Goal: Task Accomplishment & Management: Manage account settings

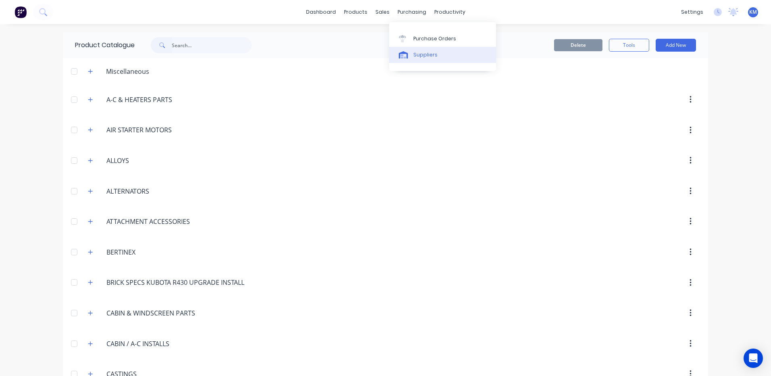
click at [407, 48] on link "Suppliers" at bounding box center [442, 55] width 107 height 16
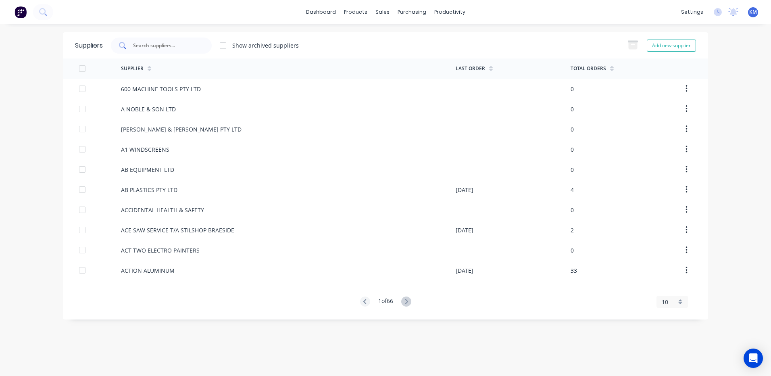
click at [171, 44] on input "text" at bounding box center [165, 46] width 67 height 8
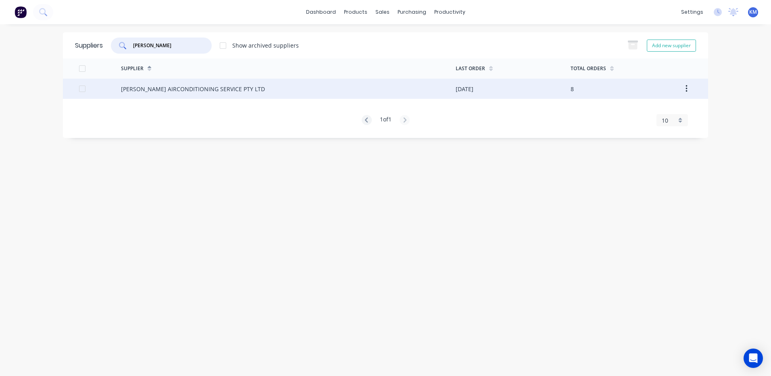
type input "[PERSON_NAME]"
click at [196, 94] on div "[PERSON_NAME] AIRCONDITIONING SERVICE PTY LTD" at bounding box center [288, 89] width 335 height 20
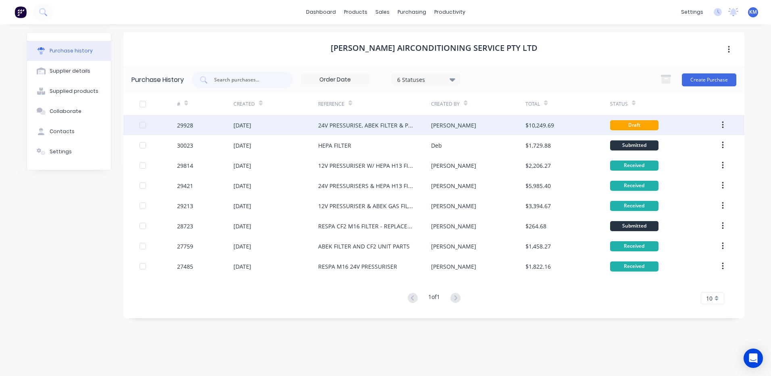
click at [251, 126] on div "[DATE]" at bounding box center [243, 125] width 18 height 8
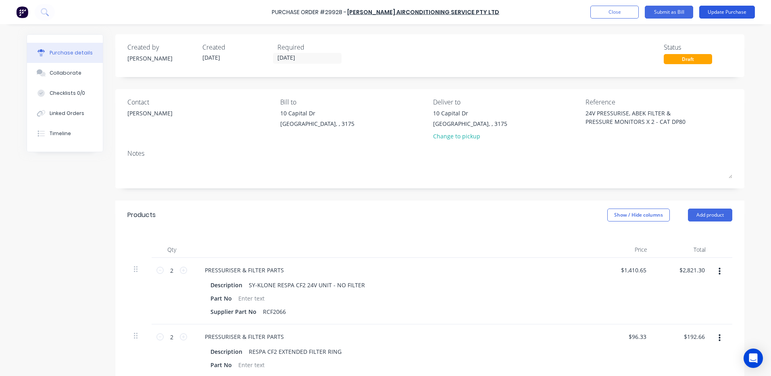
click at [737, 7] on button "Update Purchase" at bounding box center [727, 12] width 56 height 13
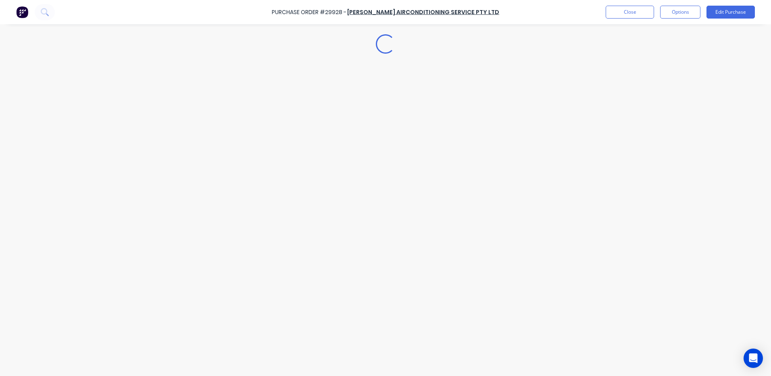
type textarea "x"
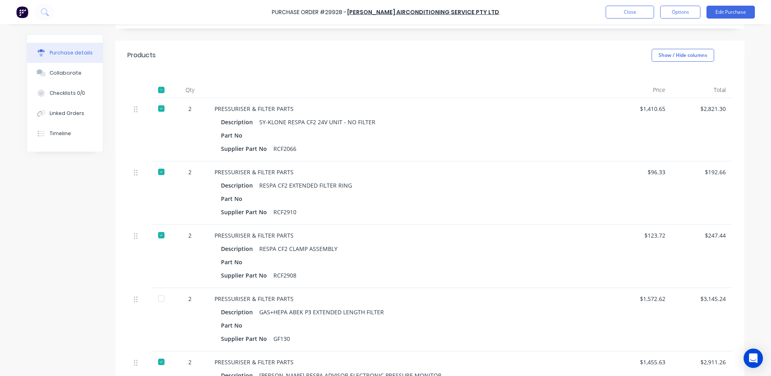
scroll to position [161, 0]
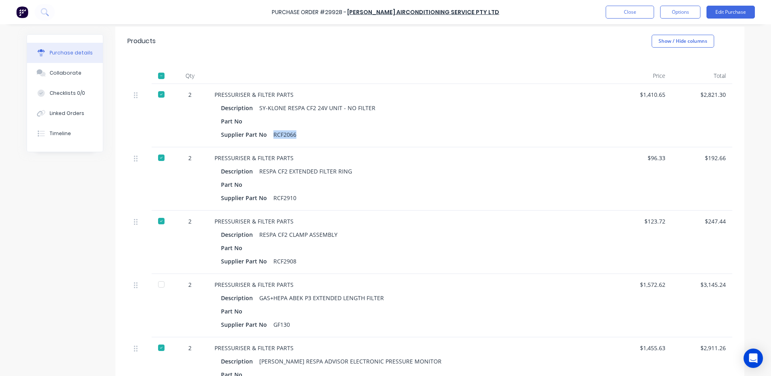
drag, startPoint x: 292, startPoint y: 133, endPoint x: 269, endPoint y: 132, distance: 22.2
click at [273, 132] on div "RCF2066" at bounding box center [284, 135] width 23 height 12
copy div "RCF2066"
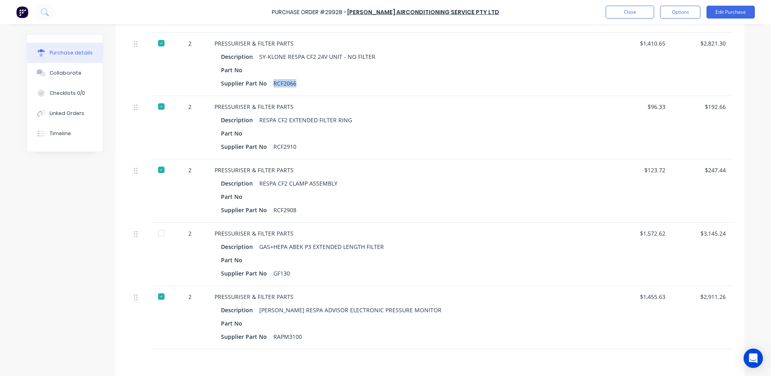
scroll to position [242, 0]
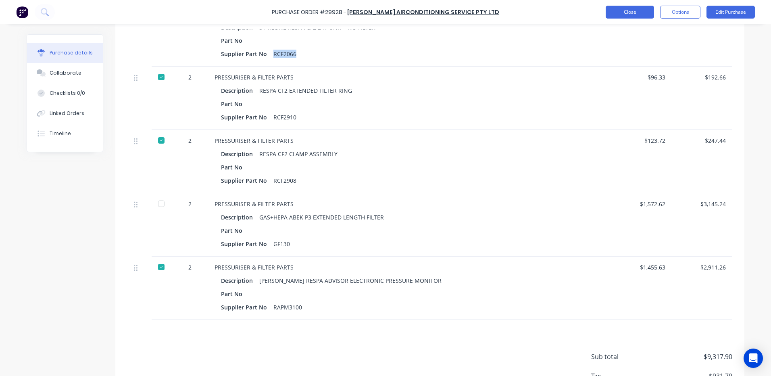
click at [620, 7] on button "Close" at bounding box center [630, 12] width 48 height 13
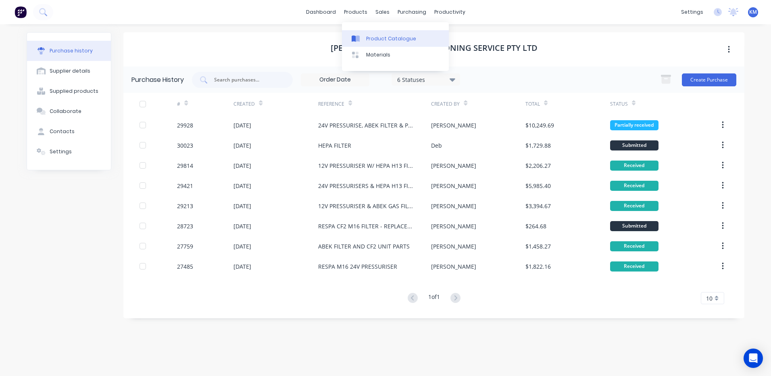
click at [357, 34] on link "Product Catalogue" at bounding box center [395, 38] width 107 height 16
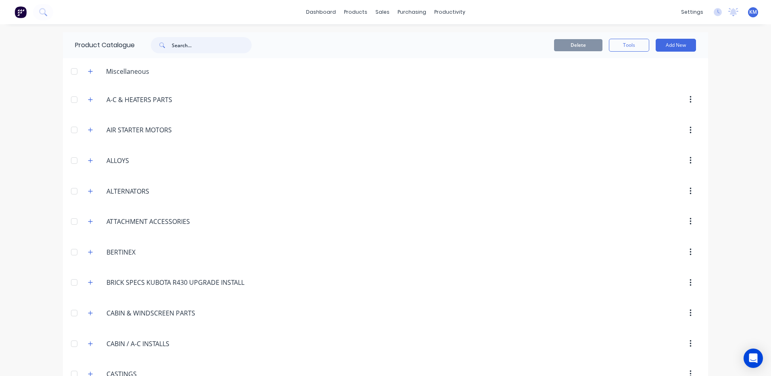
click at [173, 41] on input "text" at bounding box center [212, 45] width 80 height 16
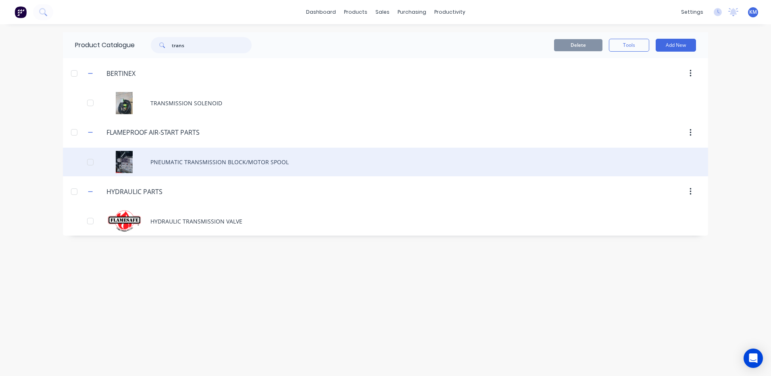
type input "trans"
click at [219, 161] on div "PNEUMATIC TRANSMISSION BLOCK/MOTOR SPOOL" at bounding box center [385, 162] width 645 height 29
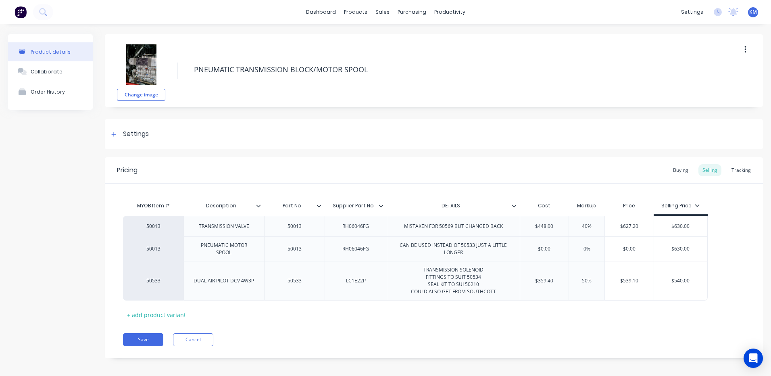
type textarea "x"
click at [206, 340] on button "Cancel" at bounding box center [193, 339] width 40 height 13
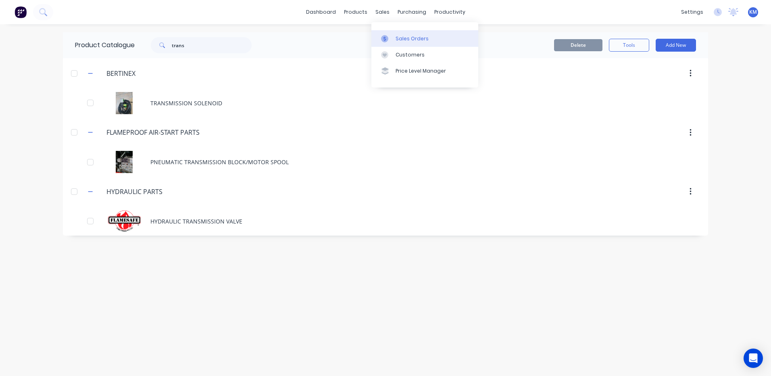
click at [391, 41] on div at bounding box center [387, 38] width 12 height 7
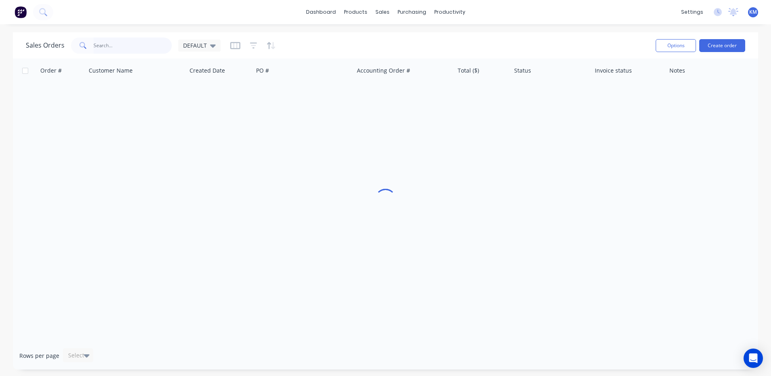
click at [151, 46] on input "text" at bounding box center [133, 46] width 79 height 16
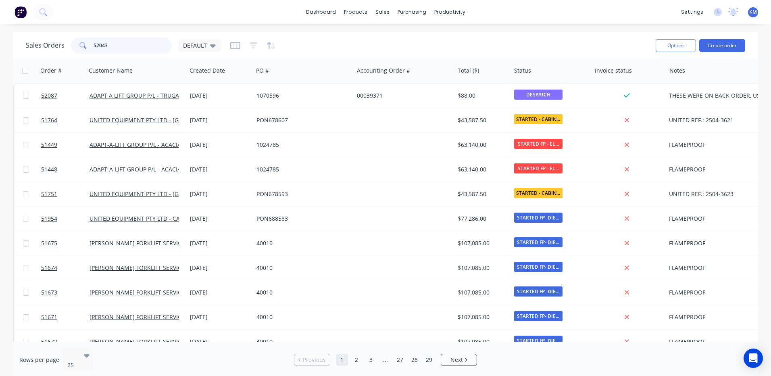
type input "52043"
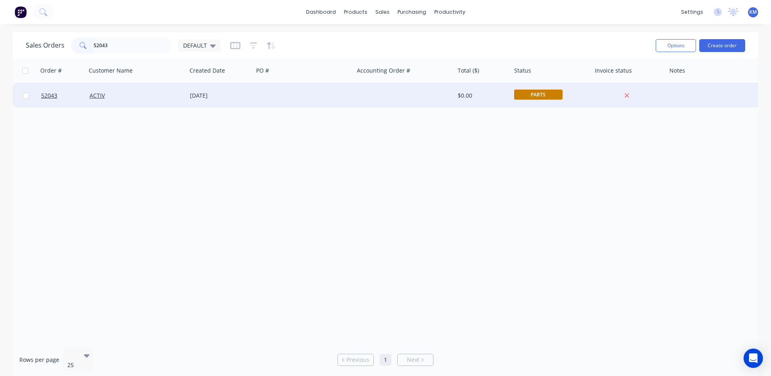
click at [239, 89] on div "[DATE]" at bounding box center [220, 95] width 67 height 24
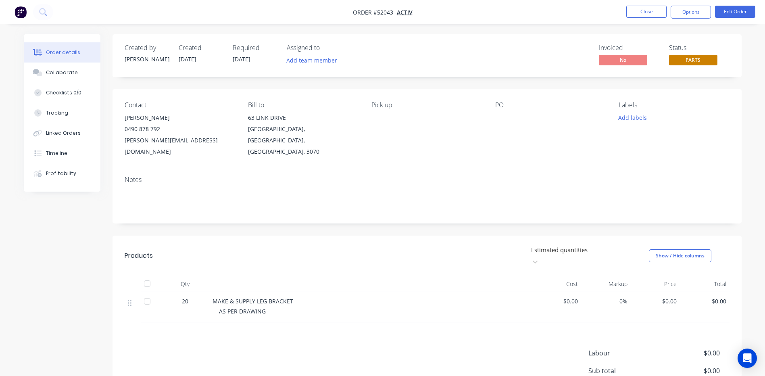
click at [702, 59] on span "PARTS" at bounding box center [693, 60] width 48 height 10
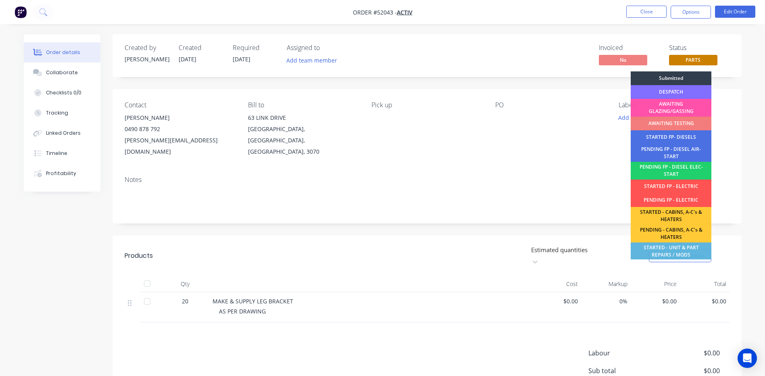
click at [677, 90] on div "DESPATCH" at bounding box center [671, 92] width 81 height 14
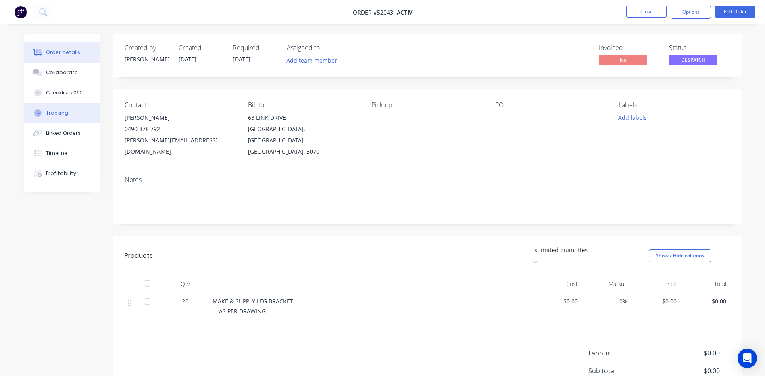
click at [67, 115] on button "Tracking" at bounding box center [62, 113] width 77 height 20
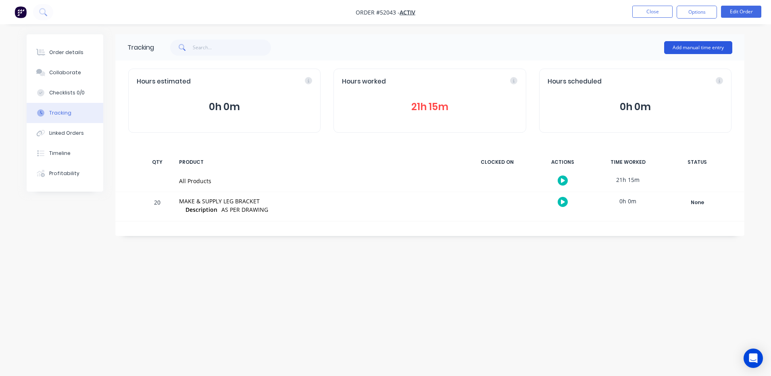
click at [692, 47] on button "Add manual time entry" at bounding box center [698, 47] width 68 height 13
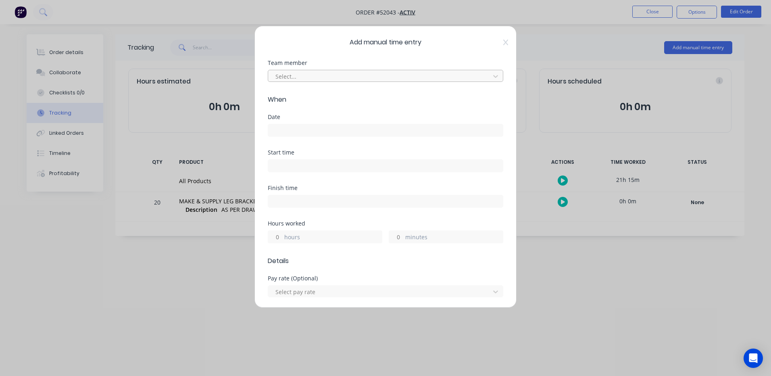
click at [381, 78] on div at bounding box center [380, 76] width 211 height 10
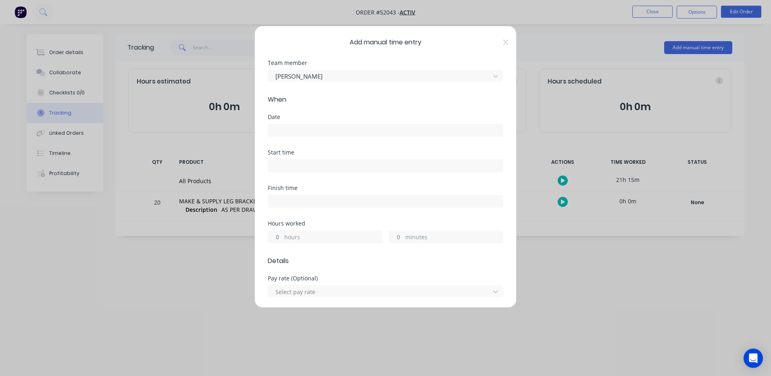
click at [378, 134] on input at bounding box center [385, 130] width 235 height 12
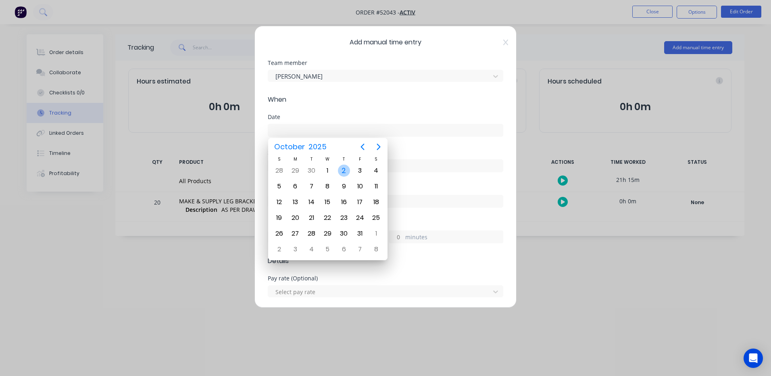
click at [340, 171] on div "2" at bounding box center [344, 171] width 12 height 12
type input "[DATE]"
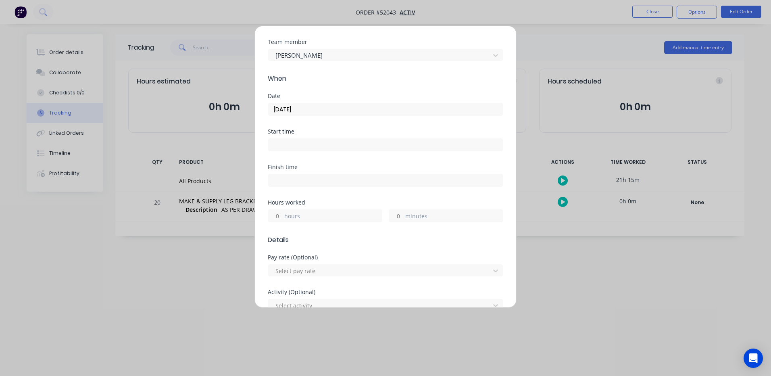
scroll to position [40, 0]
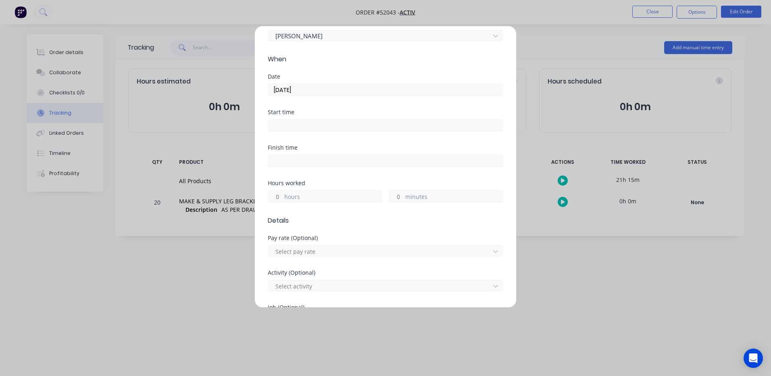
click at [305, 196] on label "hours" at bounding box center [333, 197] width 98 height 10
click at [282, 196] on input "hours" at bounding box center [275, 196] width 14 height 12
type input "4"
type input "30"
click at [314, 178] on div "Finish time" at bounding box center [386, 162] width 236 height 35
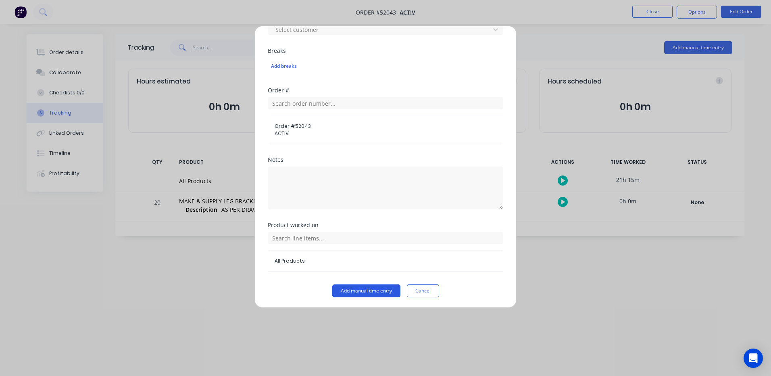
scroll to position [367, 0]
click at [378, 290] on button "Add manual time entry" at bounding box center [366, 289] width 68 height 13
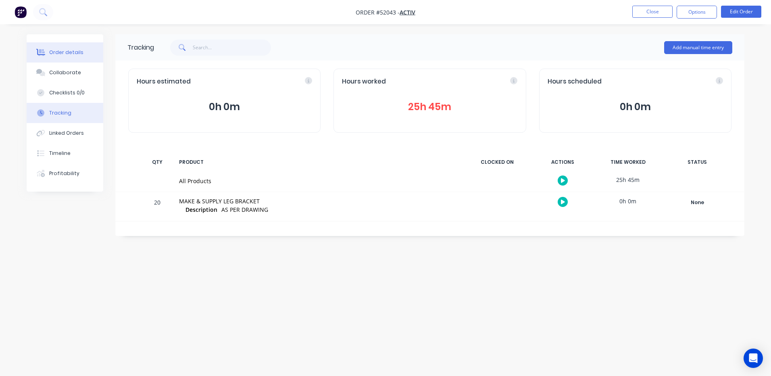
click at [87, 56] on button "Order details" at bounding box center [65, 52] width 77 height 20
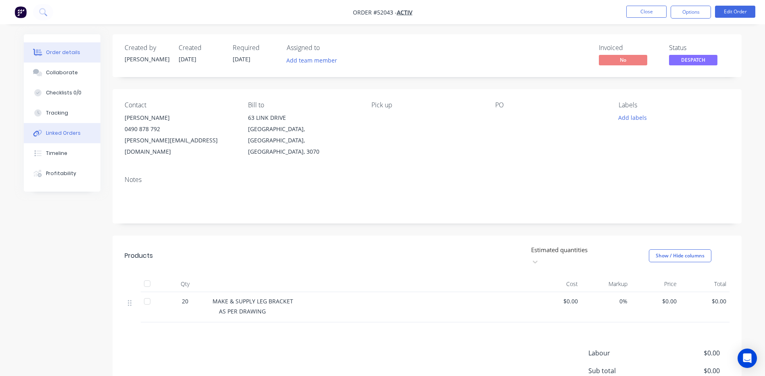
click at [52, 136] on div "Linked Orders" at bounding box center [63, 132] width 35 height 7
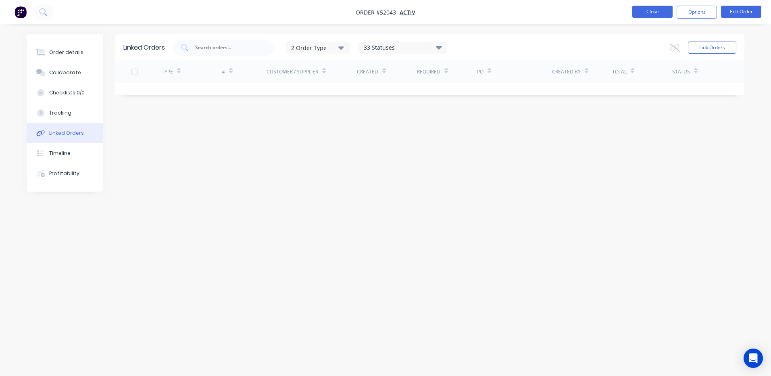
click at [663, 10] on button "Close" at bounding box center [653, 12] width 40 height 12
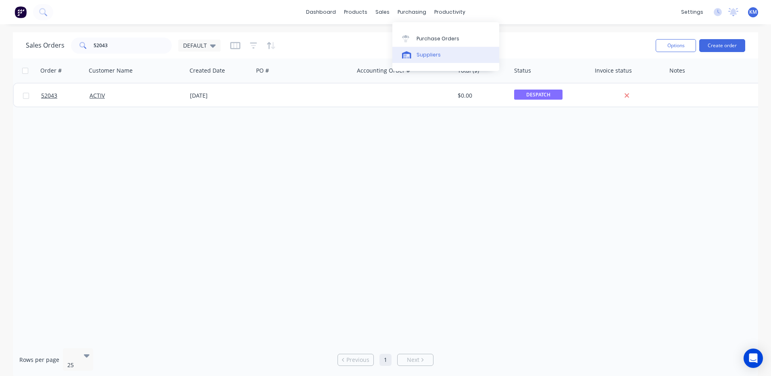
click at [410, 49] on link "Suppliers" at bounding box center [445, 55] width 107 height 16
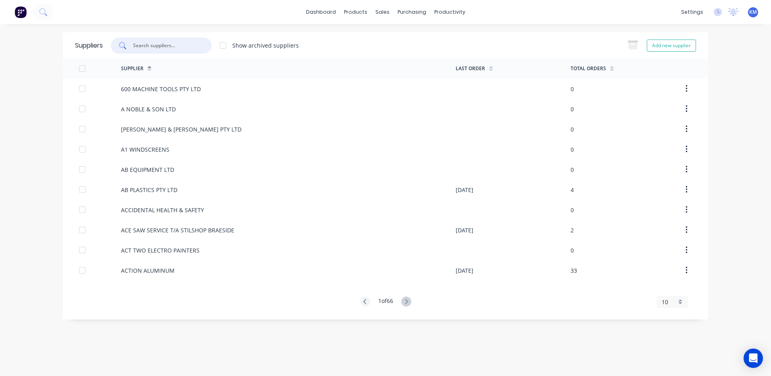
click at [139, 44] on input "text" at bounding box center [165, 46] width 67 height 8
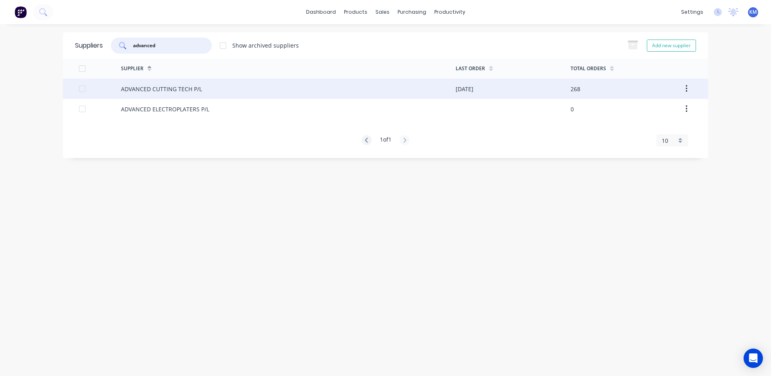
type input "advanced"
click at [211, 85] on div "ADVANCED CUTTING TECH P/L" at bounding box center [288, 89] width 335 height 20
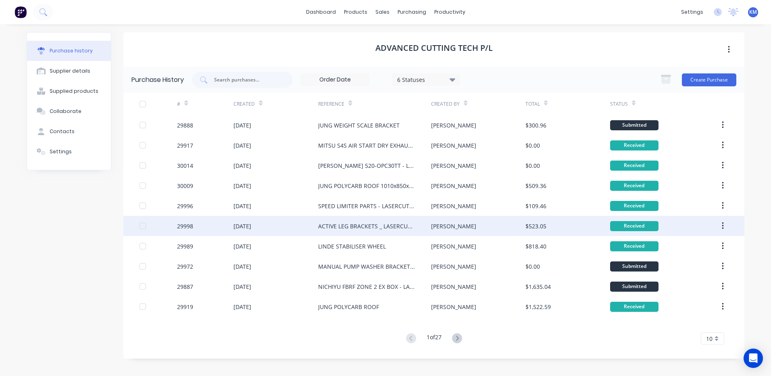
click at [442, 220] on div "[PERSON_NAME]" at bounding box center [478, 226] width 94 height 20
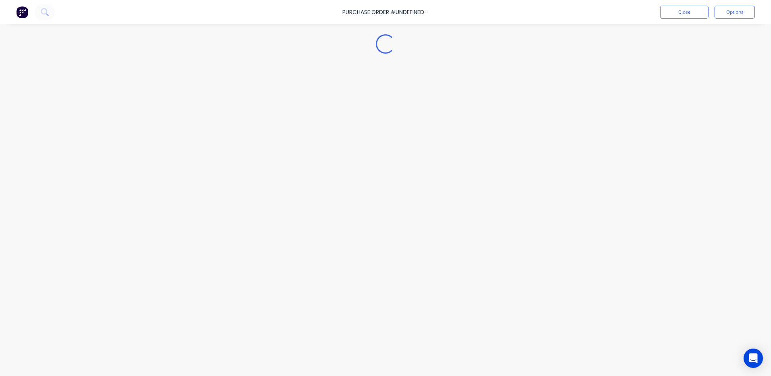
type textarea "x"
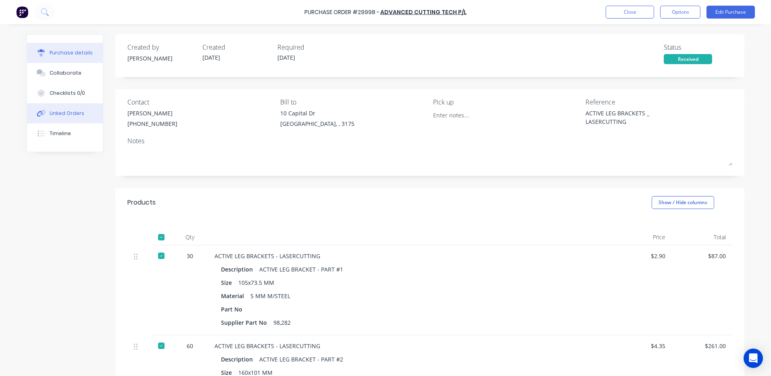
click at [72, 115] on div "Linked Orders" at bounding box center [67, 113] width 35 height 7
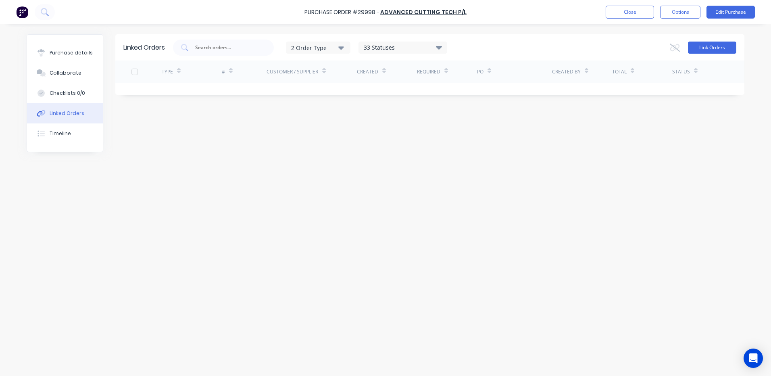
click at [701, 43] on button "Link Orders" at bounding box center [712, 48] width 48 height 12
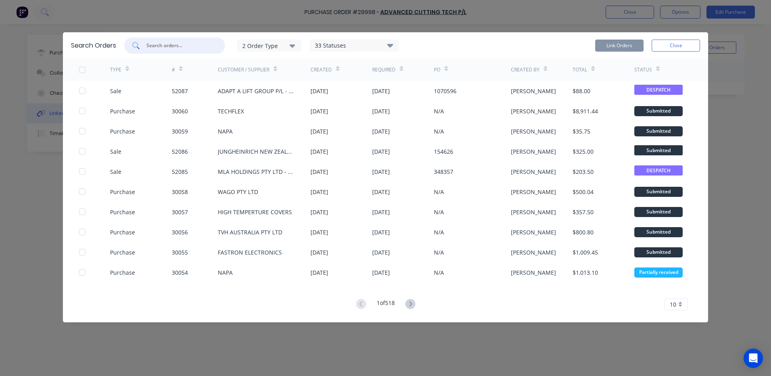
click at [182, 44] on input "text" at bounding box center [179, 46] width 67 height 8
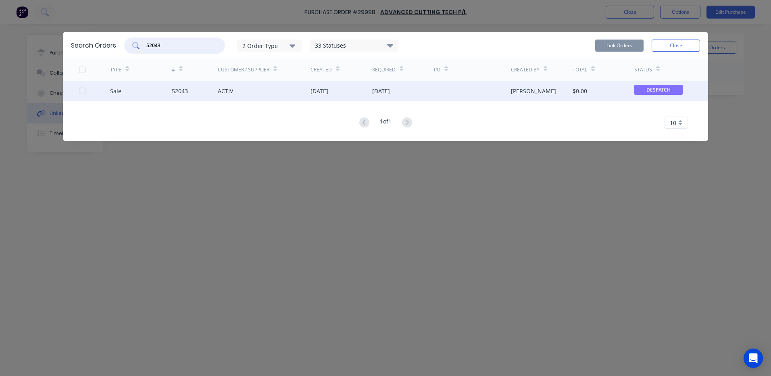
click at [83, 90] on div at bounding box center [82, 91] width 16 height 16
type input "52043"
click at [600, 44] on button "Link Orders" at bounding box center [619, 46] width 48 height 12
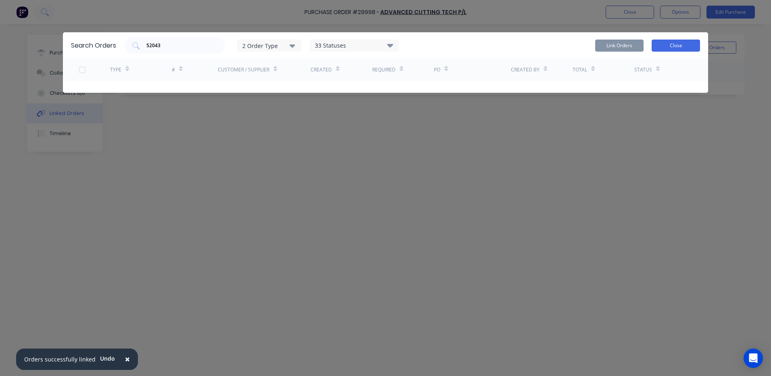
click at [673, 45] on button "Close" at bounding box center [676, 46] width 48 height 12
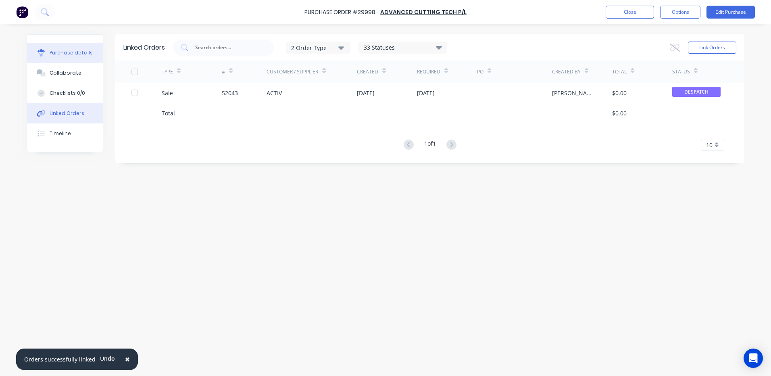
click at [49, 52] on button "Purchase details" at bounding box center [65, 53] width 76 height 20
type textarea "x"
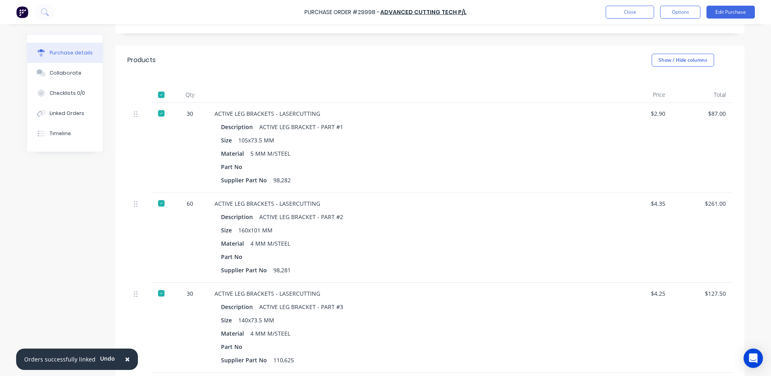
scroll to position [161, 0]
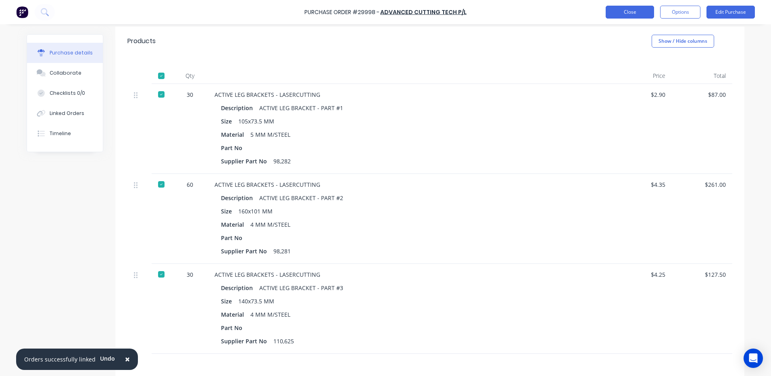
click at [628, 9] on button "Close" at bounding box center [630, 12] width 48 height 13
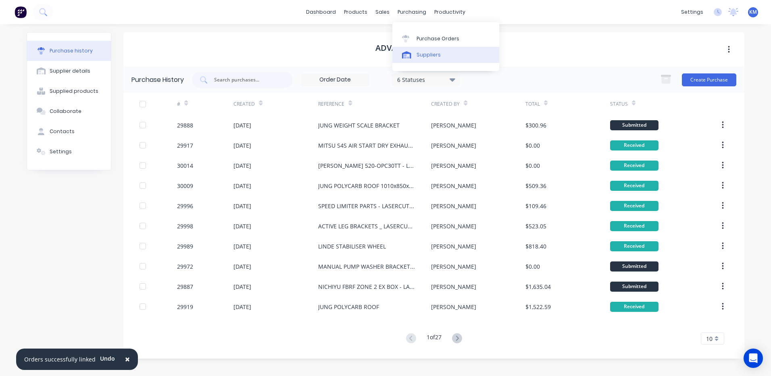
click at [413, 52] on div at bounding box center [408, 54] width 12 height 7
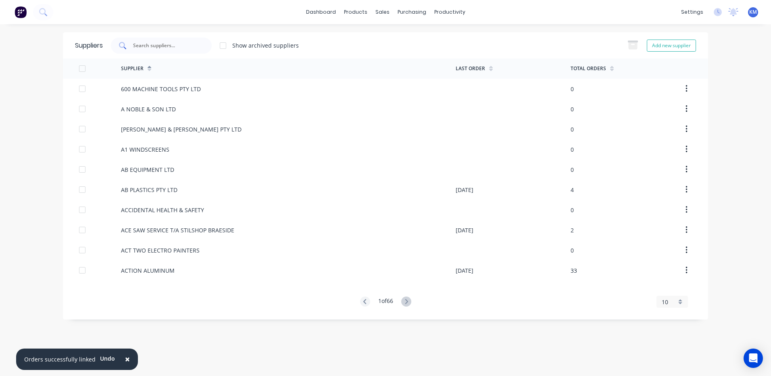
click at [144, 49] on input "text" at bounding box center [165, 46] width 67 height 8
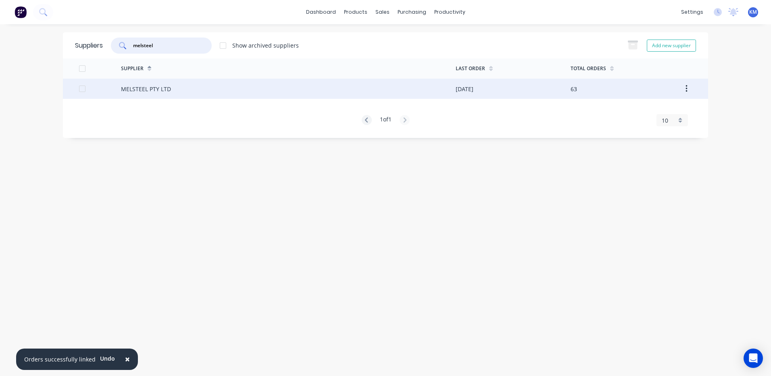
type input "melsteel"
click at [201, 92] on div "MELSTEEL PTY LTD" at bounding box center [288, 89] width 335 height 20
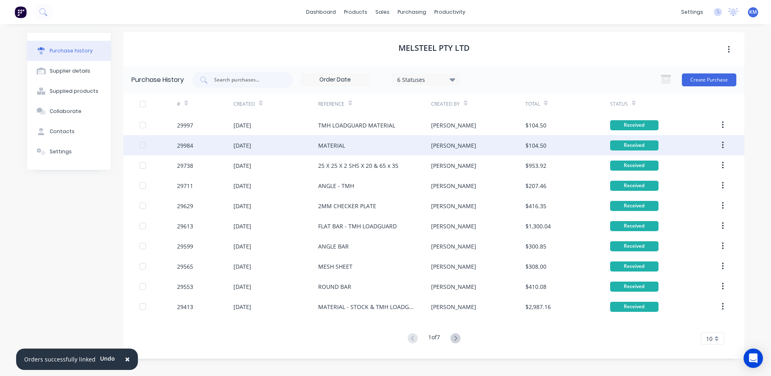
click at [396, 148] on div "MATERIAL" at bounding box center [374, 145] width 113 height 20
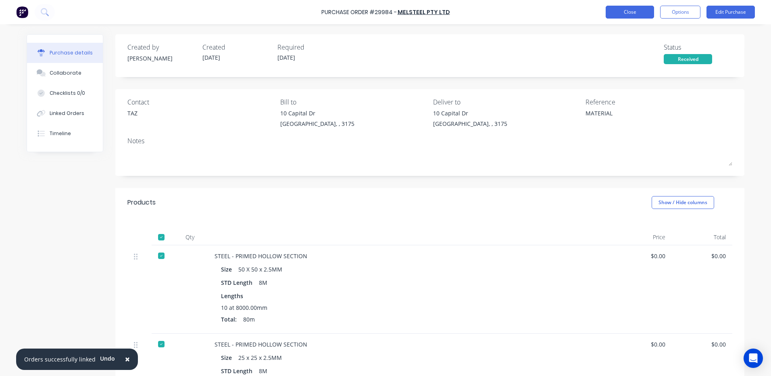
click at [624, 13] on button "Close" at bounding box center [630, 12] width 48 height 13
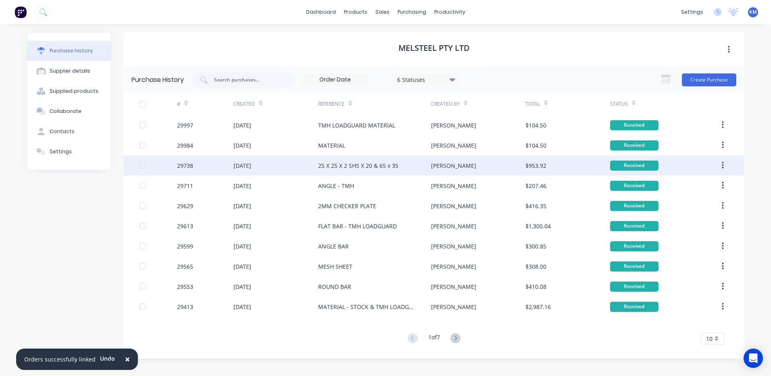
click at [543, 164] on div "$953.92" at bounding box center [536, 165] width 21 height 8
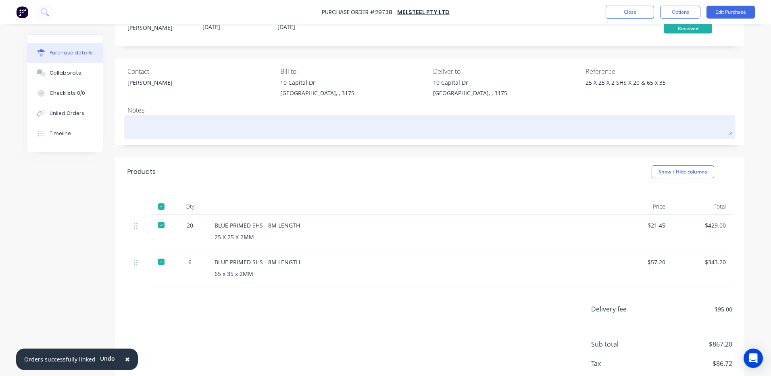
scroll to position [77, 0]
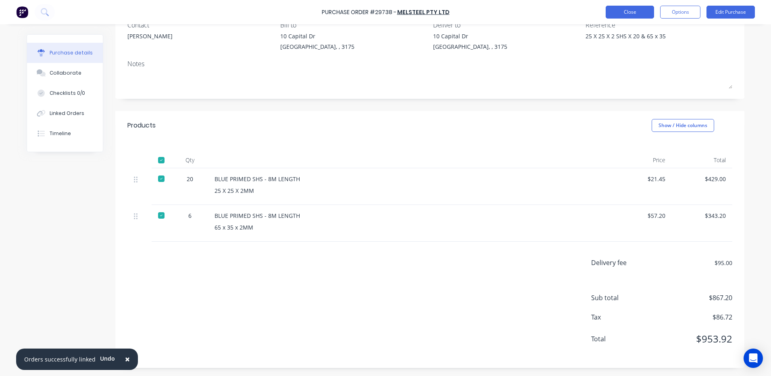
click at [641, 13] on button "Close" at bounding box center [630, 12] width 48 height 13
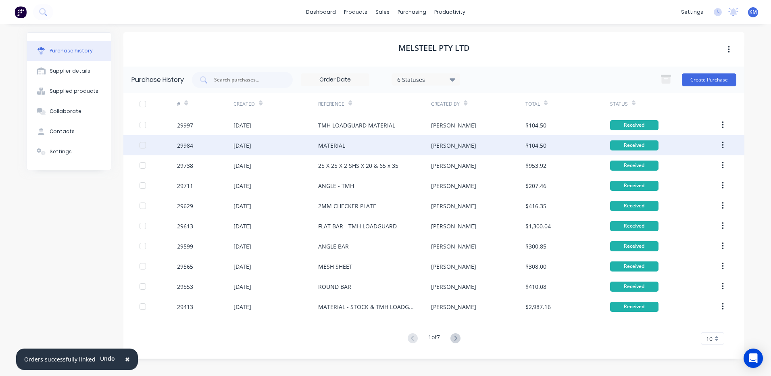
click at [521, 141] on div "[PERSON_NAME]" at bounding box center [478, 145] width 94 height 20
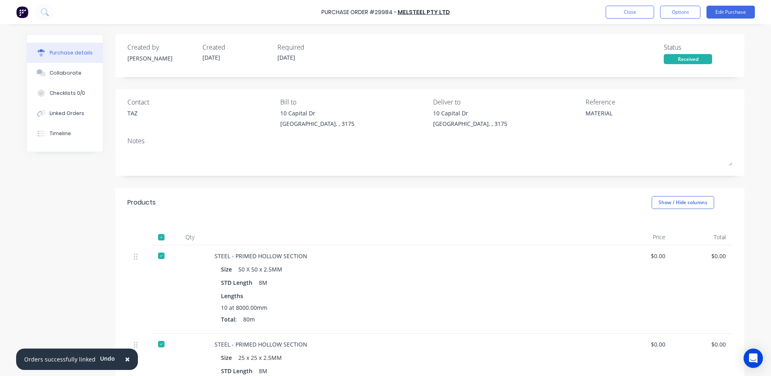
click at [633, 20] on div "Purchase Order #29984 - MELSTEEL PTY LTD Close Options Edit Purchase" at bounding box center [385, 12] width 771 height 24
click at [621, 8] on button "Close" at bounding box center [630, 12] width 48 height 13
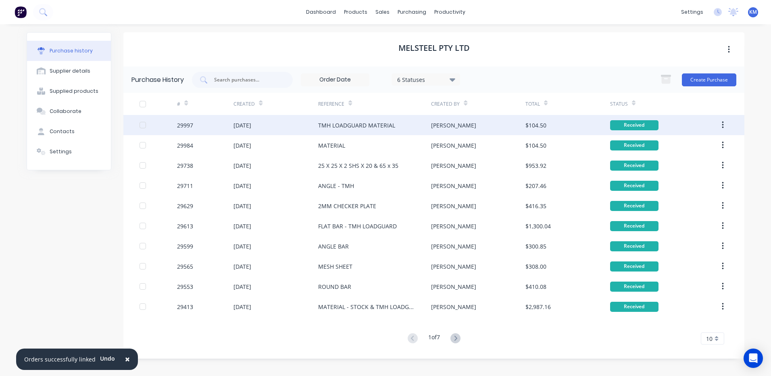
click at [478, 119] on div "[PERSON_NAME]" at bounding box center [478, 125] width 94 height 20
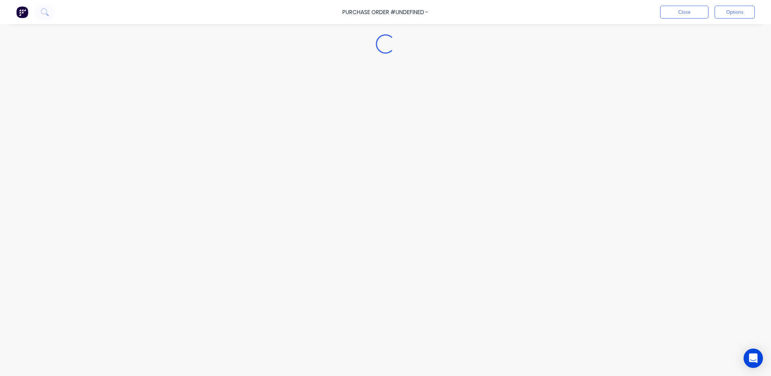
type textarea "x"
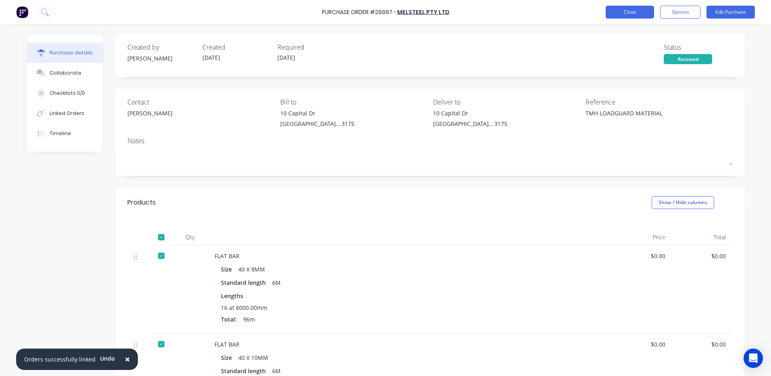
click at [634, 8] on button "Close" at bounding box center [630, 12] width 48 height 13
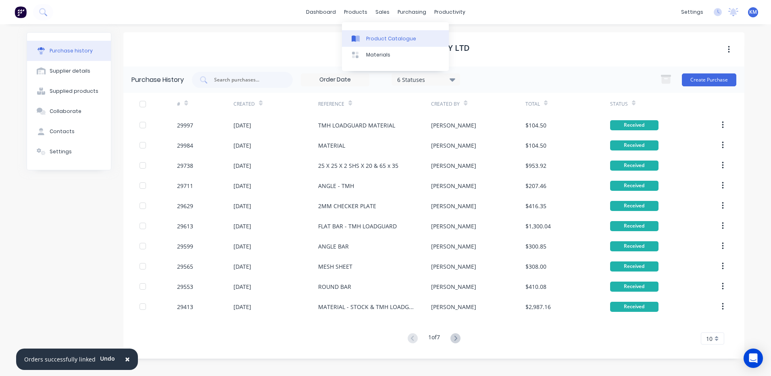
click at [362, 37] on div at bounding box center [358, 38] width 12 height 7
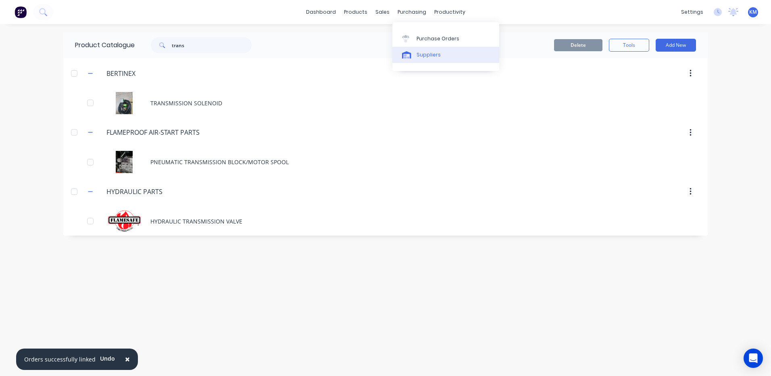
click at [413, 50] on link "Suppliers" at bounding box center [445, 55] width 107 height 16
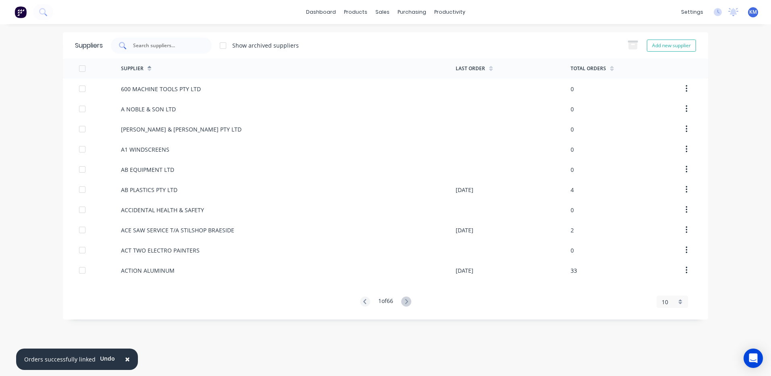
click at [186, 45] on input "text" at bounding box center [165, 46] width 67 height 8
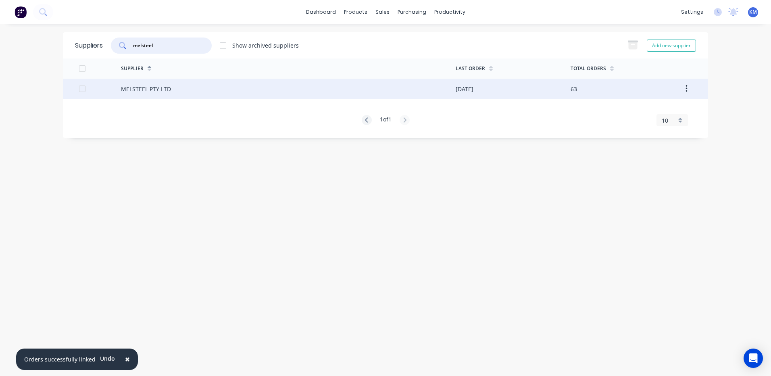
type input "melsteel"
click at [223, 95] on div "MELSTEEL PTY LTD" at bounding box center [288, 89] width 335 height 20
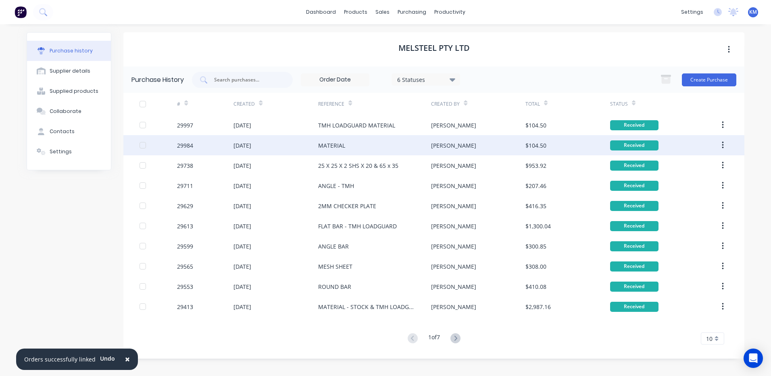
click at [296, 150] on div "[DATE]" at bounding box center [276, 145] width 85 height 20
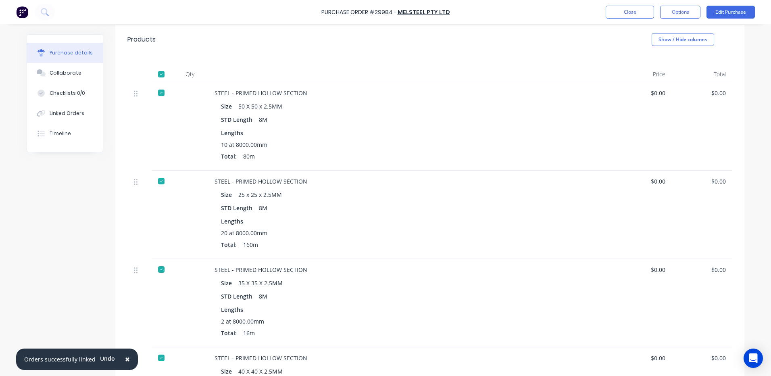
scroll to position [42, 0]
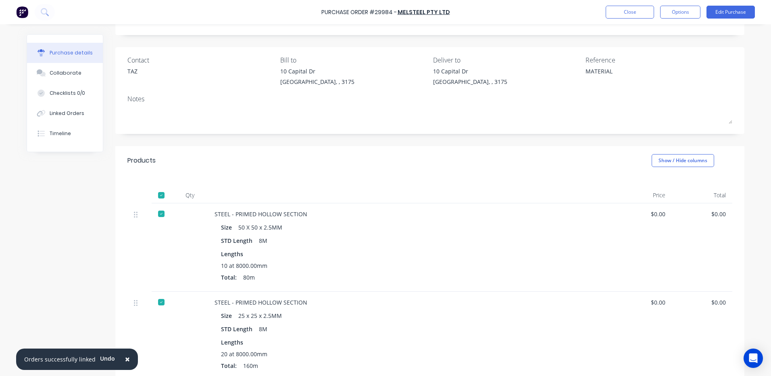
click at [624, 19] on div "Purchase Order #29984 - MELSTEEL PTY LTD Close Options Edit Purchase" at bounding box center [385, 12] width 771 height 24
click at [624, 16] on button "Close" at bounding box center [630, 12] width 48 height 13
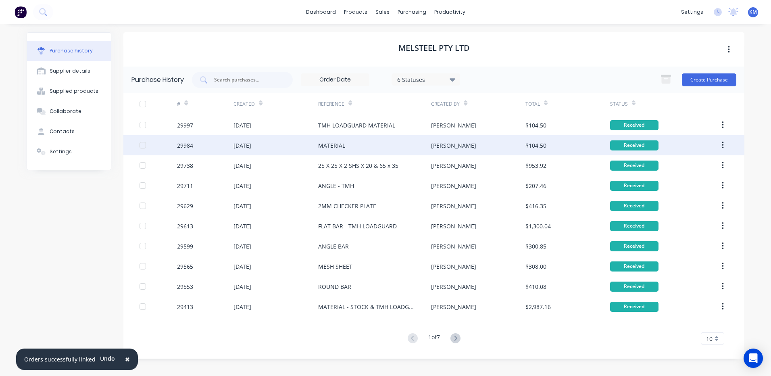
click at [481, 139] on div "[PERSON_NAME]" at bounding box center [478, 145] width 94 height 20
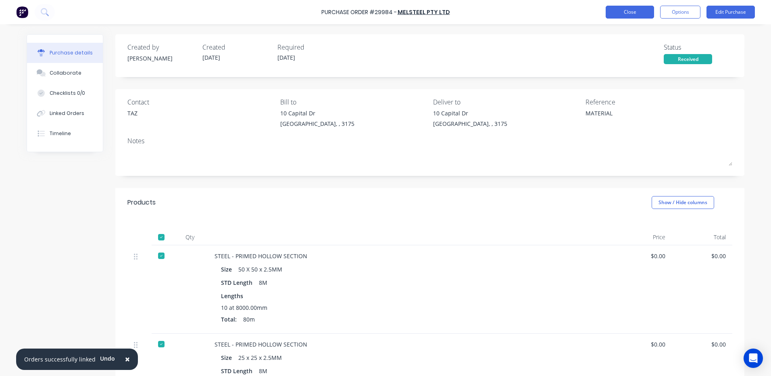
click at [618, 13] on button "Close" at bounding box center [630, 12] width 48 height 13
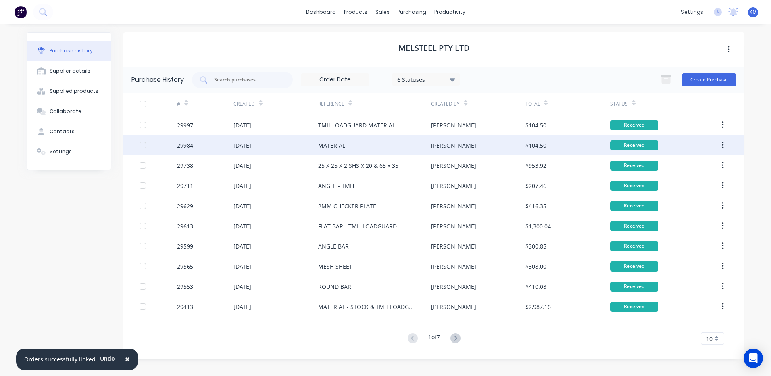
click at [402, 143] on div "MATERIAL" at bounding box center [374, 145] width 113 height 20
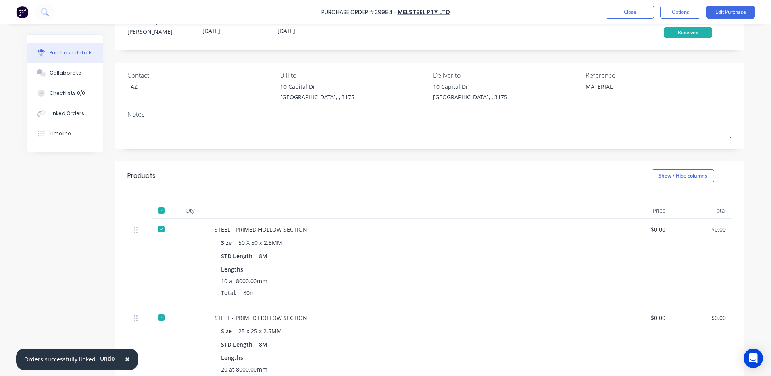
scroll to position [323, 0]
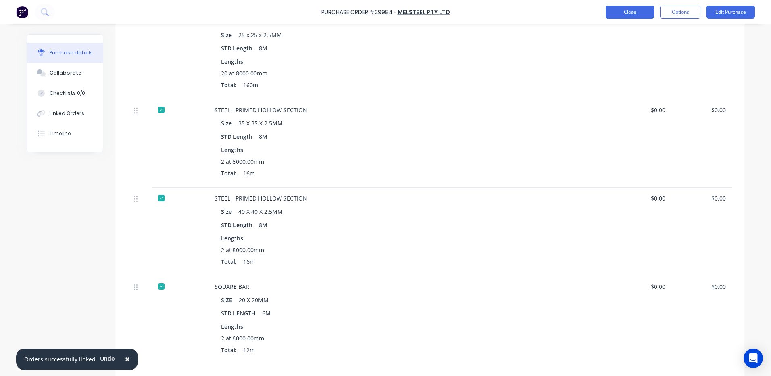
click at [639, 17] on button "Close" at bounding box center [630, 12] width 48 height 13
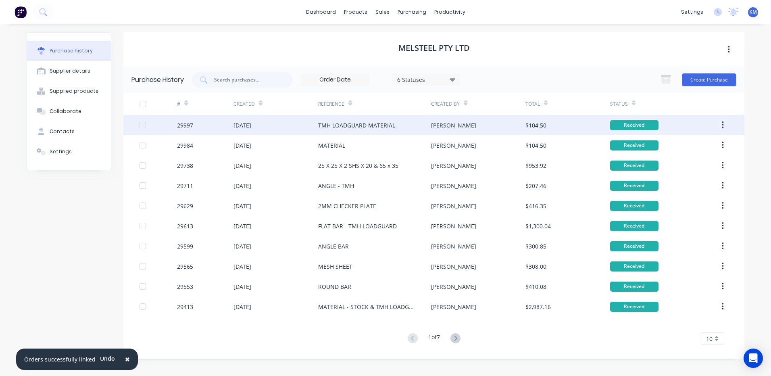
click at [420, 123] on div "TMH LOADGUARD MATERIAL" at bounding box center [374, 125] width 113 height 20
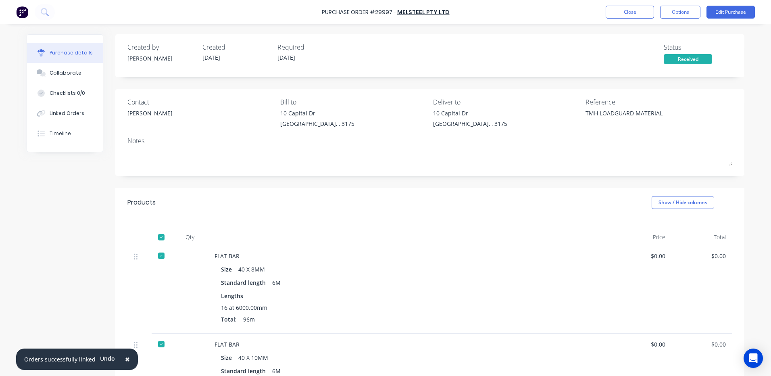
click at [624, 19] on div "Purchase Order #29997 - MELSTEEL PTY LTD Close Options Edit Purchase" at bounding box center [385, 12] width 771 height 24
click at [626, 16] on button "Close" at bounding box center [630, 12] width 48 height 13
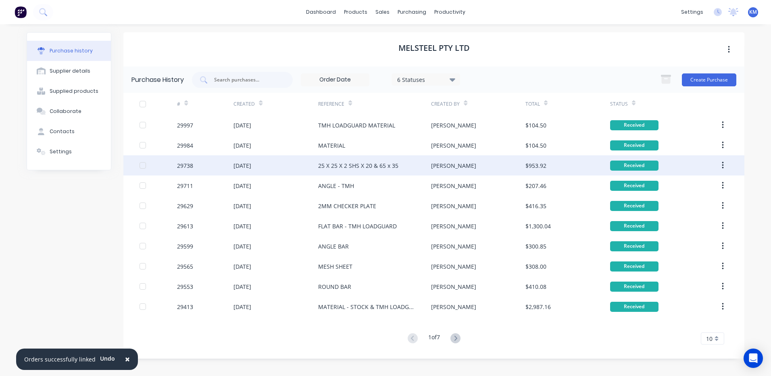
click at [410, 164] on div "25 X 25 X 2 SHS X 20 & 65 x 35" at bounding box center [374, 165] width 113 height 20
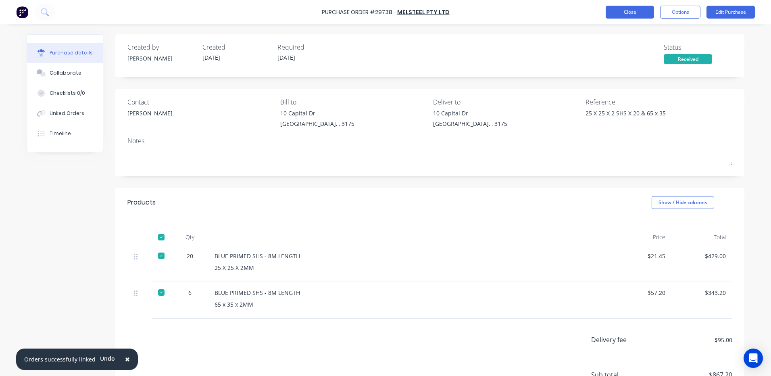
click at [637, 11] on button "Close" at bounding box center [630, 12] width 48 height 13
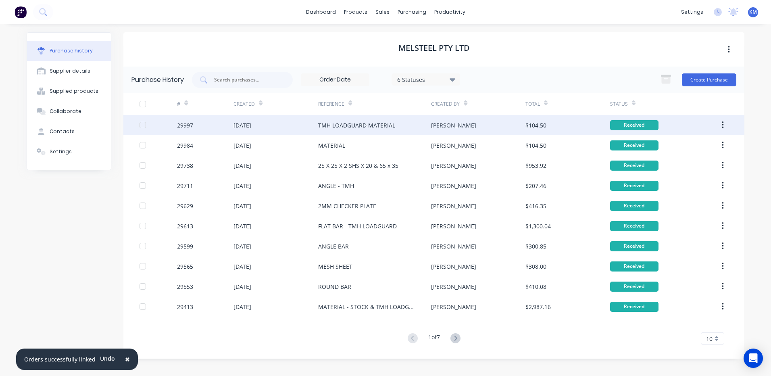
click at [440, 122] on div "[PERSON_NAME]" at bounding box center [453, 125] width 45 height 8
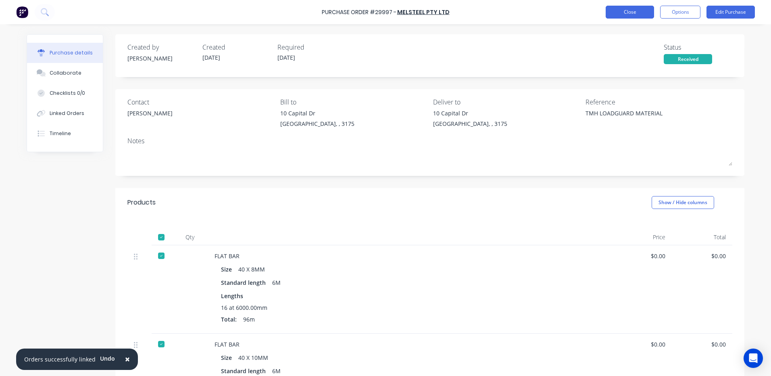
click at [626, 9] on button "Close" at bounding box center [630, 12] width 48 height 13
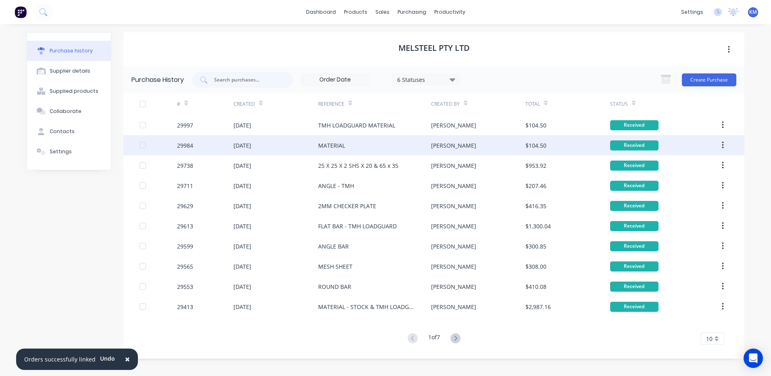
click at [474, 151] on div "[PERSON_NAME]" at bounding box center [478, 145] width 94 height 20
type textarea "x"
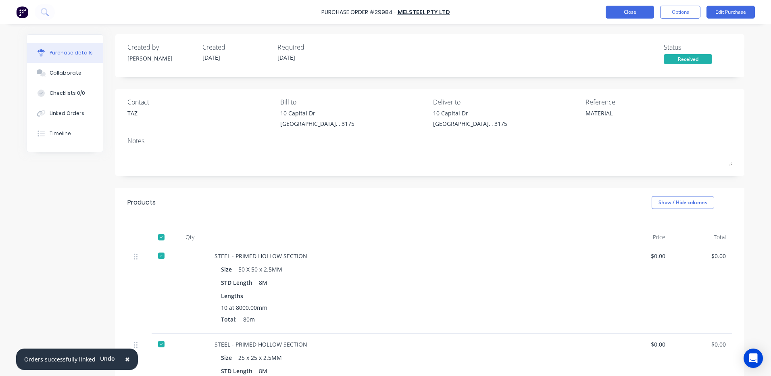
click at [618, 10] on button "Close" at bounding box center [630, 12] width 48 height 13
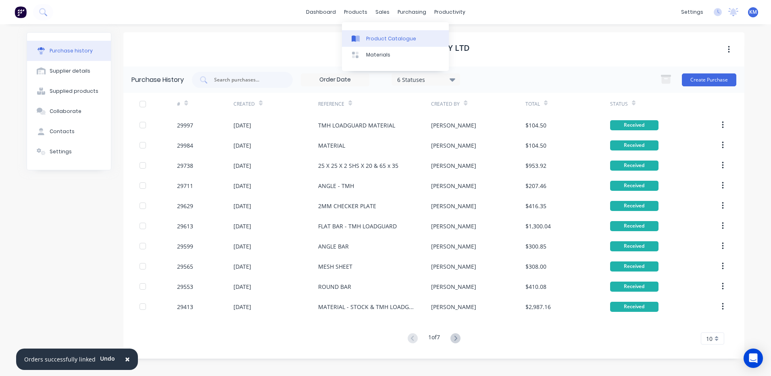
click at [374, 33] on link "Product Catalogue" at bounding box center [395, 38] width 107 height 16
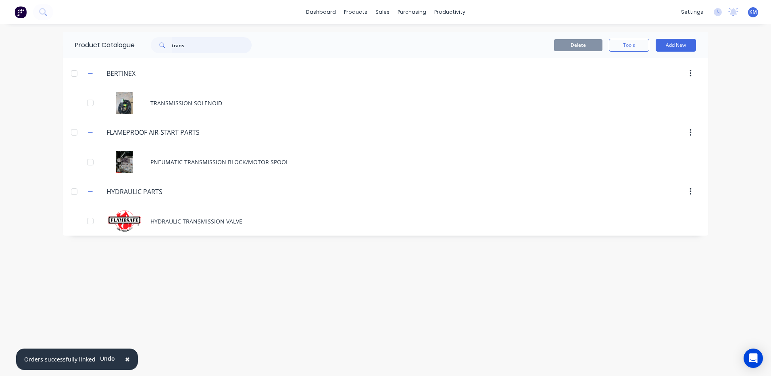
click at [200, 45] on input "trans" at bounding box center [212, 45] width 80 height 16
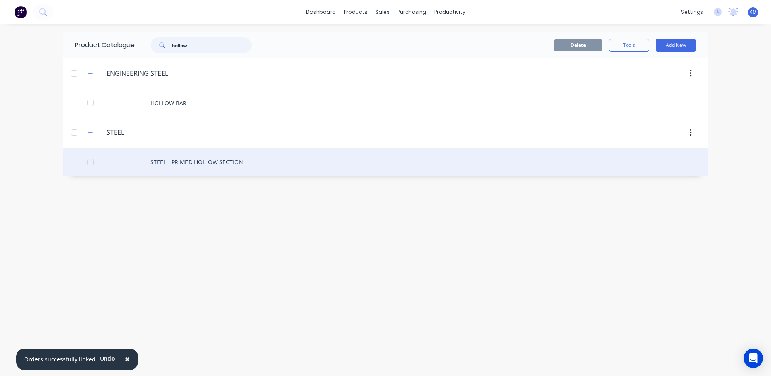
type input "hollow"
click at [229, 156] on div "STEEL - PRIMED HOLLOW SECTION" at bounding box center [385, 162] width 645 height 29
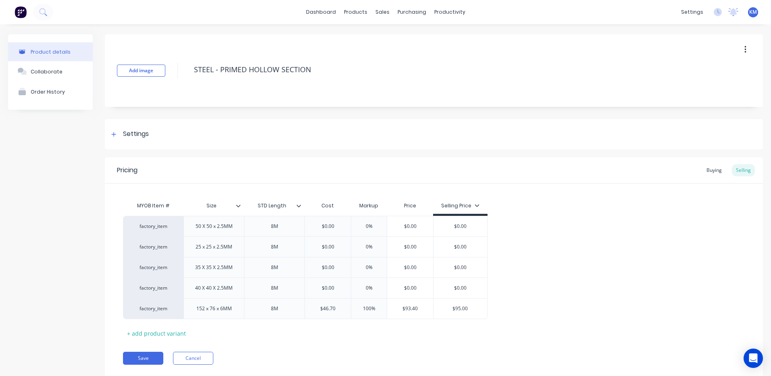
type textarea "x"
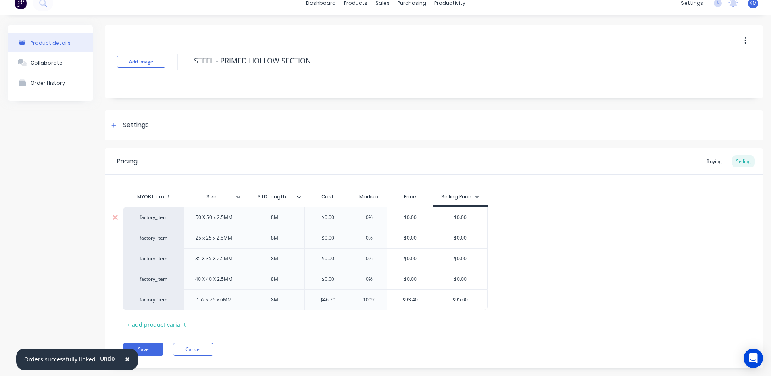
scroll to position [23, 0]
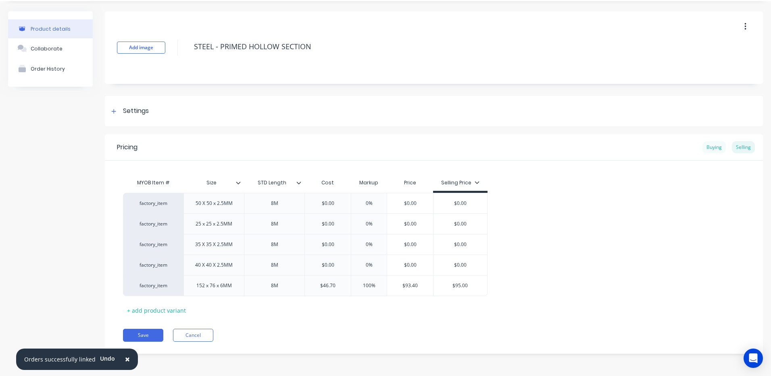
click at [712, 144] on div "Buying" at bounding box center [714, 147] width 23 height 12
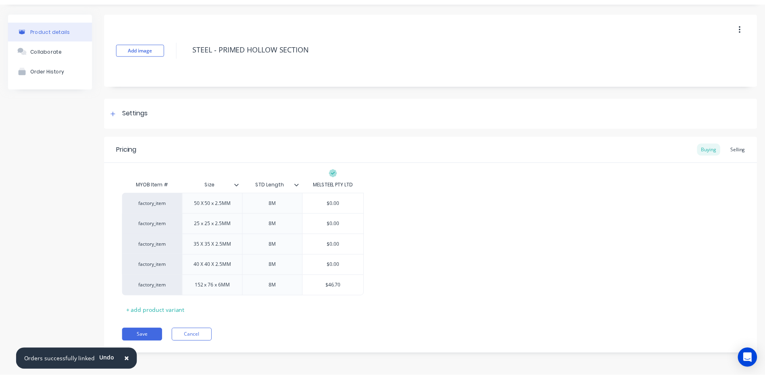
scroll to position [21, 0]
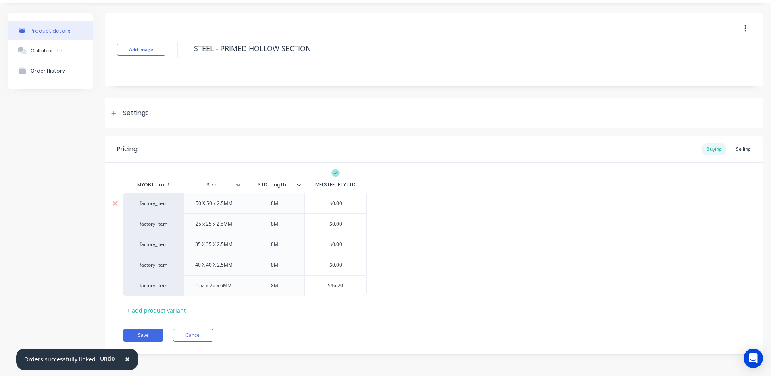
type input "$0.00"
click at [348, 202] on input "$0.00" at bounding box center [335, 203] width 61 height 7
type textarea "x"
type input "$8"
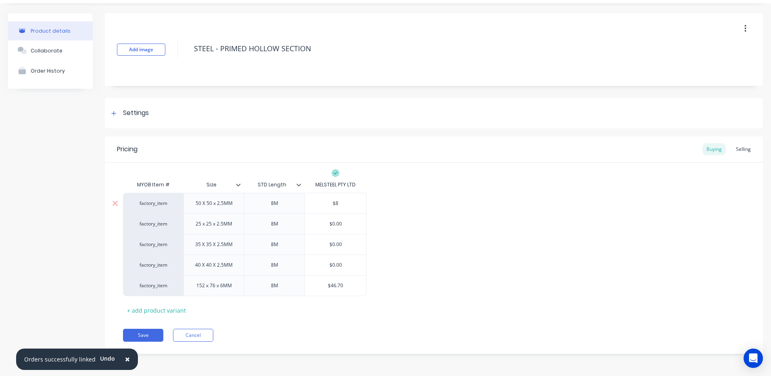
type textarea "x"
type input "$8."
type textarea "x"
type input "$8.7"
click at [410, 211] on div "factory_item 50 X 50 x 2.5MM 8M $8.70 $8.7 factory_item 25 x 25 x 2.5MM 8M $0.0…" at bounding box center [434, 244] width 622 height 103
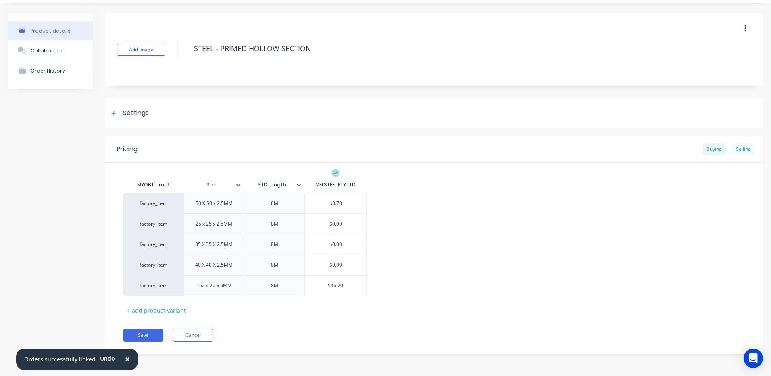
click at [735, 146] on div "Selling" at bounding box center [743, 149] width 23 height 12
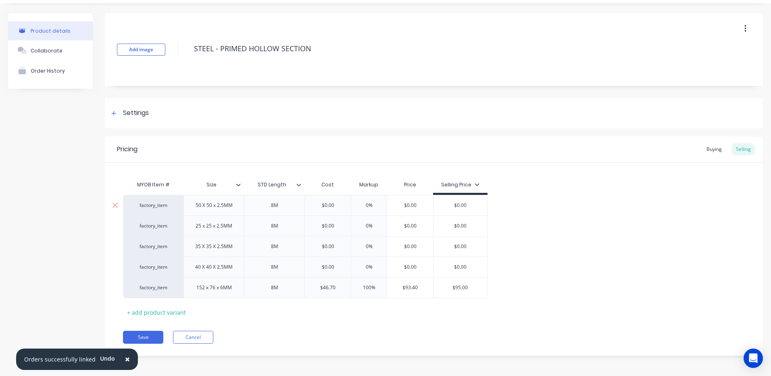
type input "$0.00"
click at [335, 205] on input "$0.00" at bounding box center [328, 205] width 46 height 7
type textarea "x"
type input "$8."
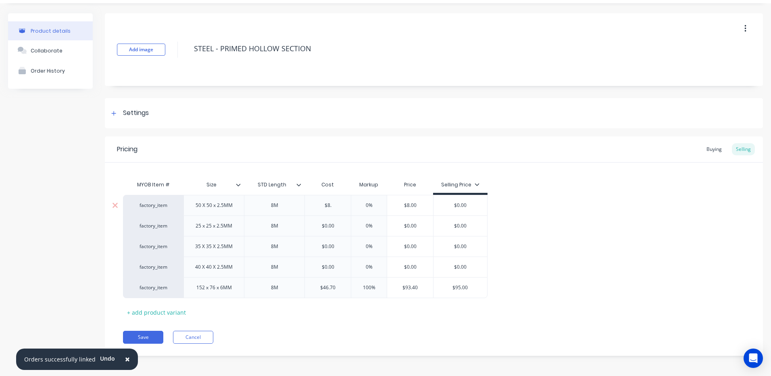
type textarea "x"
type input "$8.7"
type input "%"
type textarea "x"
type input "50%"
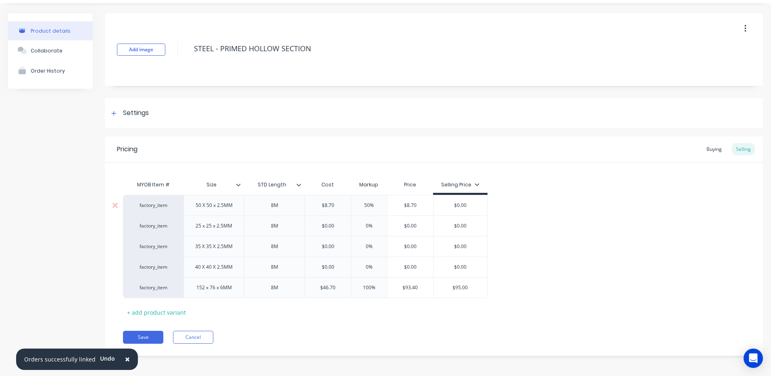
type textarea "x"
type input "50%"
type input "$13.05"
type input "$0.00"
type textarea "x"
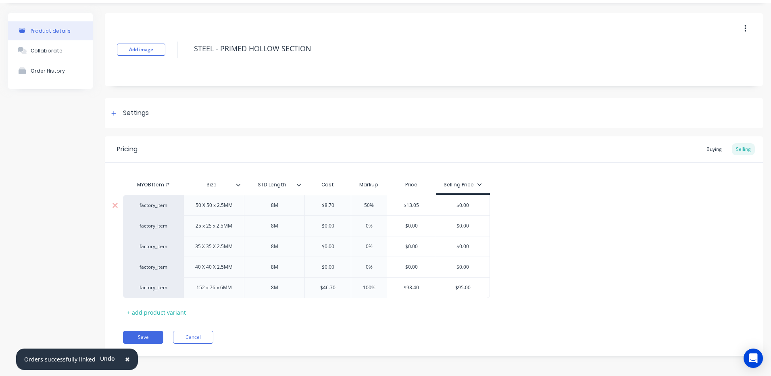
type input "$0.0"
type textarea "x"
type input "$0."
type textarea "x"
type input "$0"
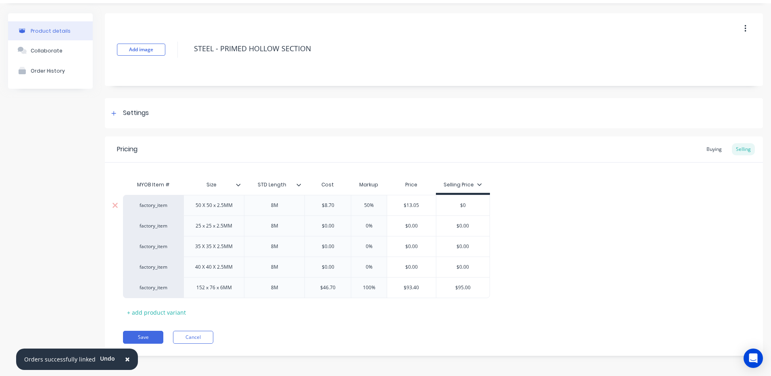
type textarea "x"
type input "$"
type textarea "x"
type input "$15"
type textarea "x"
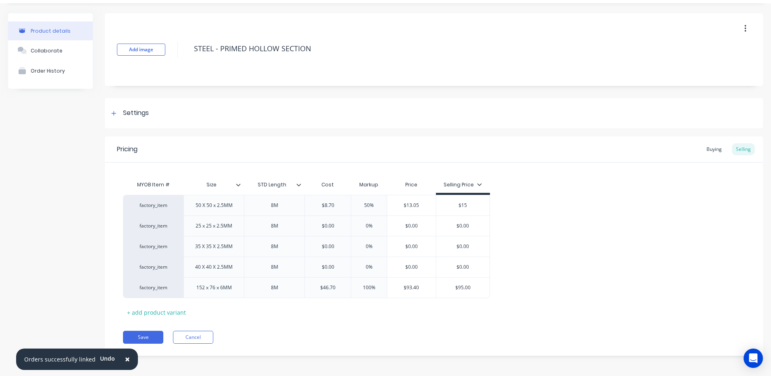
type input "$15"
click at [531, 234] on div "factory_item 50 X 50 x 2.5MM 8M $8.70 $8.7 50% 50% $13.05 $13.05 $15.00 $15 fac…" at bounding box center [434, 246] width 622 height 103
click at [140, 337] on button "Save" at bounding box center [143, 337] width 40 height 13
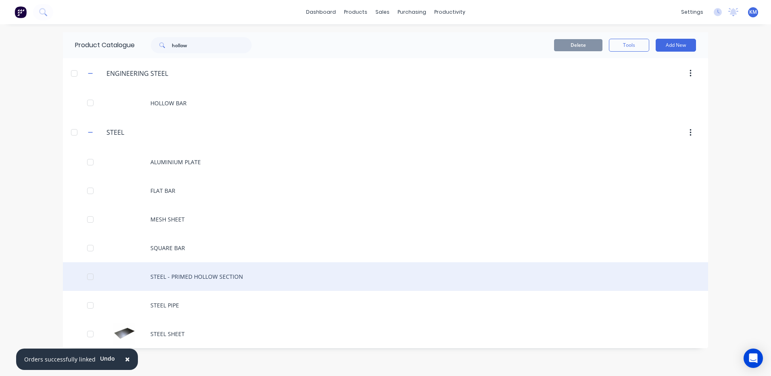
click at [243, 272] on div "STEEL - PRIMED HOLLOW SECTION" at bounding box center [385, 276] width 645 height 29
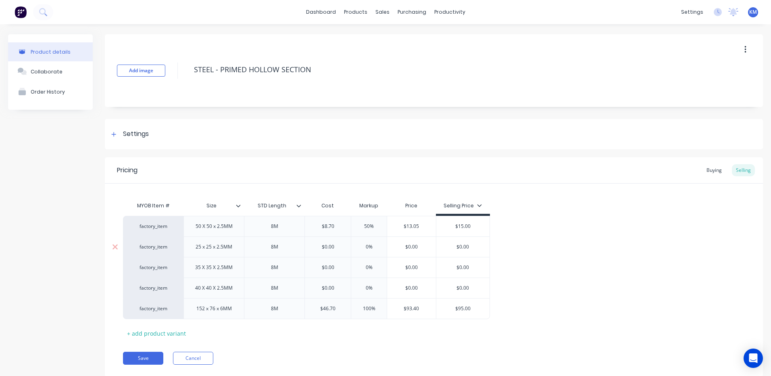
type textarea "x"
click at [125, 358] on span "×" at bounding box center [127, 358] width 5 height 11
click at [382, 35] on icon at bounding box center [381, 38] width 7 height 7
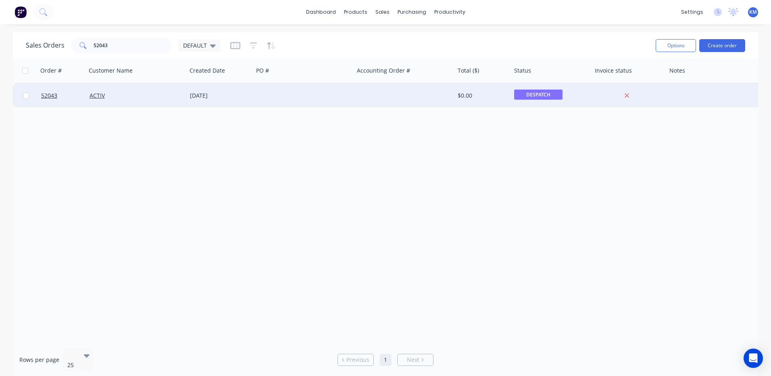
click at [144, 92] on div "ACTIV" at bounding box center [135, 96] width 90 height 8
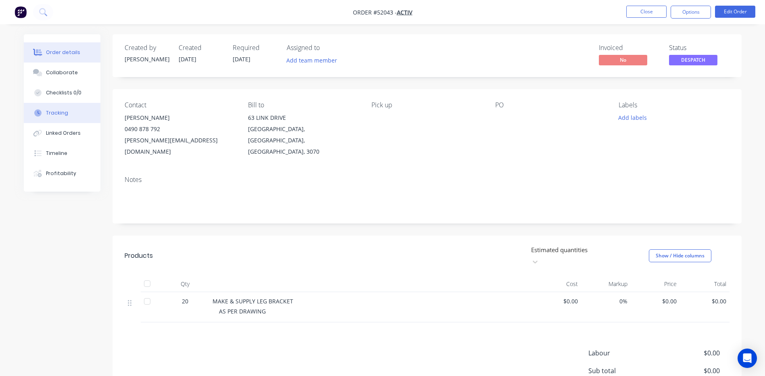
click at [63, 115] on div "Tracking" at bounding box center [57, 112] width 22 height 7
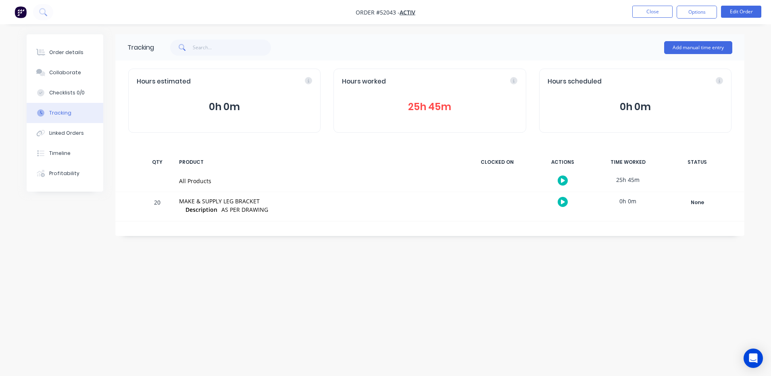
click at [432, 104] on button "25h 45m" at bounding box center [429, 106] width 175 height 15
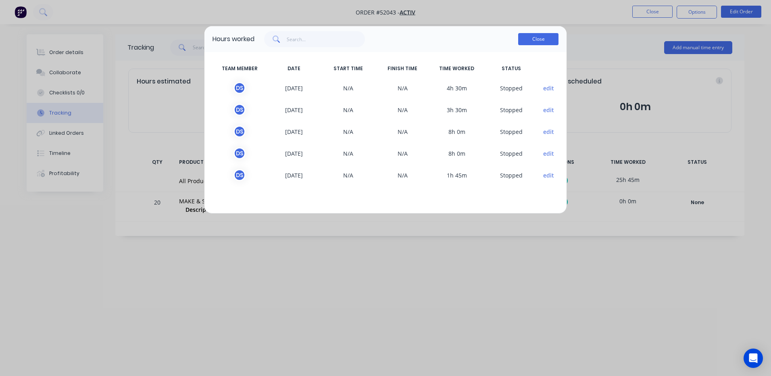
click at [545, 36] on button "Close" at bounding box center [538, 39] width 40 height 12
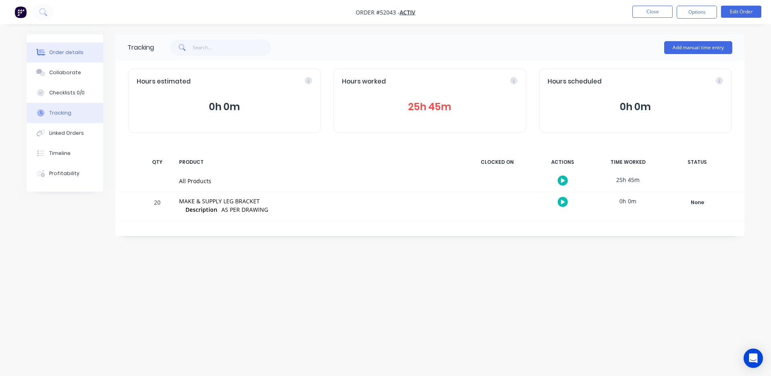
click at [84, 53] on button "Order details" at bounding box center [65, 52] width 77 height 20
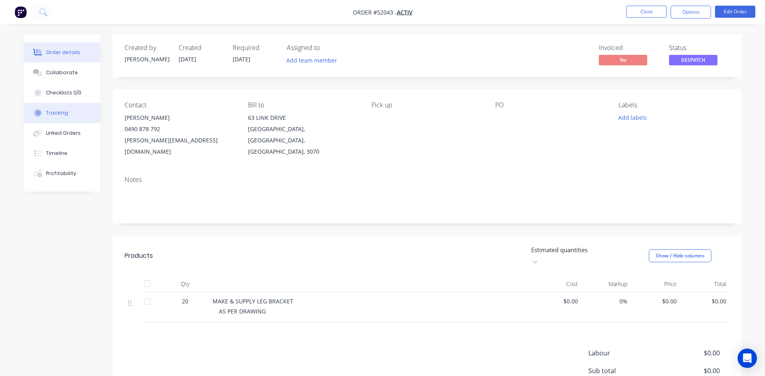
click at [69, 110] on button "Tracking" at bounding box center [62, 113] width 77 height 20
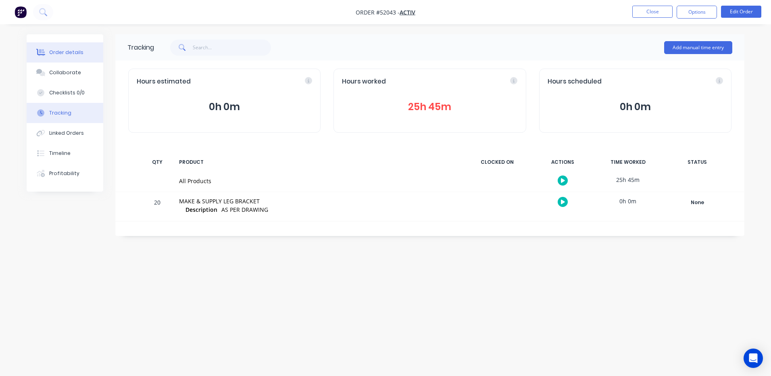
click at [43, 51] on icon at bounding box center [41, 52] width 6 height 7
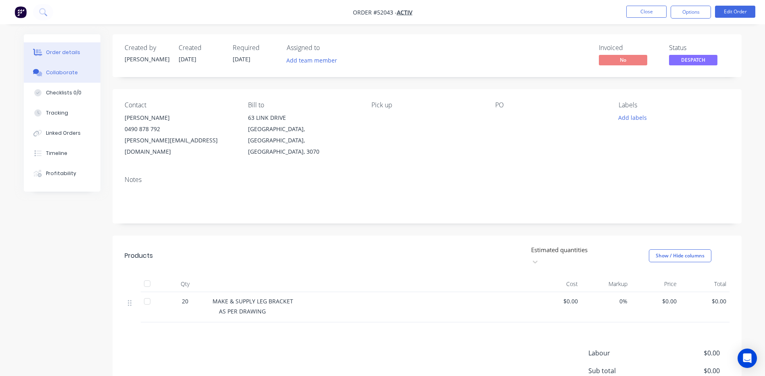
click at [54, 72] on div "Collaborate" at bounding box center [62, 72] width 32 height 7
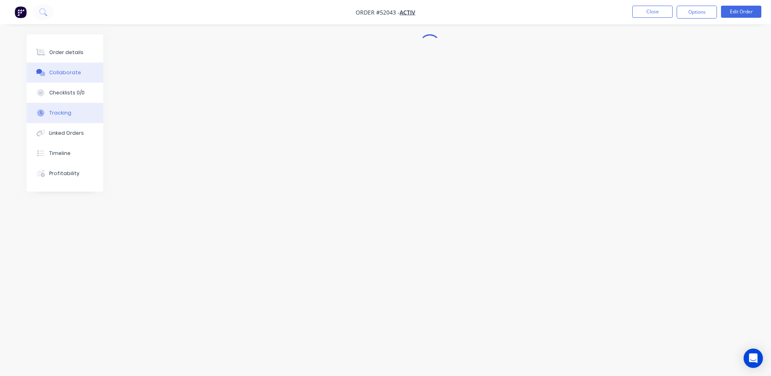
click at [69, 115] on div "Tracking" at bounding box center [60, 112] width 22 height 7
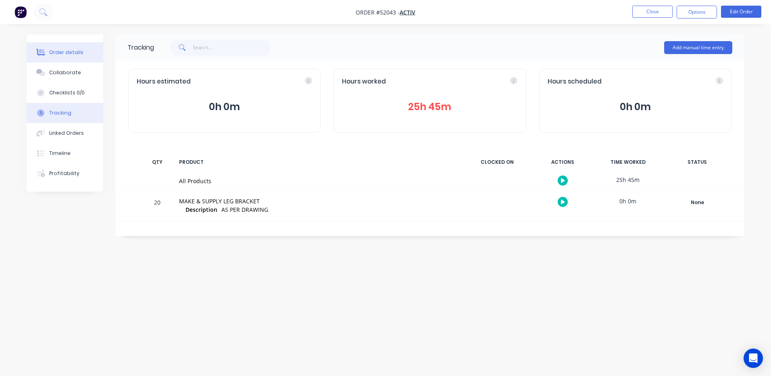
click at [69, 47] on button "Order details" at bounding box center [65, 52] width 77 height 20
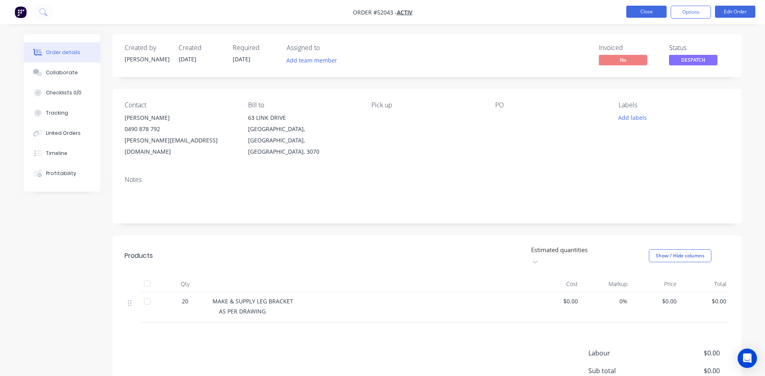
click at [639, 8] on button "Close" at bounding box center [646, 12] width 40 height 12
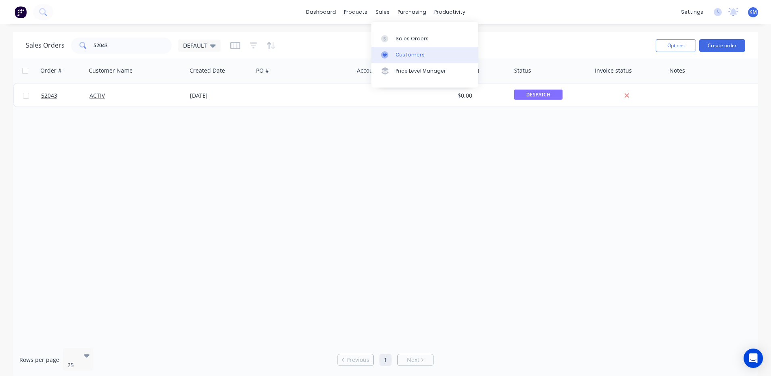
click at [394, 53] on link "Customers" at bounding box center [425, 55] width 107 height 16
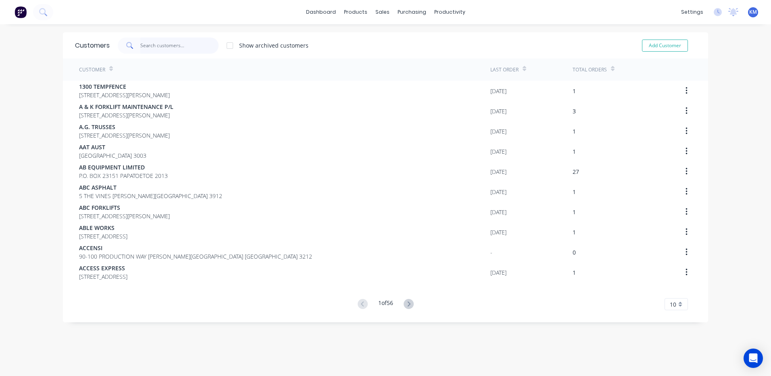
click at [153, 41] on input "text" at bounding box center [179, 46] width 79 height 16
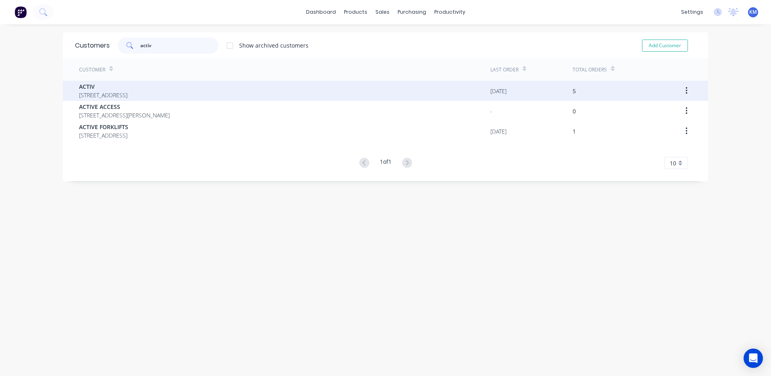
type input "activ"
click at [127, 84] on span "ACTIV" at bounding box center [103, 86] width 48 height 8
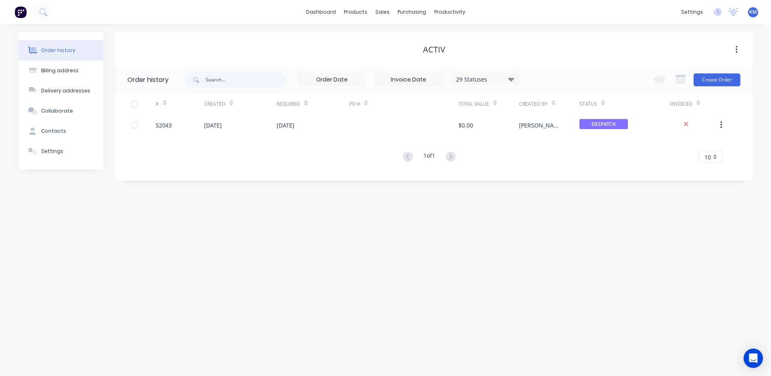
click at [492, 80] on div "29 Statuses" at bounding box center [485, 79] width 68 height 9
click at [552, 172] on label at bounding box center [552, 172] width 0 height 0
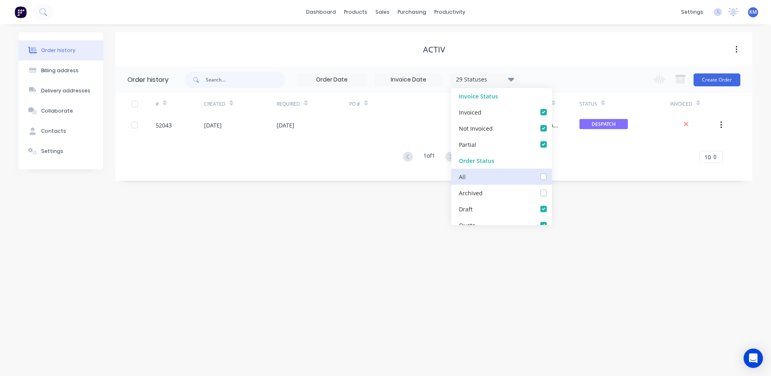
click at [552, 175] on input "checkbox" at bounding box center [555, 176] width 6 height 8
checkbox input "true"
click at [568, 65] on div "ACTIV" at bounding box center [433, 49] width 637 height 34
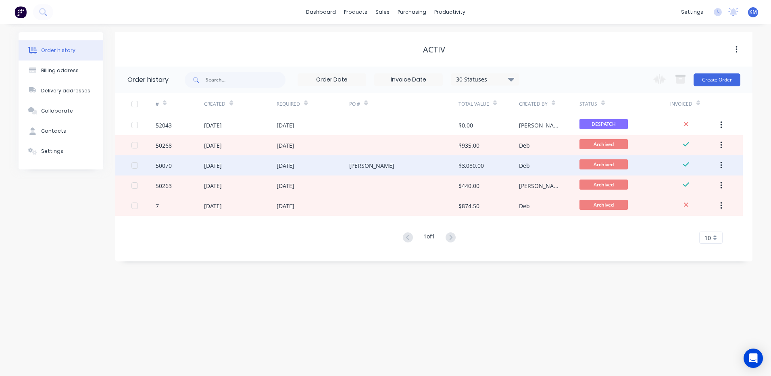
click at [472, 160] on div "$3,080.00" at bounding box center [489, 165] width 61 height 20
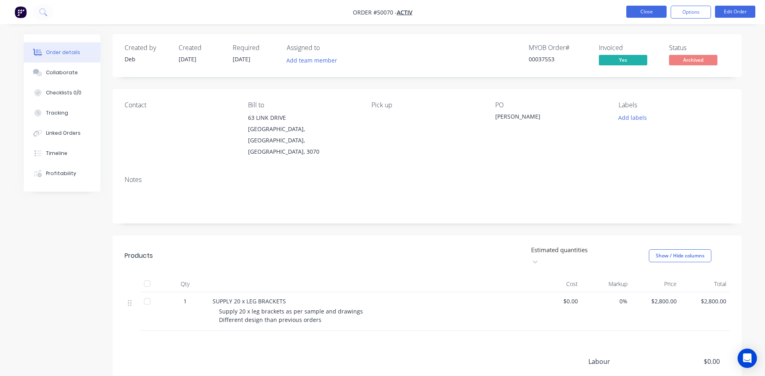
click at [644, 8] on button "Close" at bounding box center [646, 12] width 40 height 12
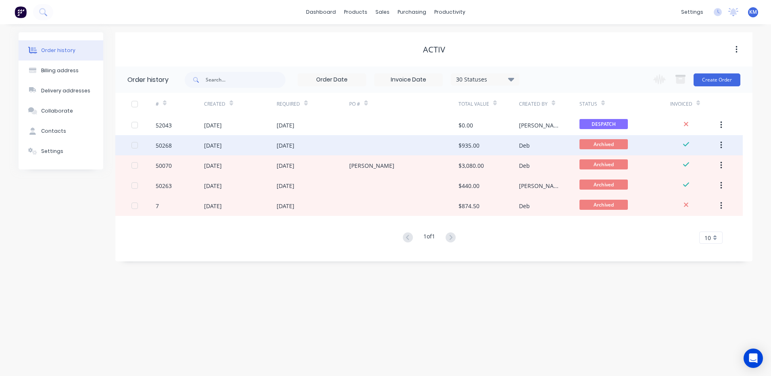
click at [468, 149] on div "$935.00" at bounding box center [469, 145] width 21 height 8
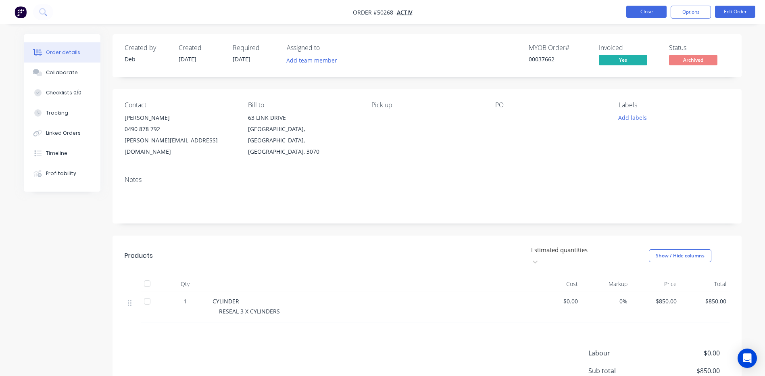
click at [641, 11] on button "Close" at bounding box center [646, 12] width 40 height 12
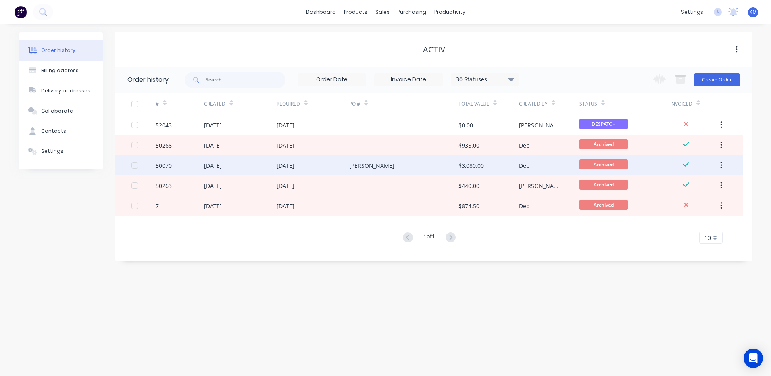
click at [543, 164] on div "Deb" at bounding box center [549, 165] width 61 height 20
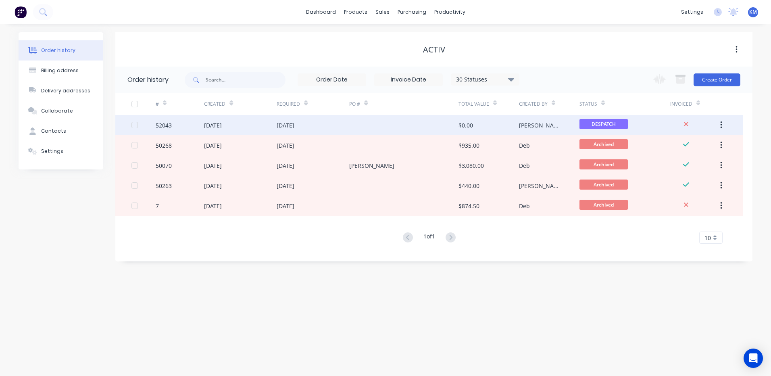
click at [369, 127] on div at bounding box center [403, 125] width 109 height 20
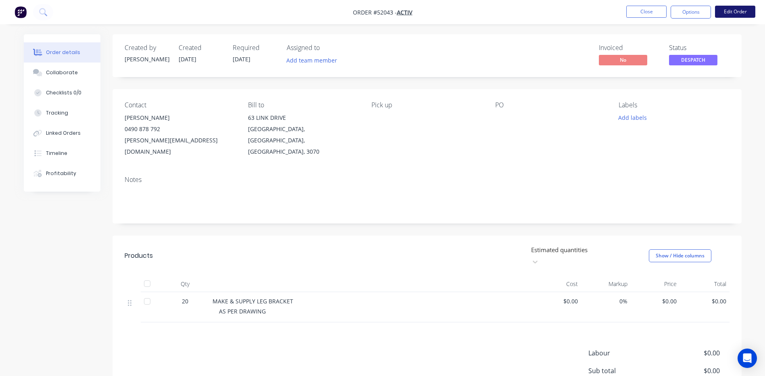
click at [729, 9] on button "Edit Order" at bounding box center [735, 12] width 40 height 12
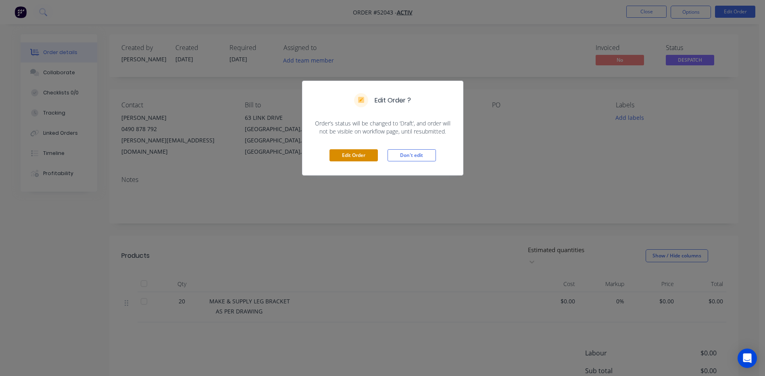
click at [349, 156] on button "Edit Order" at bounding box center [354, 155] width 48 height 12
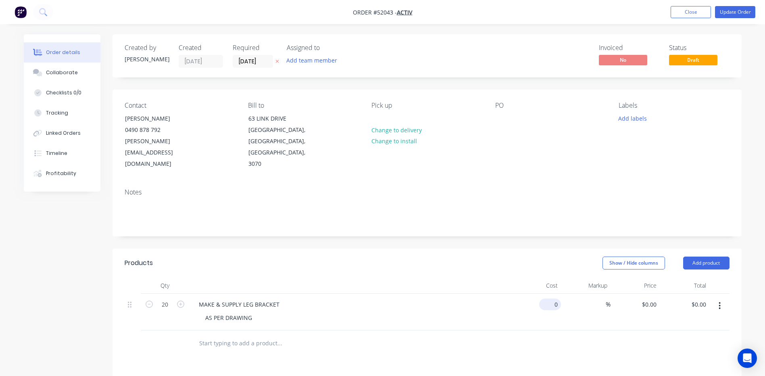
click at [547, 294] on div "0 $0.00" at bounding box center [537, 312] width 50 height 37
type input "$139.90"
type input "$2,798.00"
click at [526, 248] on header "Products Show / Hide columns Add product" at bounding box center [427, 262] width 629 height 29
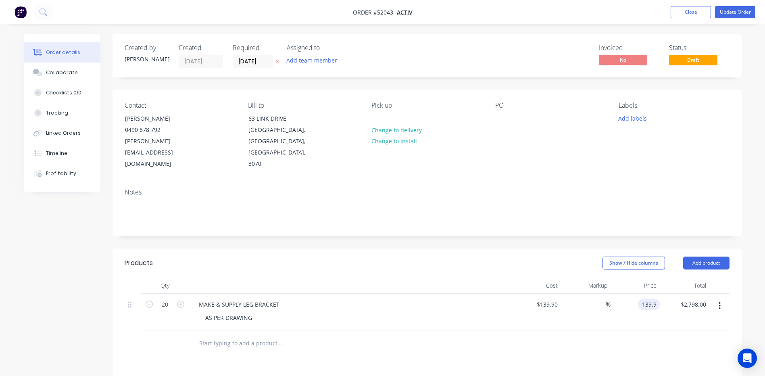
click at [658, 299] on input "139.9" at bounding box center [650, 305] width 19 height 12
type input "$139.90"
click at [600, 299] on input at bounding box center [601, 305] width 9 height 12
type input "30"
type input "$181.87"
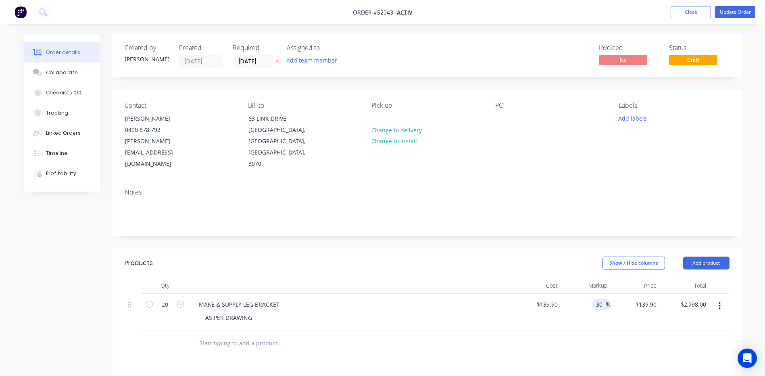
type input "$3,637.40"
click at [545, 257] on div "Show / Hide columns Add product" at bounding box center [491, 263] width 476 height 13
click at [651, 299] on input "181.87" at bounding box center [647, 305] width 25 height 12
type input "185"
type input "32.24"
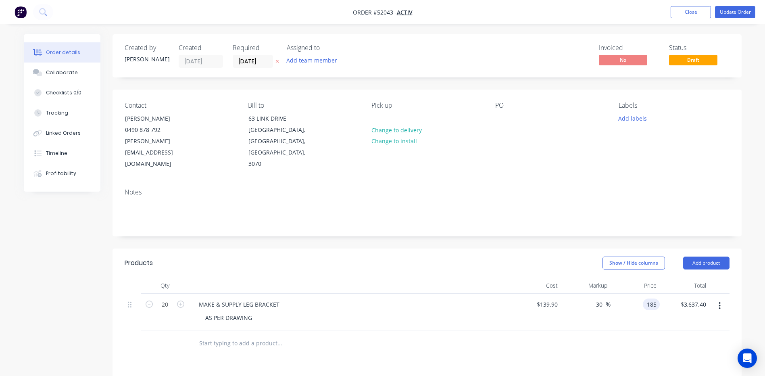
type input "$185.00"
type input "$3,700.00"
click at [497, 248] on header "Products Show / Hide columns Add product" at bounding box center [427, 262] width 629 height 29
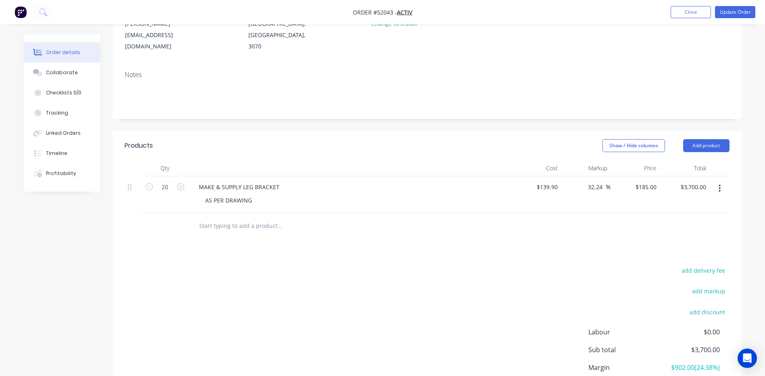
scroll to position [121, 0]
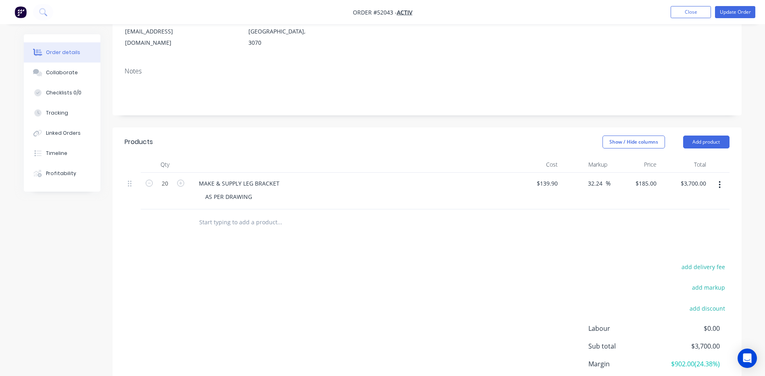
click at [477, 209] on div at bounding box center [334, 222] width 290 height 26
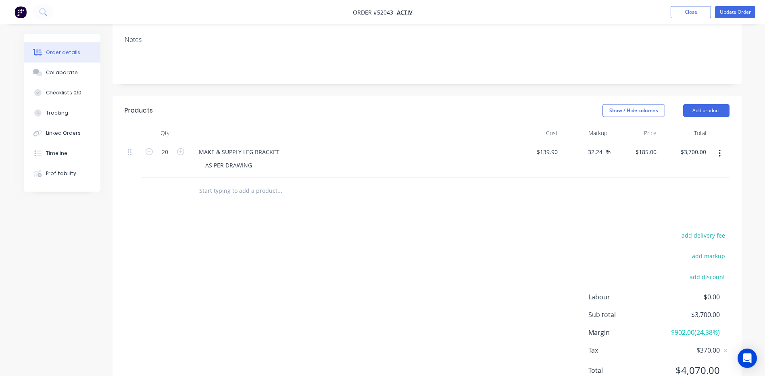
scroll to position [161, 0]
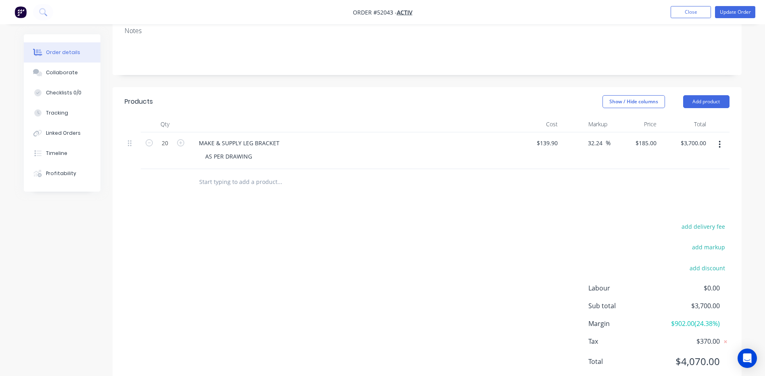
click at [497, 92] on header "Products Show / Hide columns Add product" at bounding box center [427, 101] width 629 height 29
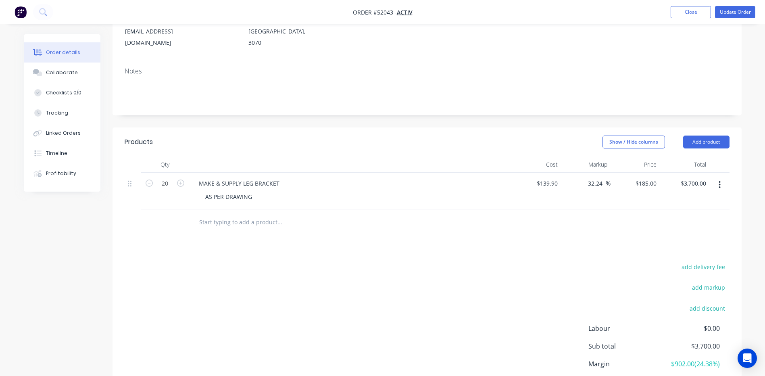
click at [540, 127] on header "Products Show / Hide columns Add product" at bounding box center [427, 141] width 629 height 29
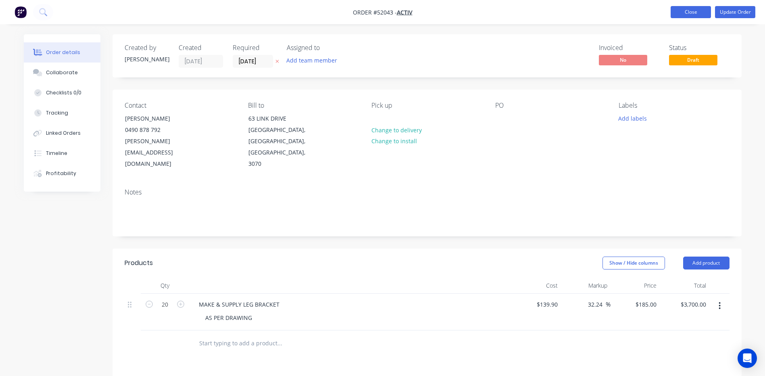
click at [684, 12] on button "Close" at bounding box center [691, 12] width 40 height 12
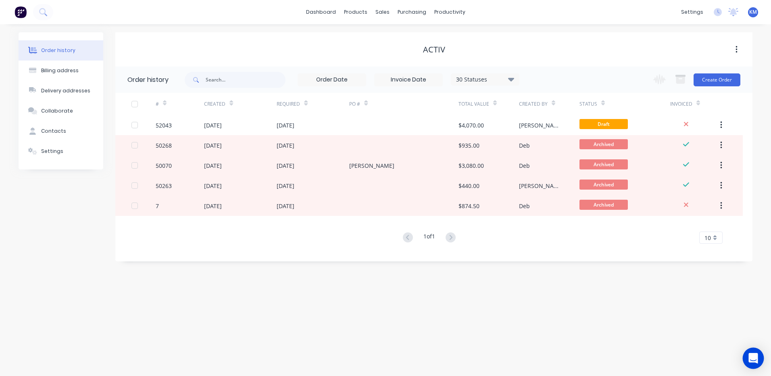
click at [754, 355] on icon "Open Intercom Messenger" at bounding box center [753, 358] width 9 height 10
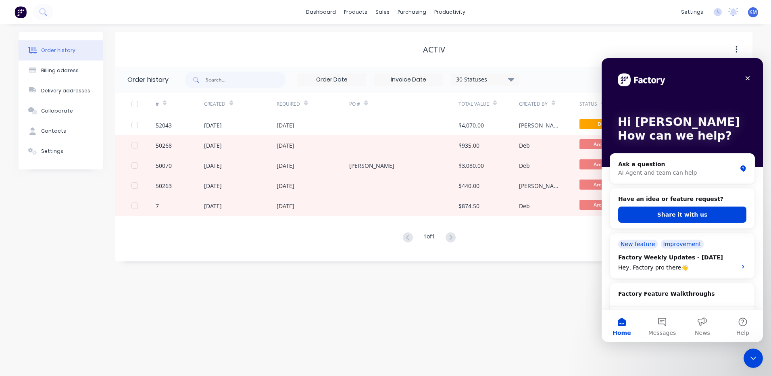
click at [541, 348] on div "Order history Billing address Delivery addresses Collaborate Contacts Settings …" at bounding box center [385, 200] width 771 height 352
click at [749, 355] on icon "Close Intercom Messenger" at bounding box center [752, 357] width 10 height 10
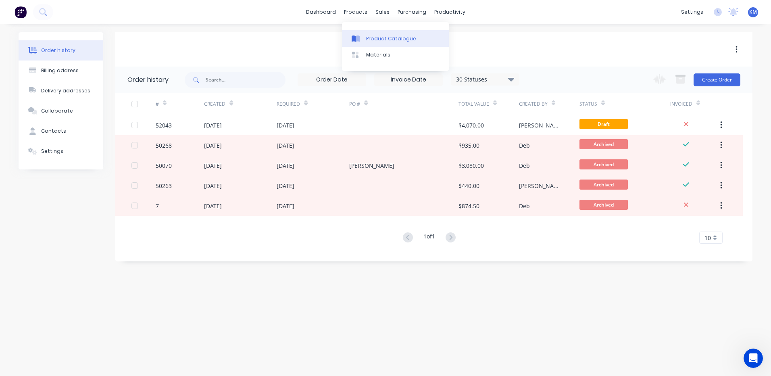
click at [355, 35] on icon at bounding box center [356, 38] width 8 height 7
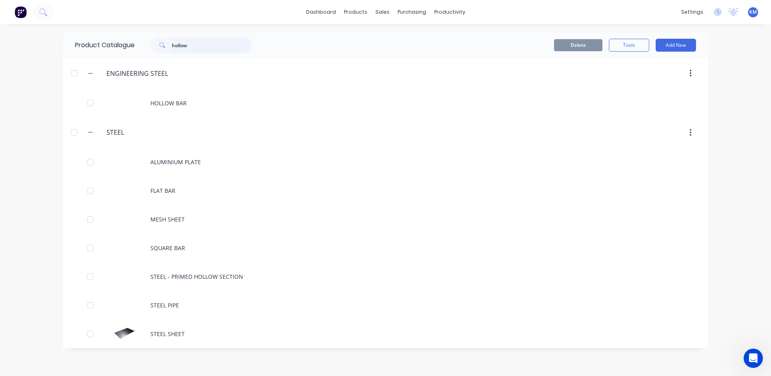
click at [215, 40] on input "hollow" at bounding box center [212, 45] width 80 height 16
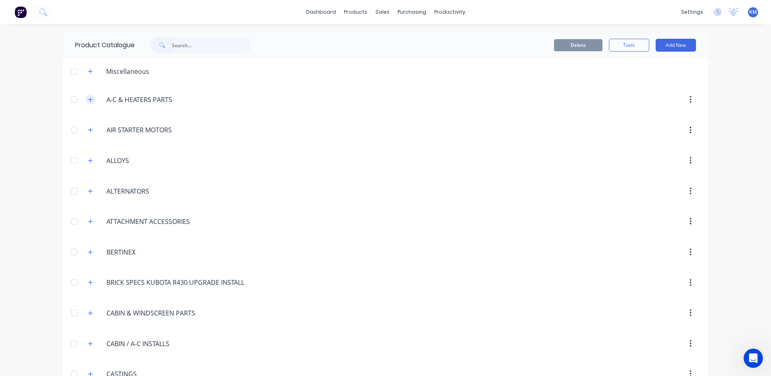
click at [91, 98] on button "button" at bounding box center [91, 99] width 10 height 10
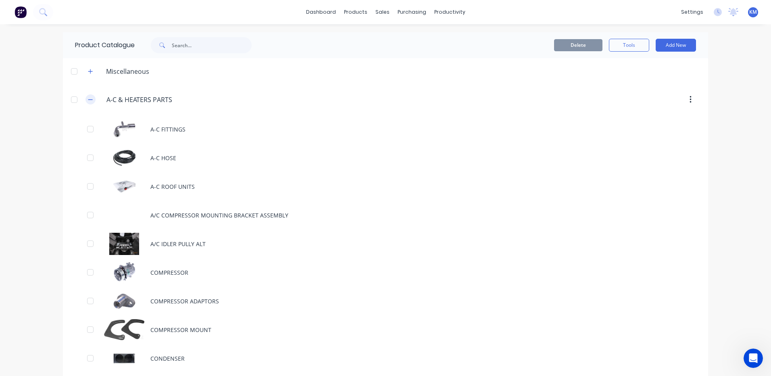
click at [90, 99] on icon "button" at bounding box center [90, 100] width 5 height 6
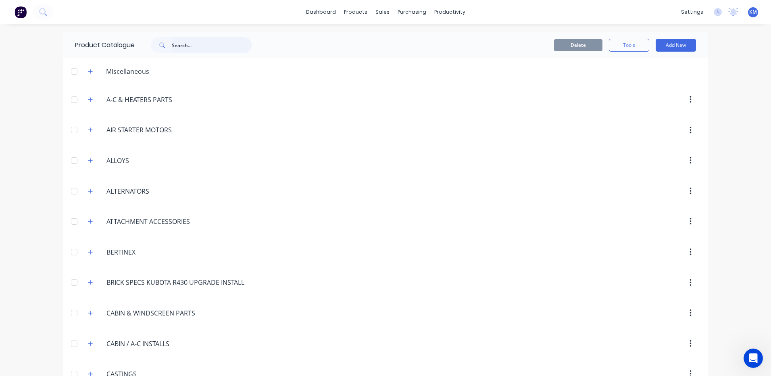
click at [187, 44] on input "text" at bounding box center [212, 45] width 80 height 16
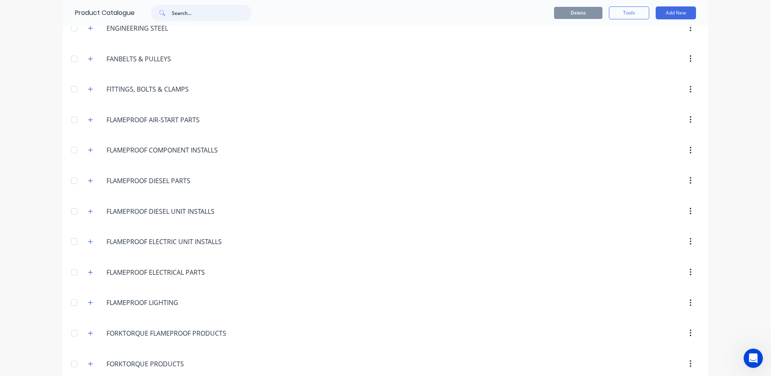
scroll to position [484, 0]
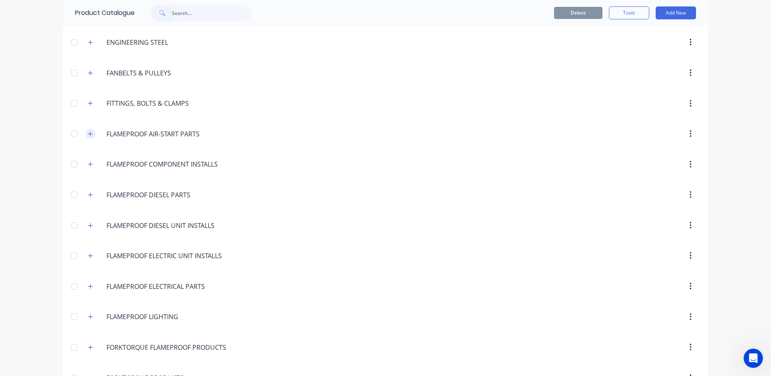
click at [88, 132] on icon "button" at bounding box center [90, 134] width 5 height 6
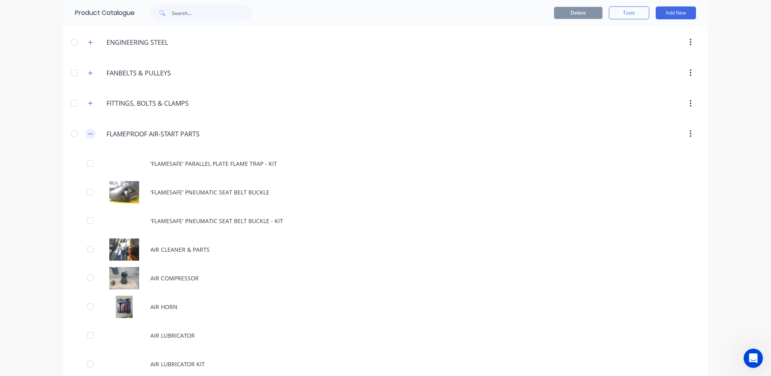
click at [90, 131] on icon "button" at bounding box center [90, 134] width 5 height 6
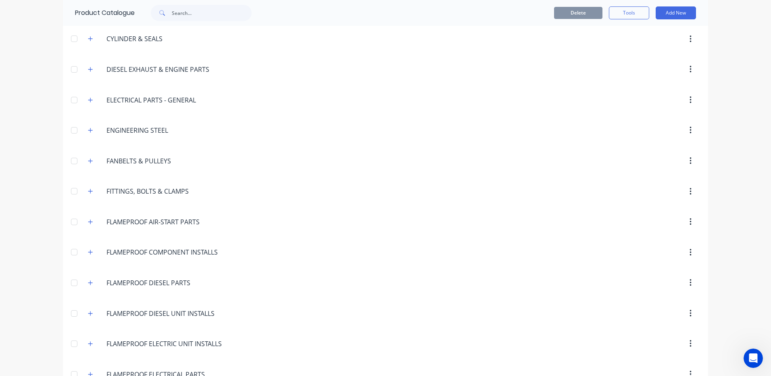
scroll to position [444, 0]
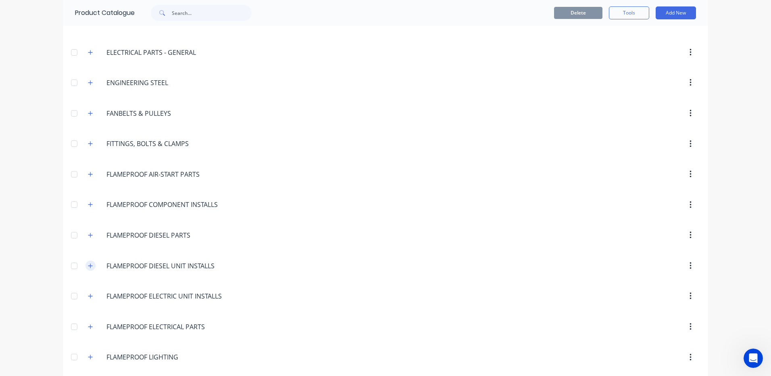
click at [90, 265] on icon "button" at bounding box center [90, 266] width 5 height 6
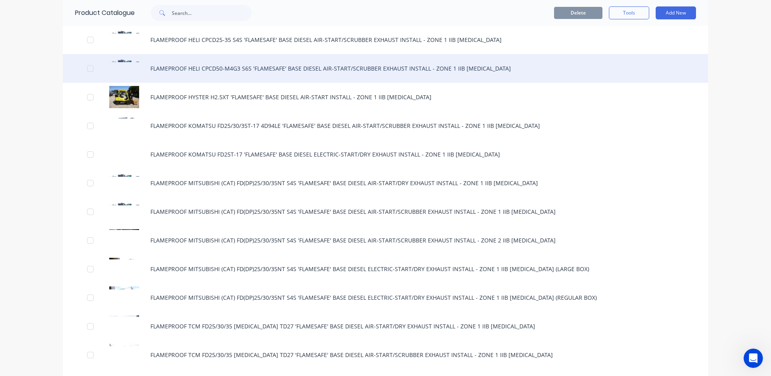
scroll to position [766, 0]
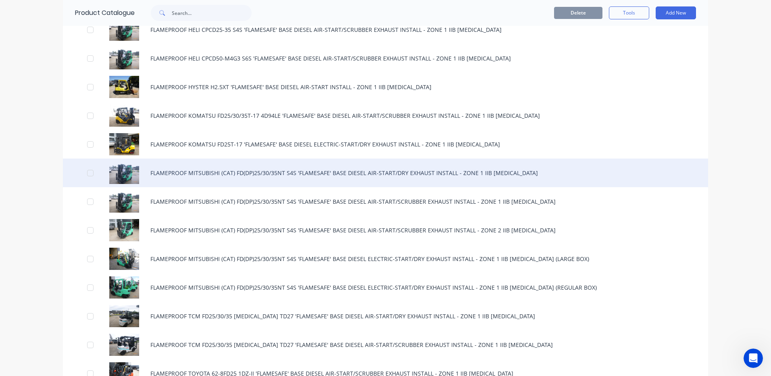
click at [226, 174] on div "FLAMEPROOF MITSUBISHI (CAT) FD(DP)25/30/35NT S4S 'FLAMESAFE' BASE DIESEL AIR-ST…" at bounding box center [385, 173] width 645 height 29
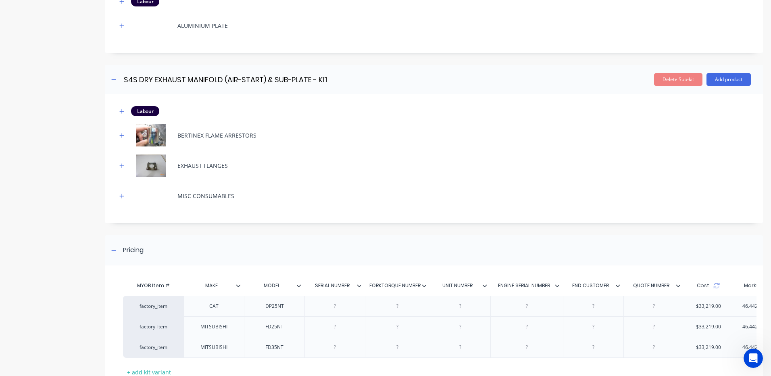
scroll to position [1518, 0]
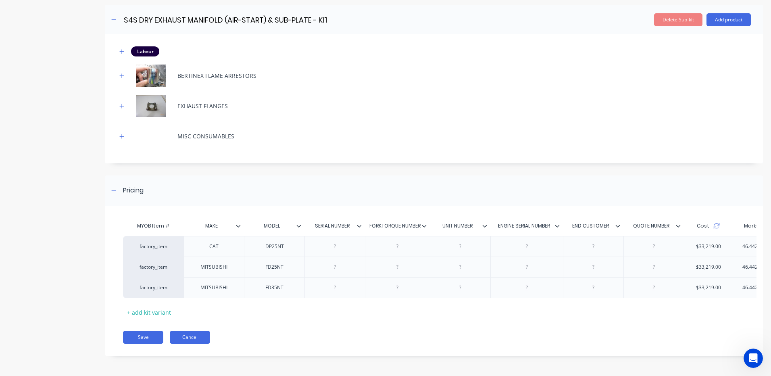
click at [183, 332] on button "Cancel" at bounding box center [190, 337] width 40 height 13
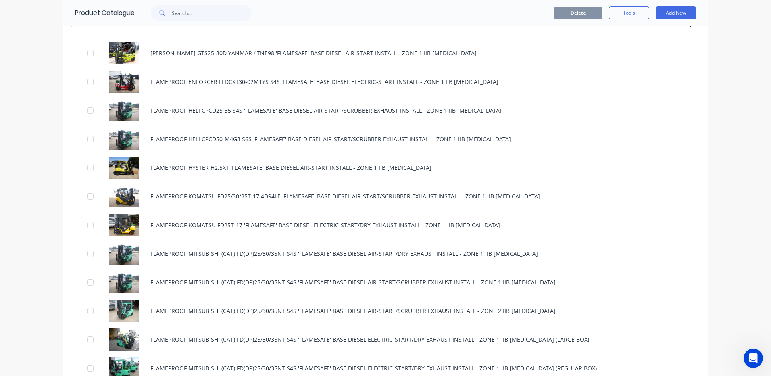
scroll to position [807, 0]
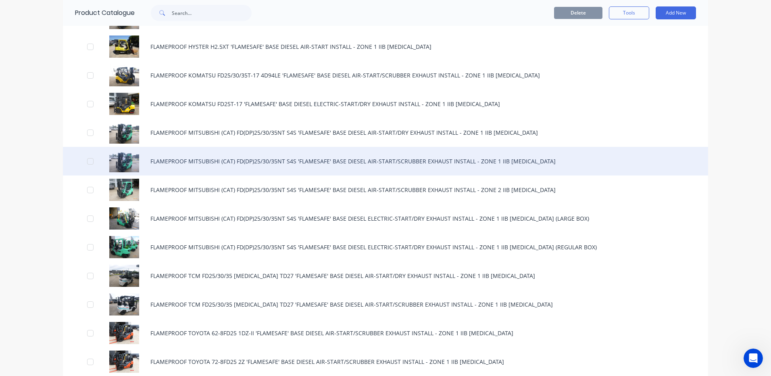
click at [190, 165] on div "FLAMEPROOF MITSUBISHI (CAT) FD(DP)25/30/35NT S4S 'FLAMESAFE' BASE DIESEL AIR-ST…" at bounding box center [385, 161] width 645 height 29
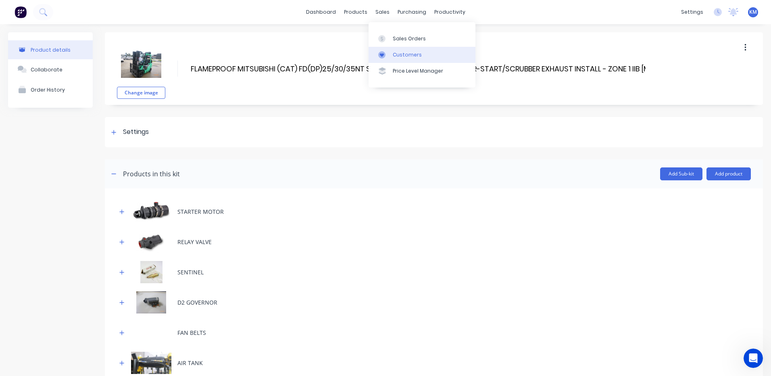
click at [402, 52] on div "Customers" at bounding box center [407, 54] width 29 height 7
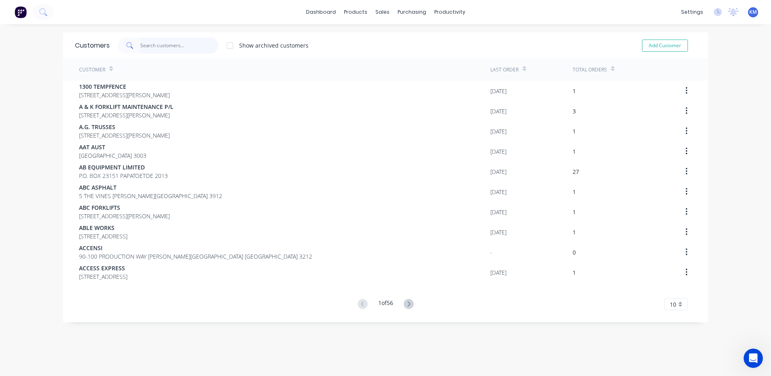
click at [195, 41] on input "text" at bounding box center [179, 46] width 79 height 16
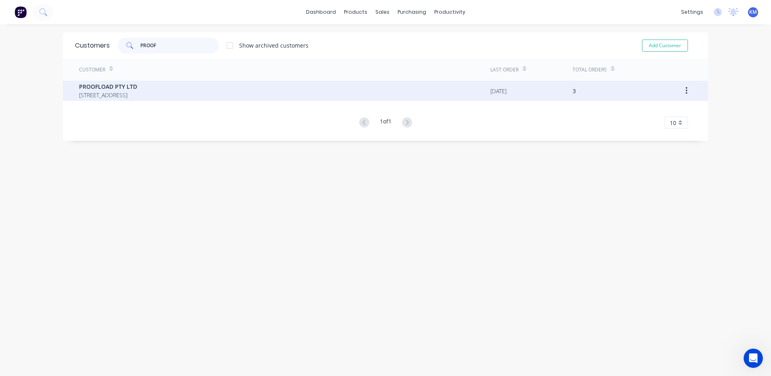
type input "PROOF"
click at [137, 87] on span "PROOFLOAD PTY LTD" at bounding box center [108, 86] width 58 height 8
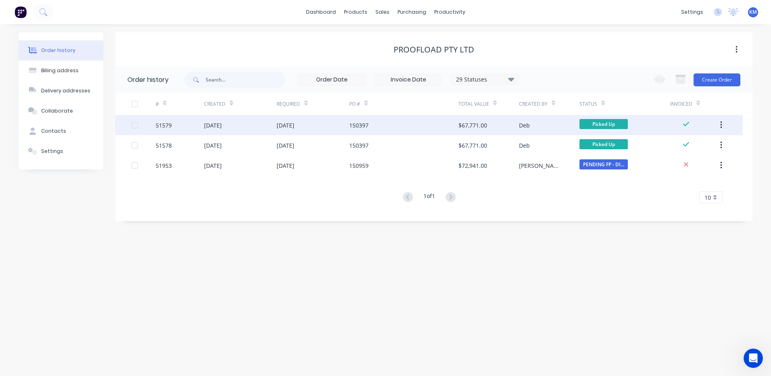
click at [289, 124] on div "[DATE]" at bounding box center [286, 125] width 18 height 8
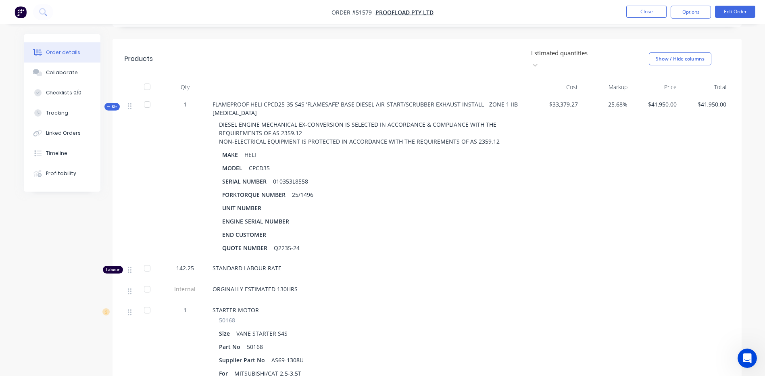
scroll to position [81, 0]
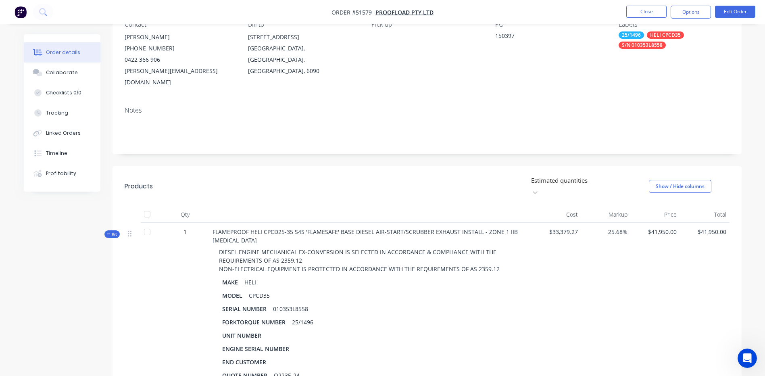
click at [113, 230] on button "Kit" at bounding box center [111, 234] width 15 height 8
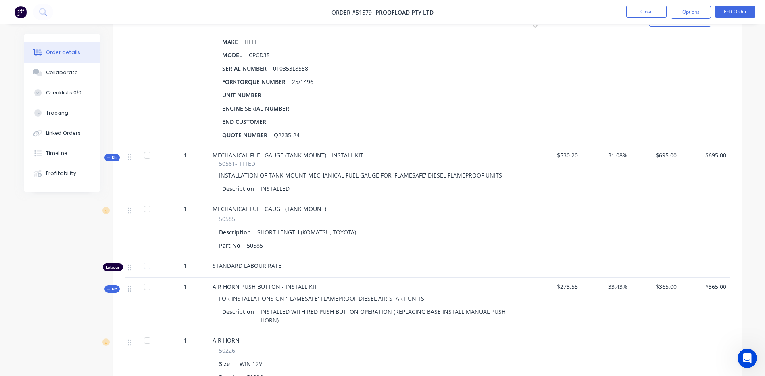
scroll to position [323, 0]
click at [117, 153] on span "Kit" at bounding box center [112, 156] width 10 height 6
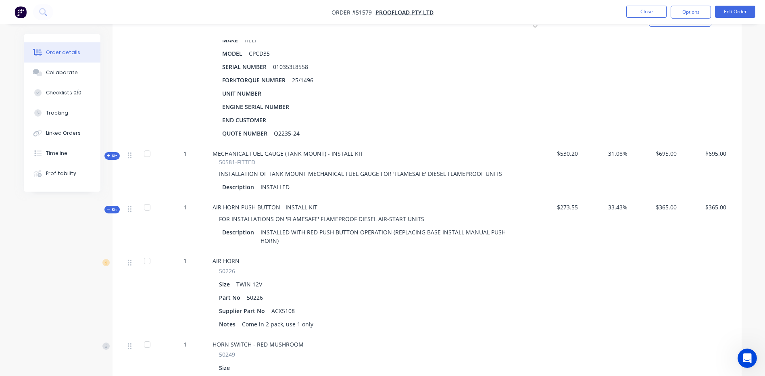
click at [113, 207] on span "Kit" at bounding box center [112, 210] width 10 height 6
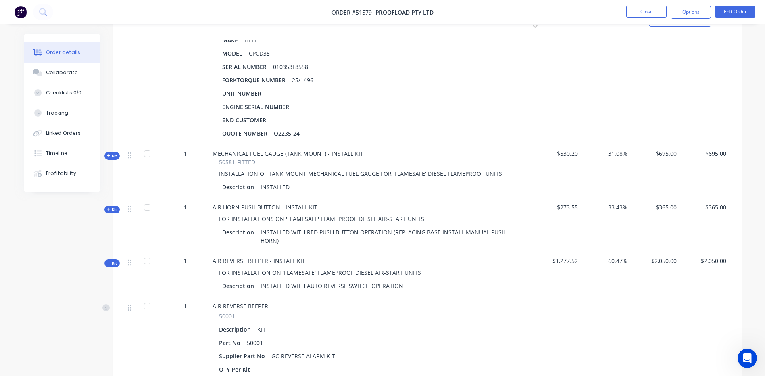
click at [111, 260] on span "Kit" at bounding box center [112, 263] width 10 height 6
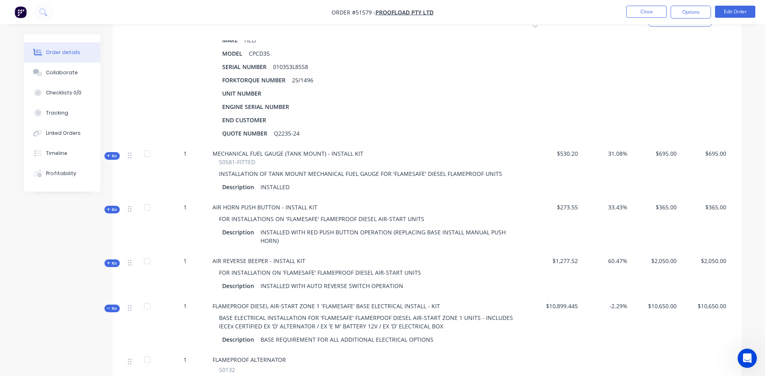
click at [117, 305] on span "Kit" at bounding box center [112, 308] width 10 height 6
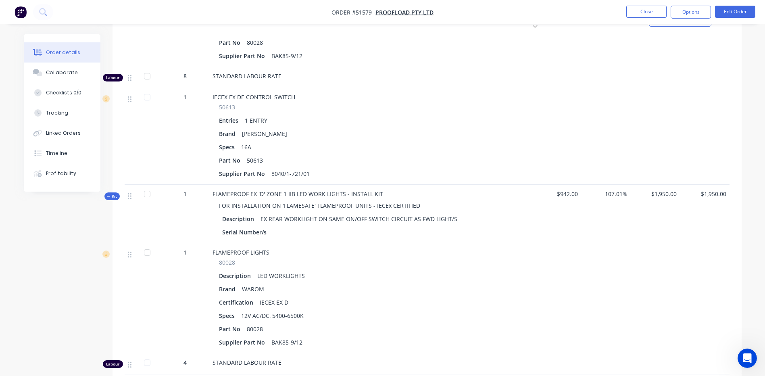
scroll to position [774, 0]
click at [65, 109] on button "Tracking" at bounding box center [62, 113] width 77 height 20
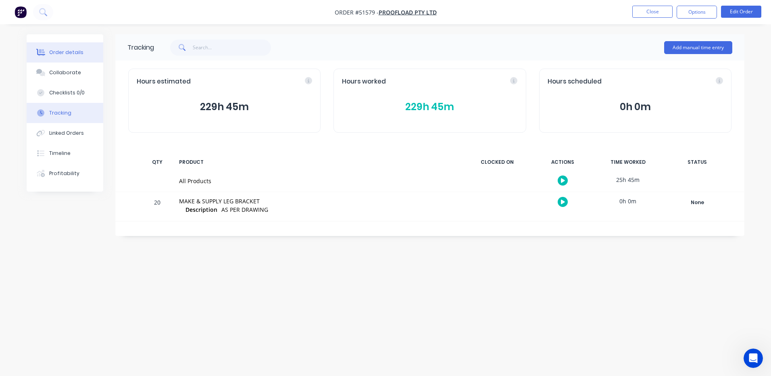
click at [77, 51] on div "Order details" at bounding box center [66, 52] width 34 height 7
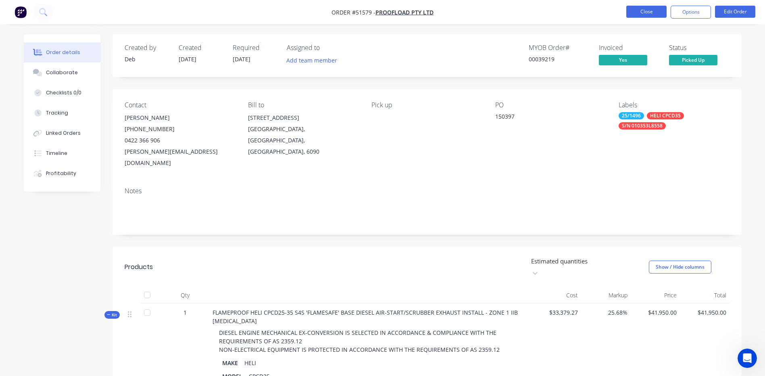
click at [642, 8] on button "Close" at bounding box center [646, 12] width 40 height 12
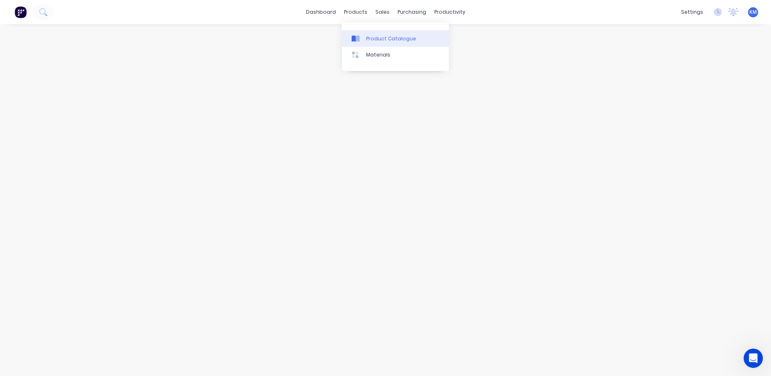
click at [366, 35] on div "Product Catalogue" at bounding box center [391, 38] width 50 height 7
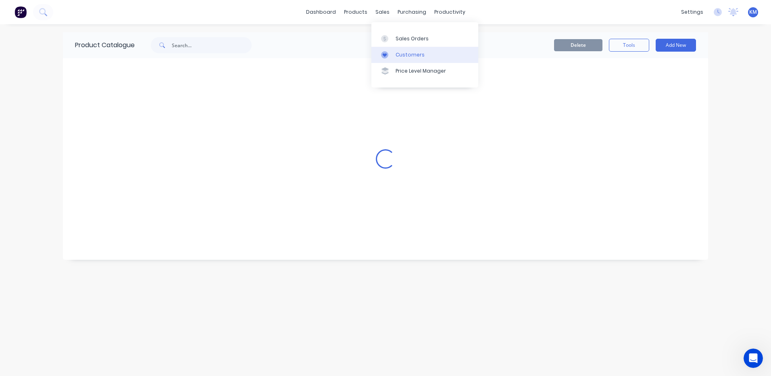
click at [390, 48] on link "Customers" at bounding box center [425, 55] width 107 height 16
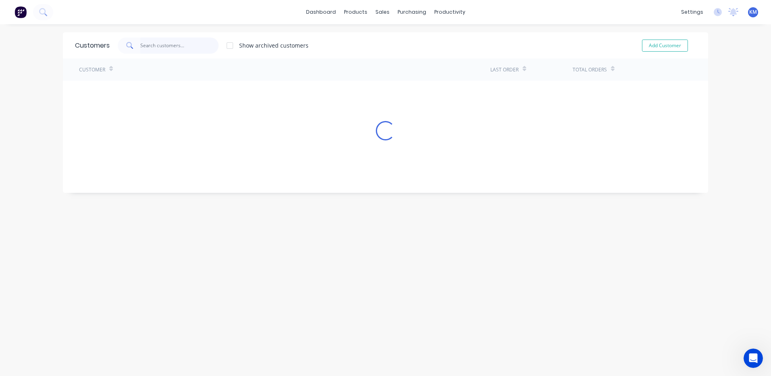
click at [155, 45] on input "text" at bounding box center [179, 46] width 79 height 16
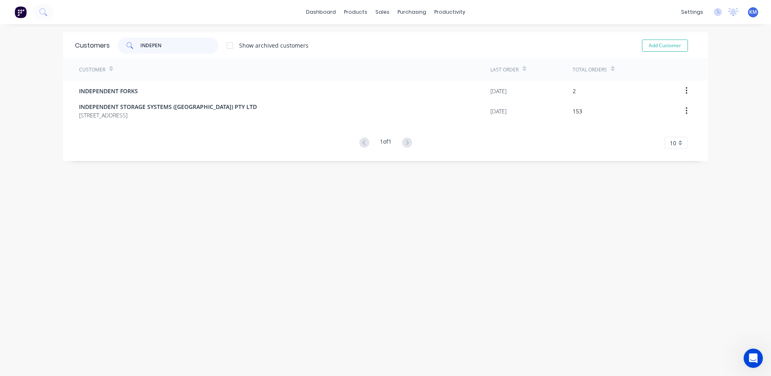
type input "INDEPEN"
click at [333, 122] on div "Customer Last Order Total Orders INDEPENDENT FORKS [DATE] 2 INDEPENDENT STORAGE…" at bounding box center [385, 103] width 645 height 90
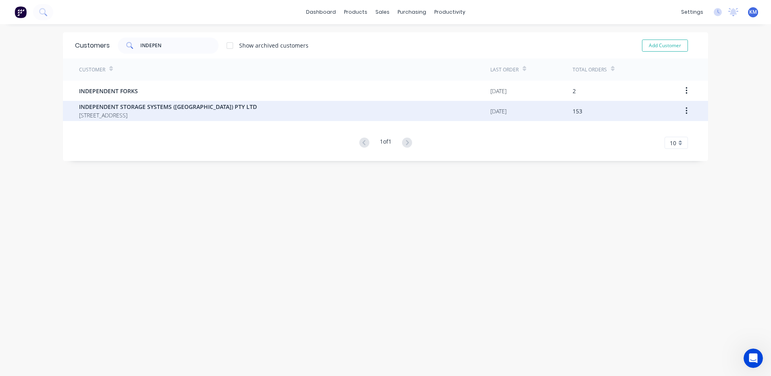
click at [335, 107] on div "INDEPENDENT STORAGE SYSTEMS ([GEOGRAPHIC_DATA]) PTY LTD [STREET_ADDRESS]" at bounding box center [284, 111] width 411 height 20
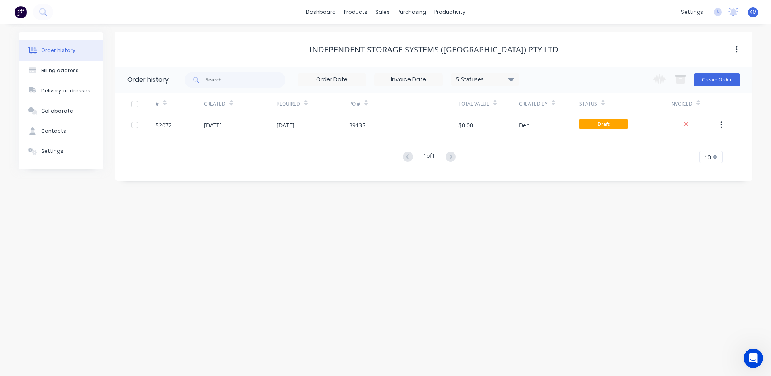
click at [501, 86] on div "5 Statuses Invoice Status Invoiced Not Invoiced Partial Order Status All Archiv…" at bounding box center [409, 79] width 222 height 13
click at [500, 83] on div "5 Statuses" at bounding box center [485, 79] width 68 height 9
click at [609, 236] on div "Order history Billing address Delivery addresses Collaborate Contacts Settings …" at bounding box center [385, 200] width 771 height 352
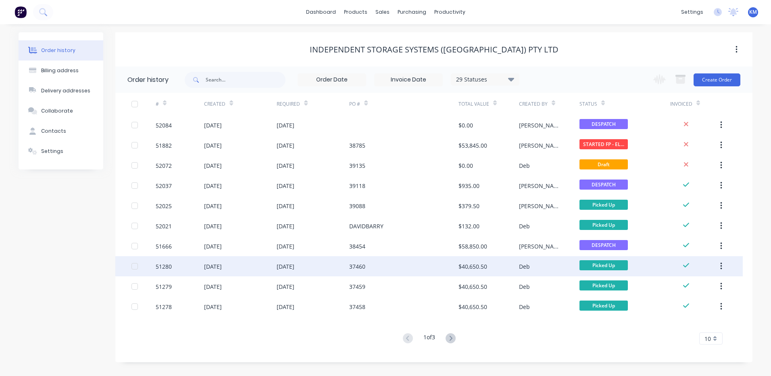
click at [541, 261] on div "Deb" at bounding box center [549, 266] width 61 height 20
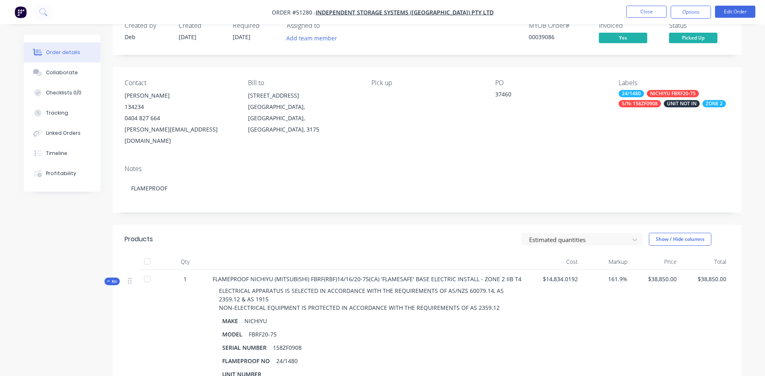
scroll to position [40, 0]
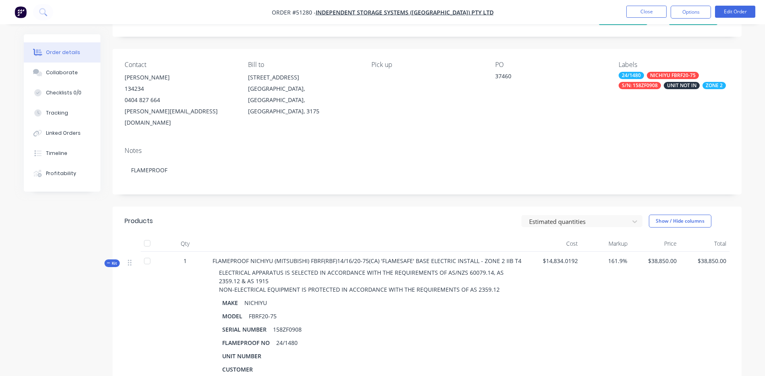
click at [117, 260] on span "Kit" at bounding box center [112, 263] width 10 height 6
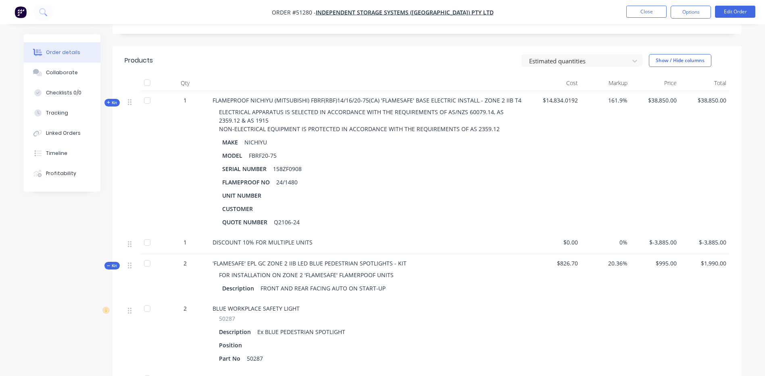
scroll to position [202, 0]
click at [108, 263] on icon "button" at bounding box center [109, 265] width 4 height 4
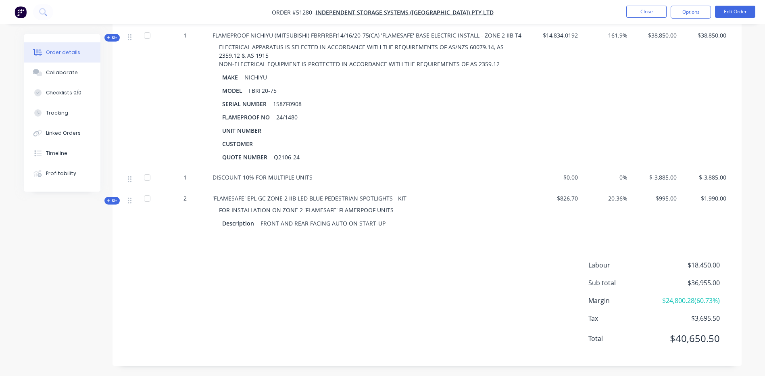
scroll to position [266, 0]
drag, startPoint x: 721, startPoint y: 296, endPoint x: 685, endPoint y: 300, distance: 35.7
click at [685, 300] on div "Margin $24,800.28 ( 60.73 %)" at bounding box center [659, 300] width 141 height 10
click at [667, 295] on span "$24,800.28 ( 60.73 %)" at bounding box center [690, 300] width 60 height 10
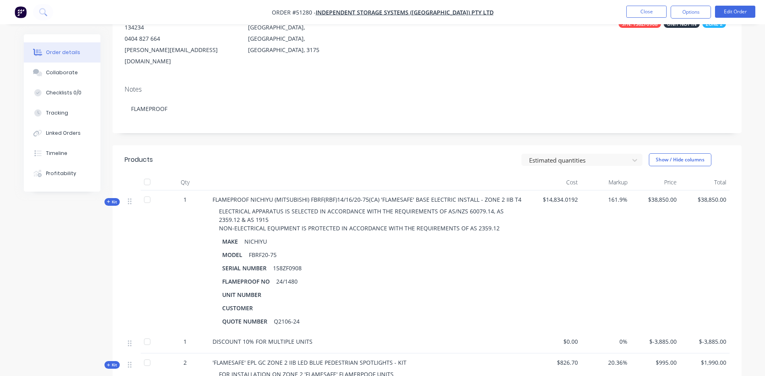
scroll to position [105, 0]
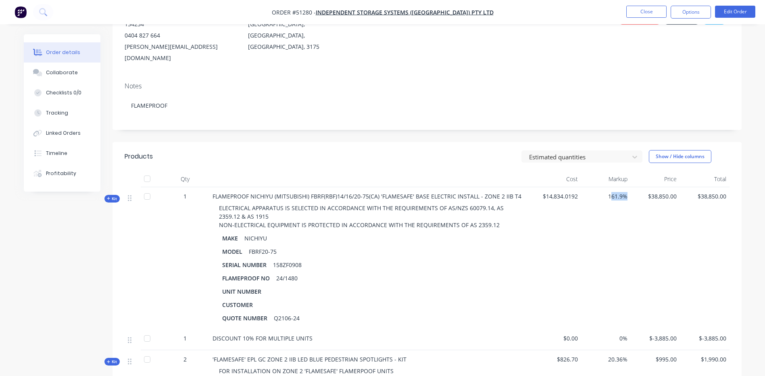
drag, startPoint x: 630, startPoint y: 186, endPoint x: 611, endPoint y: 184, distance: 19.0
click at [611, 187] on div "161.9%" at bounding box center [606, 258] width 50 height 142
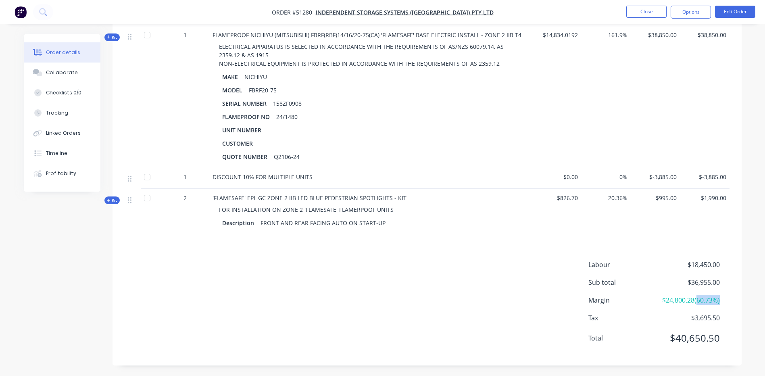
drag, startPoint x: 720, startPoint y: 296, endPoint x: 681, endPoint y: 294, distance: 39.2
click at [681, 295] on span "$24,800.28 ( 60.73 %)" at bounding box center [690, 300] width 60 height 10
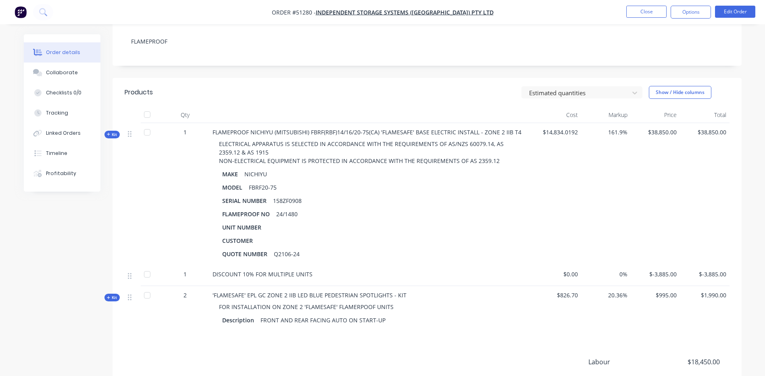
scroll to position [105, 0]
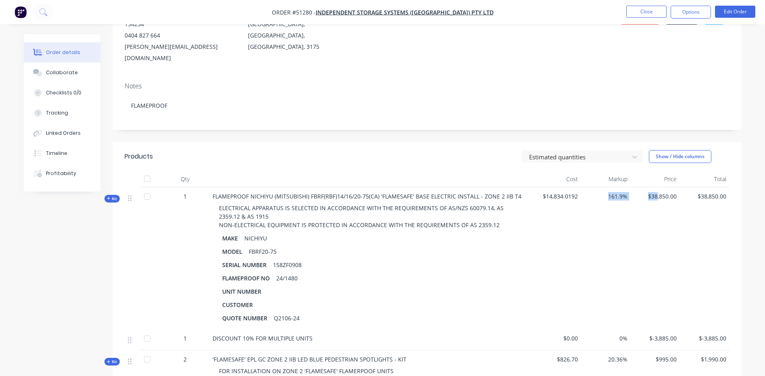
drag, startPoint x: 610, startPoint y: 182, endPoint x: 658, endPoint y: 186, distance: 47.8
click at [658, 187] on div "Kit 1 FLAMEPROOF NICHIYU (MITSUBISHI) FBRF(RBF)14/16/20-75(CA) 'FLAMESAFE' BASE…" at bounding box center [427, 258] width 605 height 142
click at [615, 193] on div "161.9%" at bounding box center [606, 258] width 50 height 142
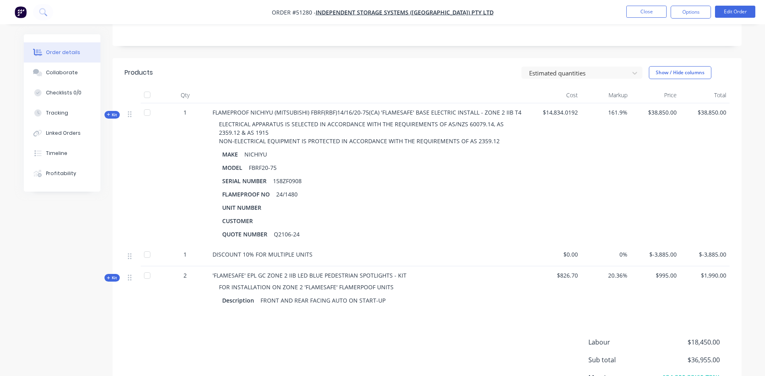
scroll to position [266, 0]
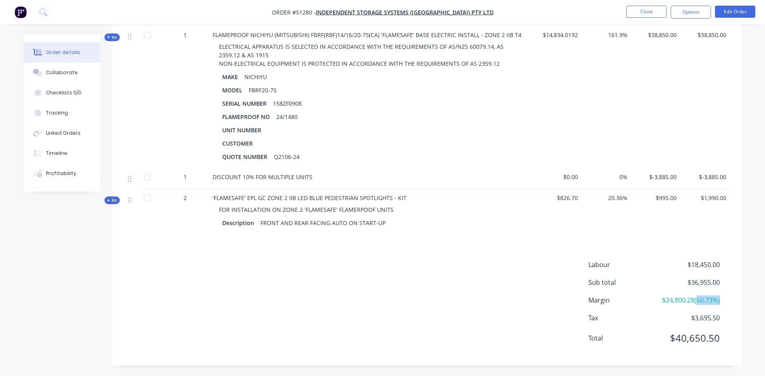
drag, startPoint x: 730, startPoint y: 301, endPoint x: 682, endPoint y: 295, distance: 48.0
click at [682, 295] on div "Labour $18,450.00 Sub total $36,955.00 Margin $24,800.28 ( 60.73 %) Tax $3,695.…" at bounding box center [427, 307] width 629 height 94
click at [648, 263] on div "Labour $18,450.00 Sub total $36,955.00 Margin $24,800.28 ( 60.73 %) Tax $3,695.…" at bounding box center [659, 307] width 141 height 94
drag, startPoint x: 722, startPoint y: 297, endPoint x: 672, endPoint y: 294, distance: 50.5
click at [672, 295] on div "Margin $24,800.28 ( 60.73 %)" at bounding box center [659, 300] width 141 height 10
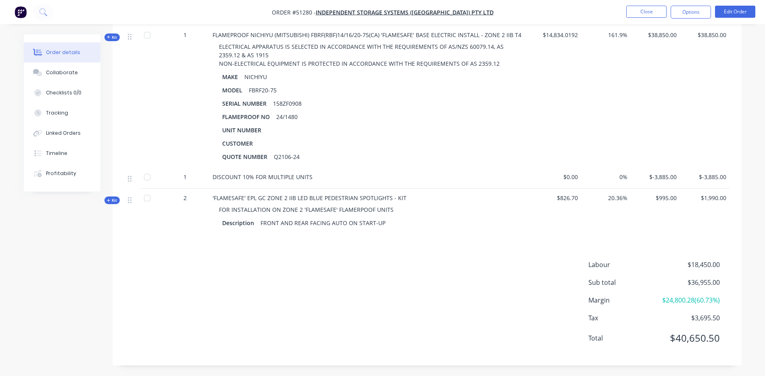
click at [618, 224] on div "Products Estimated quantities Show / Hide columns Qty Cost Markup Price Total K…" at bounding box center [427, 173] width 629 height 385
drag, startPoint x: 732, startPoint y: 290, endPoint x: 679, endPoint y: 288, distance: 53.3
click at [679, 288] on div "Labour $18,450.00 Sub total $36,955.00 Margin $24,800.28 ( 60.73 %) Tax $3,695.…" at bounding box center [427, 307] width 629 height 94
click at [524, 217] on div "Description FRONT AND REAR FACING AUTO ON START-UP" at bounding box center [371, 223] width 316 height 12
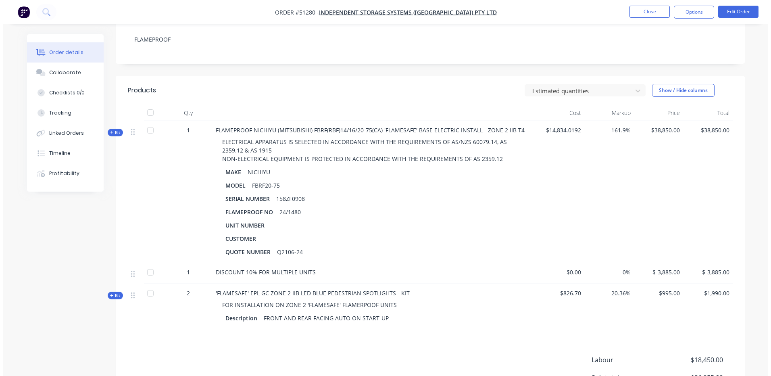
scroll to position [0, 0]
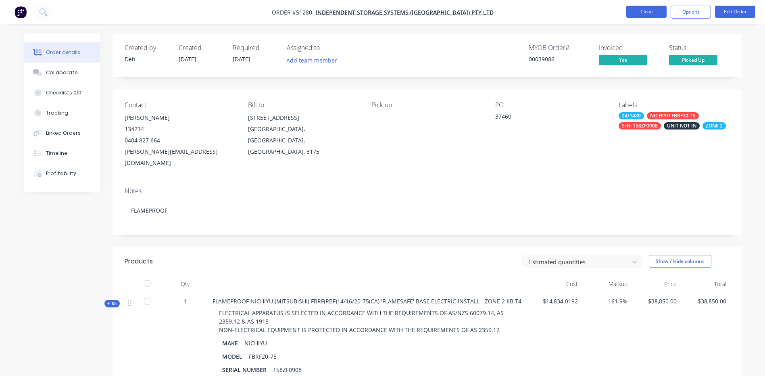
click at [632, 13] on button "Close" at bounding box center [646, 12] width 40 height 12
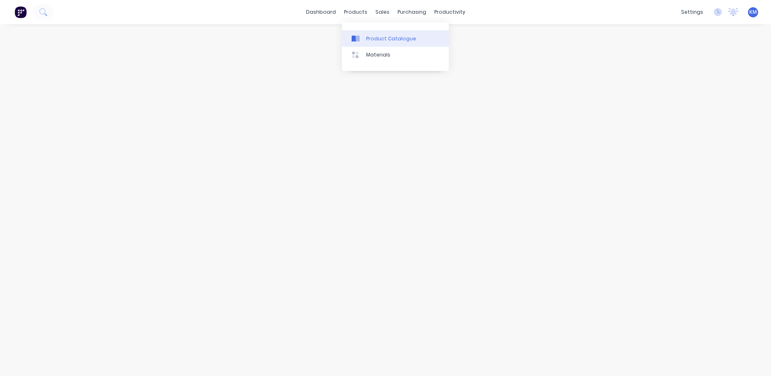
click at [363, 41] on div at bounding box center [358, 38] width 12 height 7
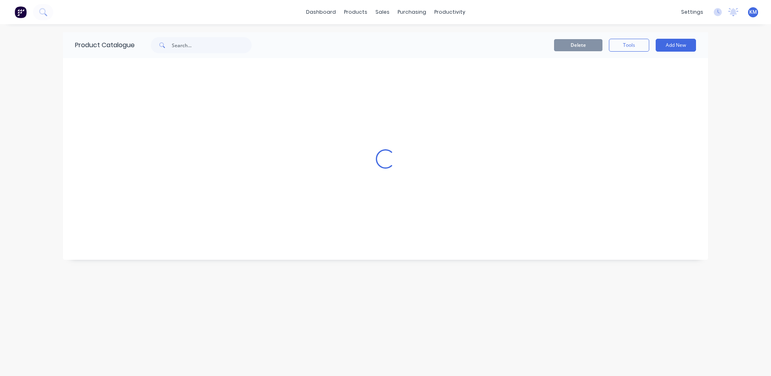
click at [276, 46] on div "Delete Tools Add New" at bounding box center [484, 45] width 424 height 13
click at [227, 43] on input "text" at bounding box center [212, 45] width 80 height 16
drag, startPoint x: 254, startPoint y: 31, endPoint x: 254, endPoint y: 35, distance: 4.5
click at [255, 32] on div "dashboard products sales purchasing productivity dashboard products Product Cat…" at bounding box center [385, 188] width 771 height 376
click at [245, 46] on input "text" at bounding box center [212, 45] width 80 height 16
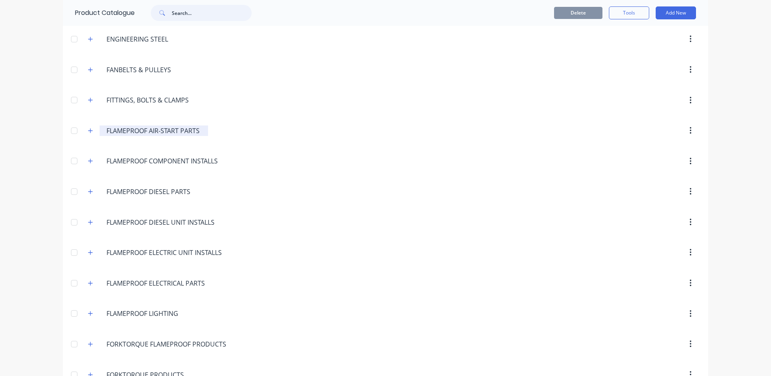
scroll to position [444, 0]
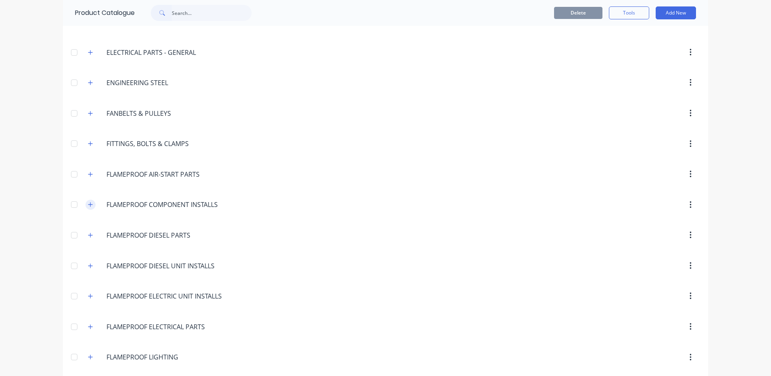
click at [88, 202] on icon "button" at bounding box center [90, 205] width 5 height 6
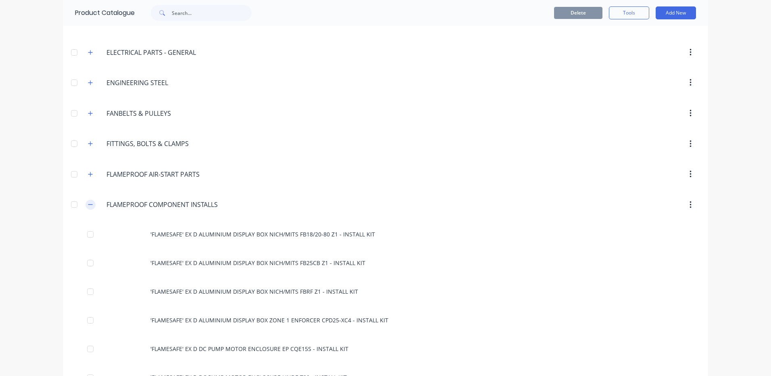
click at [88, 202] on icon "button" at bounding box center [90, 205] width 5 height 6
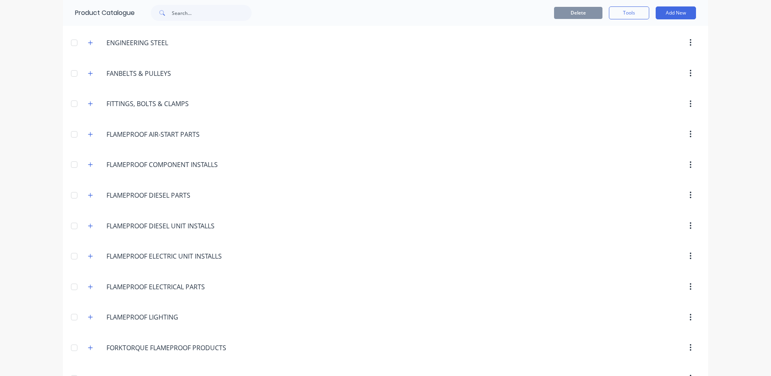
scroll to position [484, 0]
click at [89, 251] on button "button" at bounding box center [91, 256] width 10 height 10
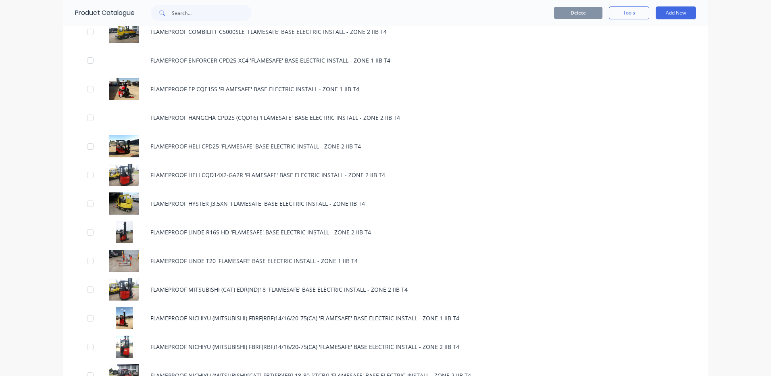
scroll to position [605, 0]
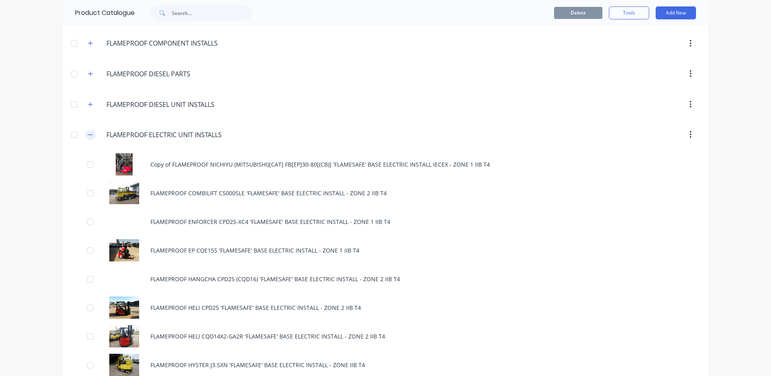
click at [88, 132] on icon "button" at bounding box center [90, 135] width 5 height 6
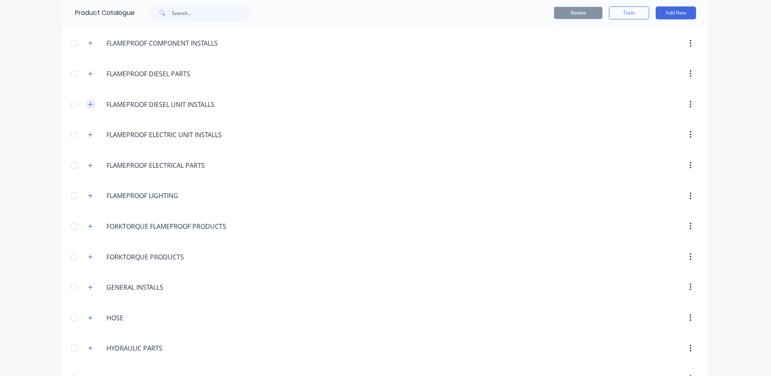
click at [88, 106] on icon "button" at bounding box center [90, 105] width 5 height 6
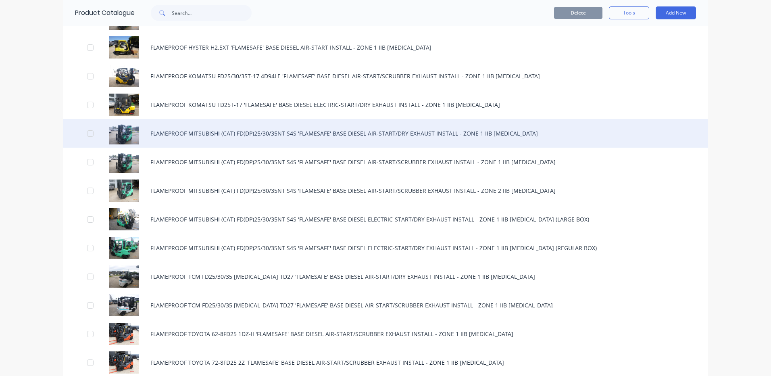
scroll to position [807, 0]
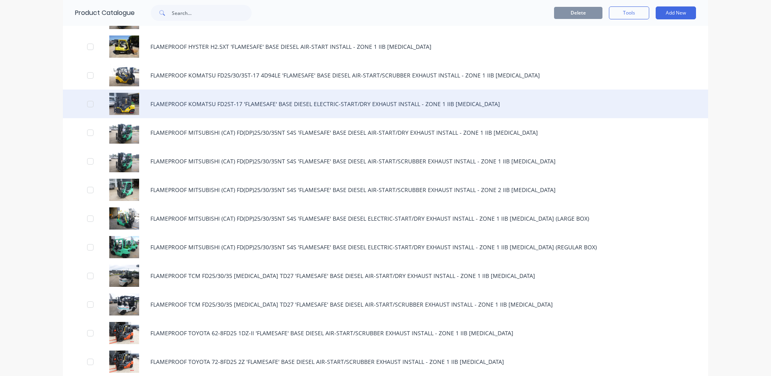
click at [237, 108] on div "FLAMEPROOF KOMATSU FD25T-17 'FLAMESAFE' BASE DIESEL ELECTRIC-START/DRY EXHAUST …" at bounding box center [385, 104] width 645 height 29
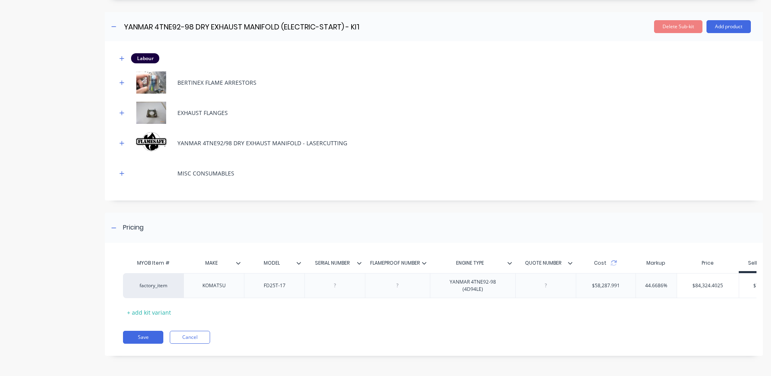
scroll to position [0, 42]
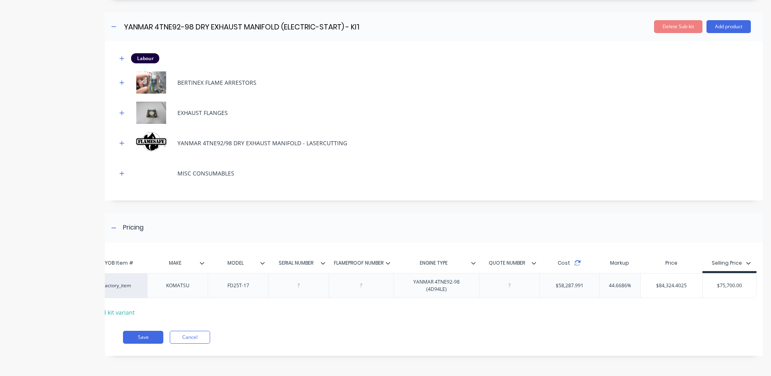
click at [574, 260] on icon at bounding box center [577, 263] width 6 height 6
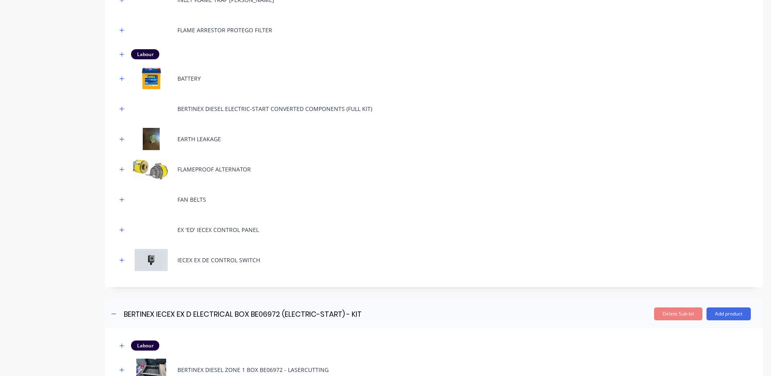
scroll to position [766, 0]
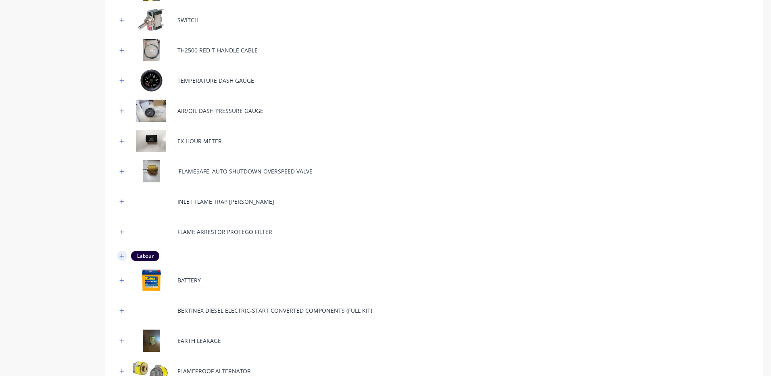
click at [121, 254] on icon "button" at bounding box center [121, 256] width 5 height 6
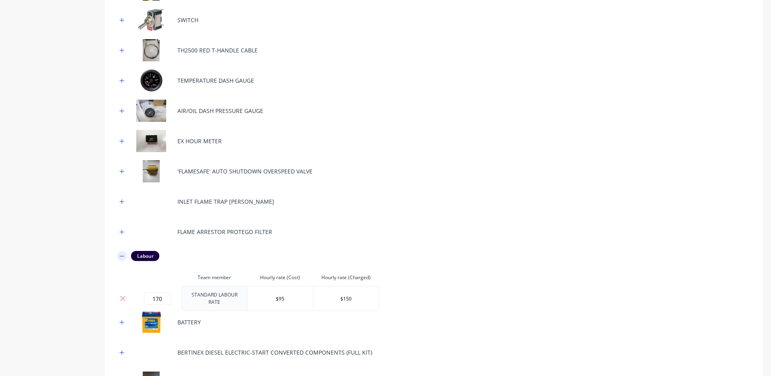
click at [121, 254] on icon "button" at bounding box center [121, 256] width 5 height 6
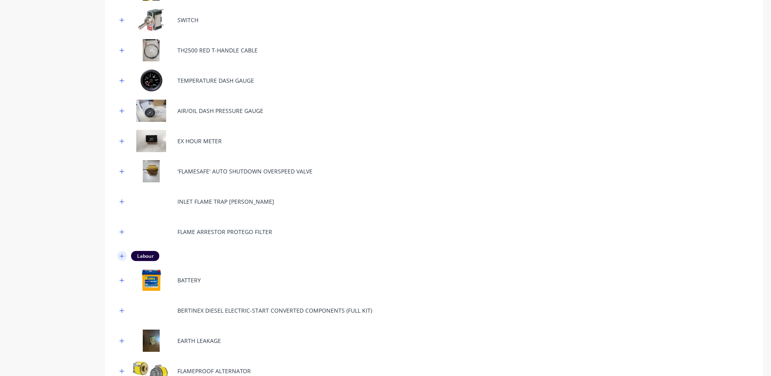
click at [121, 254] on icon "button" at bounding box center [121, 256] width 5 height 6
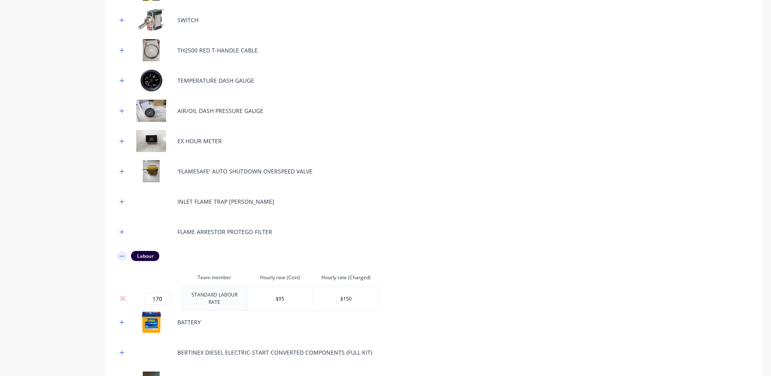
click at [121, 254] on icon "button" at bounding box center [121, 256] width 5 height 6
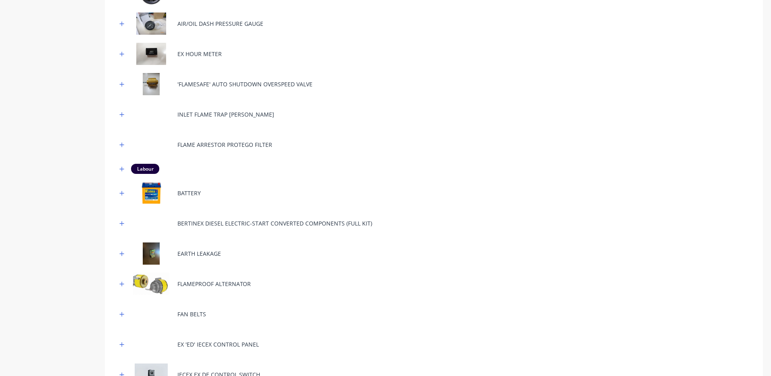
scroll to position [847, 0]
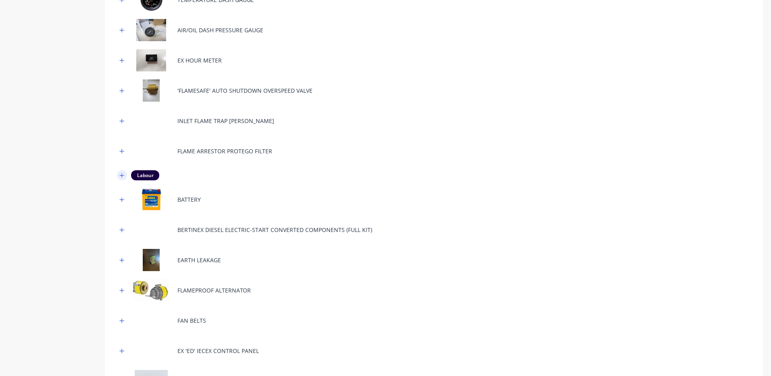
click at [124, 174] on icon "button" at bounding box center [121, 176] width 5 height 6
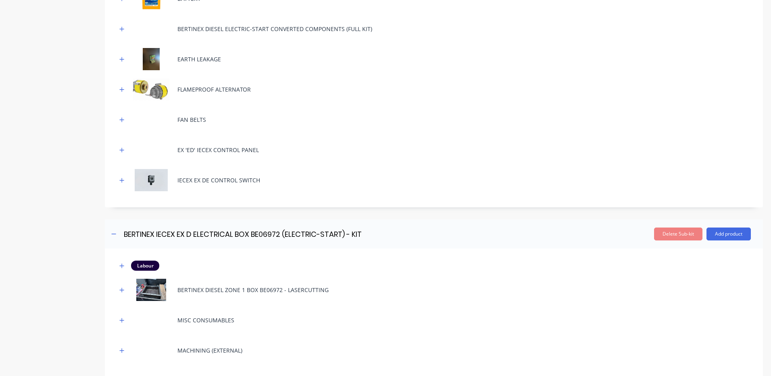
scroll to position [1210, 0]
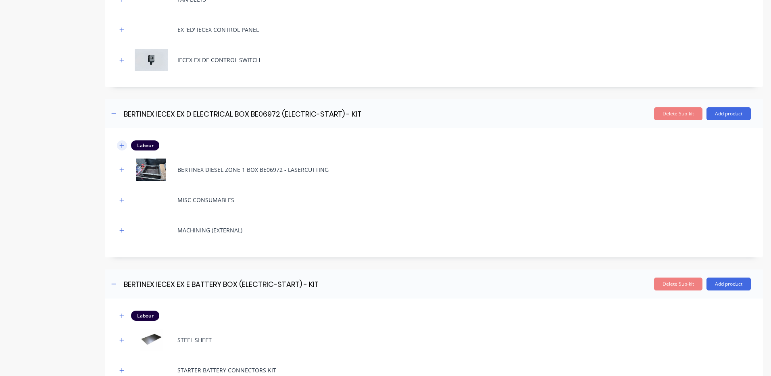
click at [122, 140] on button "button" at bounding box center [122, 145] width 10 height 10
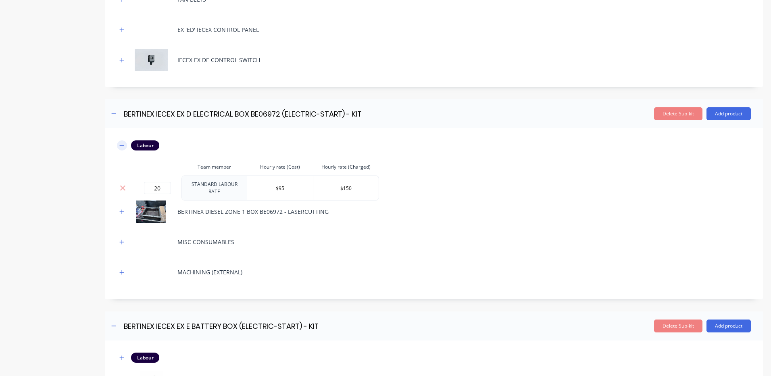
click at [122, 140] on button "button" at bounding box center [122, 145] width 10 height 10
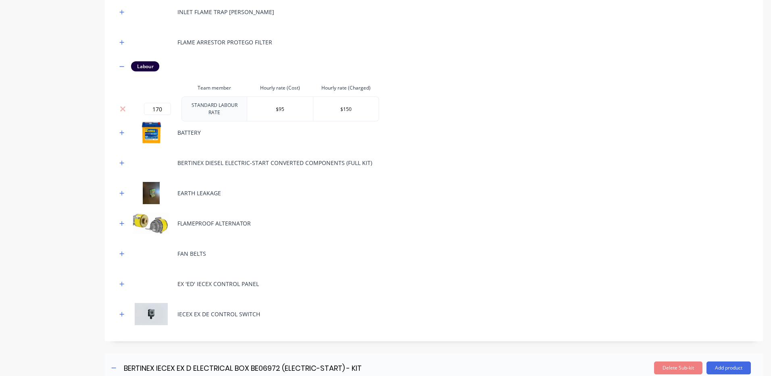
scroll to position [968, 0]
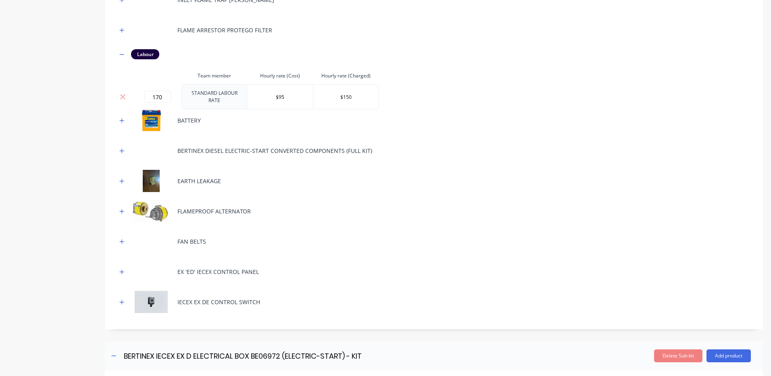
click at [127, 212] on div at bounding box center [122, 211] width 10 height 10
click at [123, 209] on icon "button" at bounding box center [121, 212] width 5 height 6
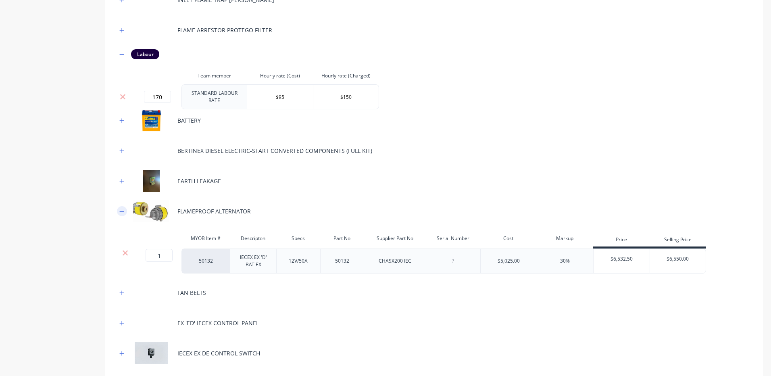
click at [123, 209] on icon "button" at bounding box center [121, 212] width 5 height 6
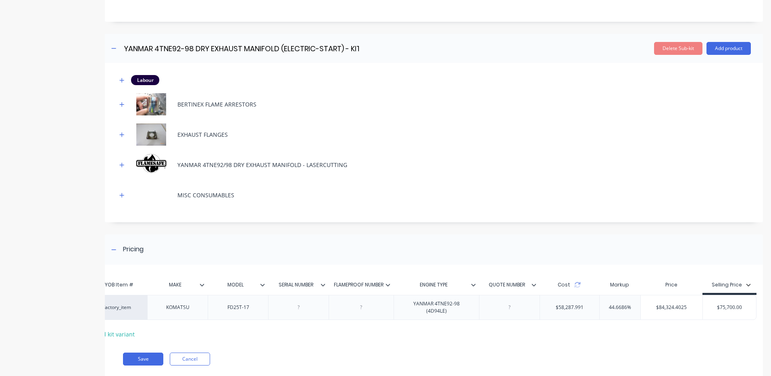
scroll to position [2142, 0]
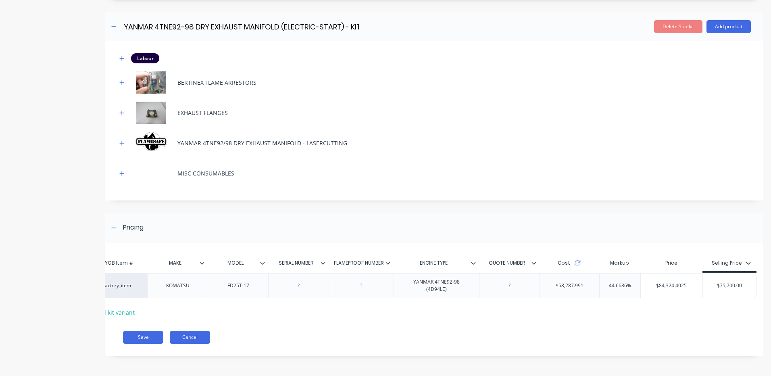
click at [186, 337] on button "Cancel" at bounding box center [190, 337] width 40 height 13
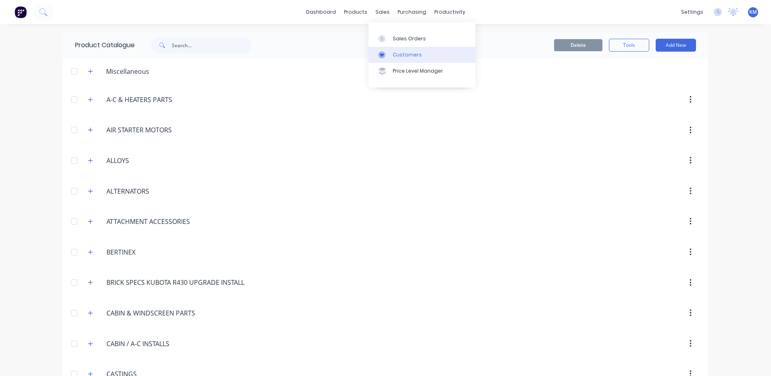
click at [392, 52] on link "Customers" at bounding box center [422, 55] width 107 height 16
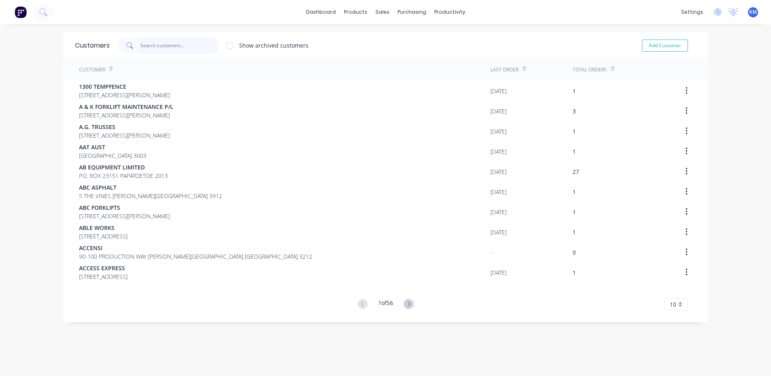
click at [165, 46] on input "text" at bounding box center [179, 46] width 79 height 16
click at [392, 37] on link "Sales Orders" at bounding box center [422, 38] width 107 height 16
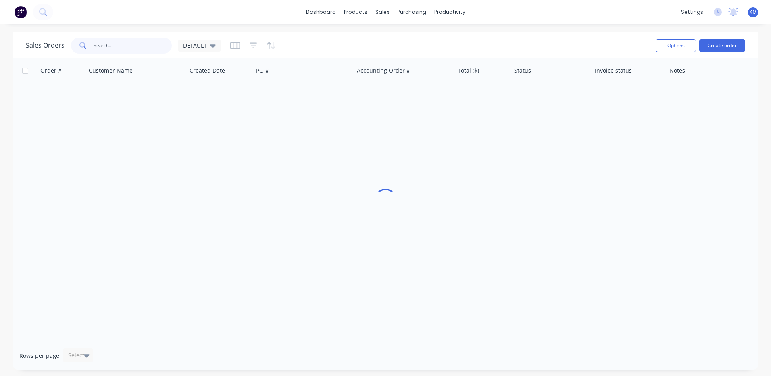
click at [150, 48] on input "text" at bounding box center [133, 46] width 79 height 16
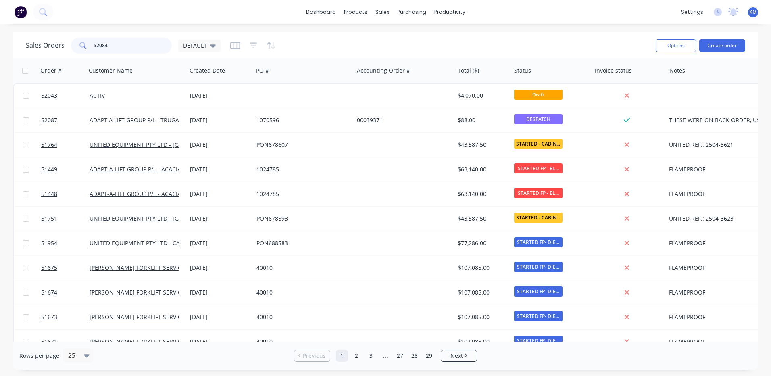
type input "52084"
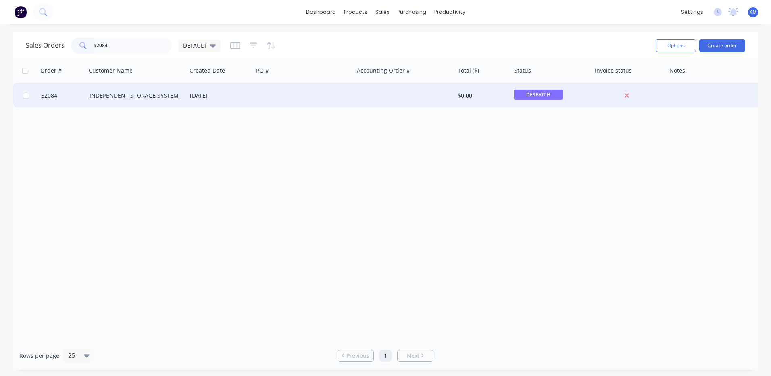
click at [251, 98] on div "[DATE]" at bounding box center [220, 95] width 67 height 24
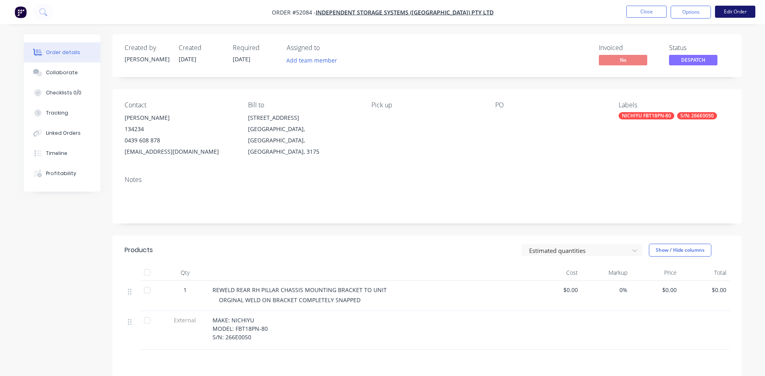
click at [729, 10] on button "Edit Order" at bounding box center [735, 12] width 40 height 12
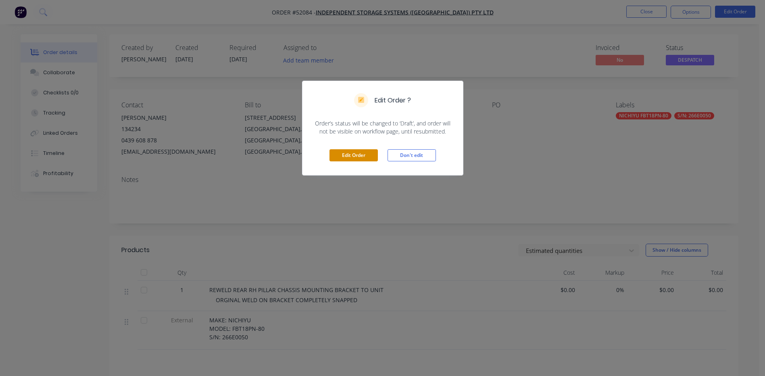
click at [355, 156] on button "Edit Order" at bounding box center [354, 155] width 48 height 12
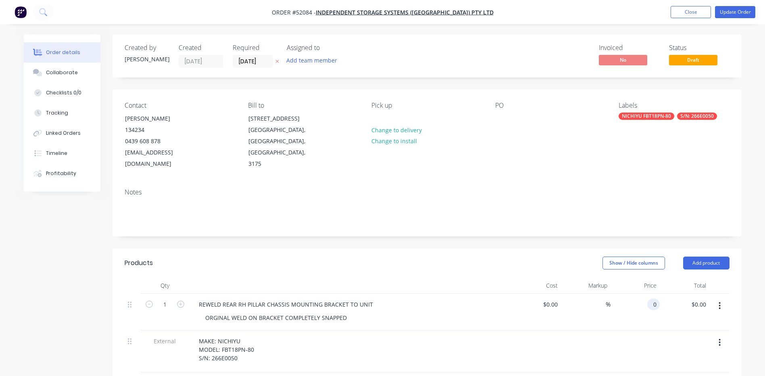
click at [649, 299] on div "0 0" at bounding box center [653, 305] width 13 height 12
type input "$995.00"
click at [321, 260] on header "Products Show / Hide columns Add product" at bounding box center [427, 262] width 629 height 29
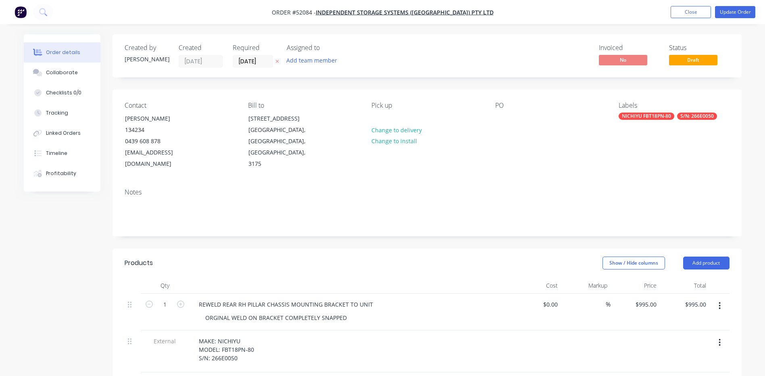
click at [494, 120] on div "Contact MICHAEL PELUSO 134234 0439 608 878 michaelp@issequipment.com.au Bill to…" at bounding box center [427, 136] width 629 height 92
click at [498, 119] on div at bounding box center [501, 119] width 13 height 12
click at [525, 164] on div "Contact MICHAEL PELUSO 134234 0439 608 878 michaelp@issequipment.com.au Bill to…" at bounding box center [427, 136] width 629 height 92
click at [730, 12] on button "Update Order" at bounding box center [735, 12] width 40 height 12
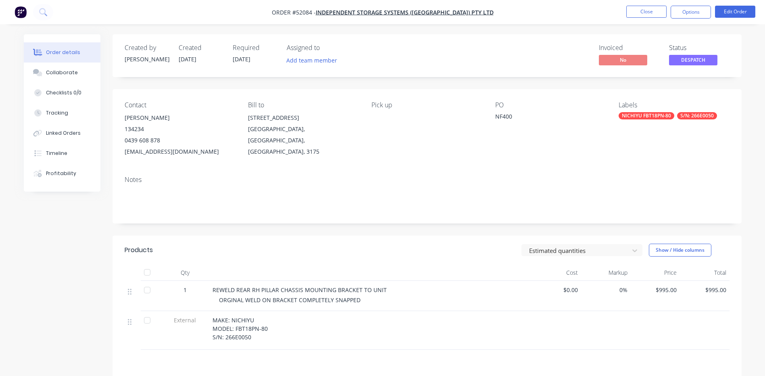
drag, startPoint x: 688, startPoint y: 10, endPoint x: 686, endPoint y: 19, distance: 8.3
click at [688, 10] on button "Options" at bounding box center [691, 12] width 40 height 13
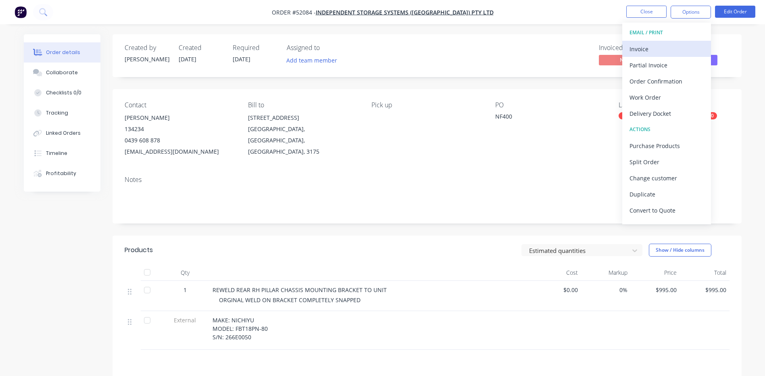
click at [666, 46] on div "Invoice" at bounding box center [667, 49] width 74 height 12
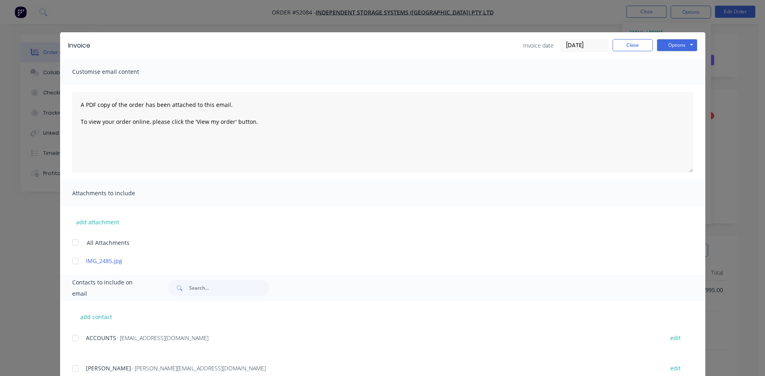
scroll to position [40, 0]
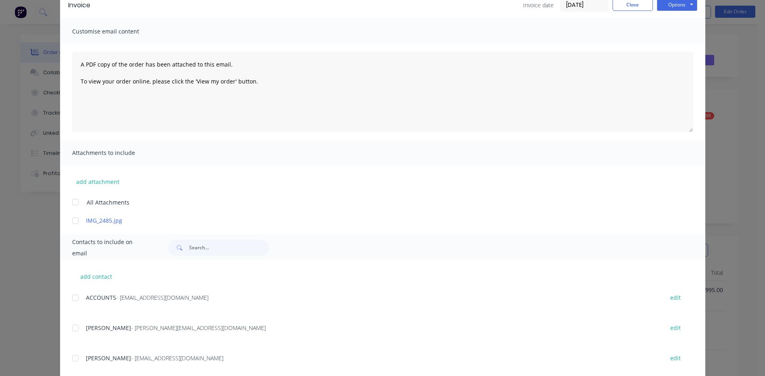
click at [74, 296] on div at bounding box center [75, 298] width 16 height 16
click at [79, 327] on div at bounding box center [75, 328] width 16 height 16
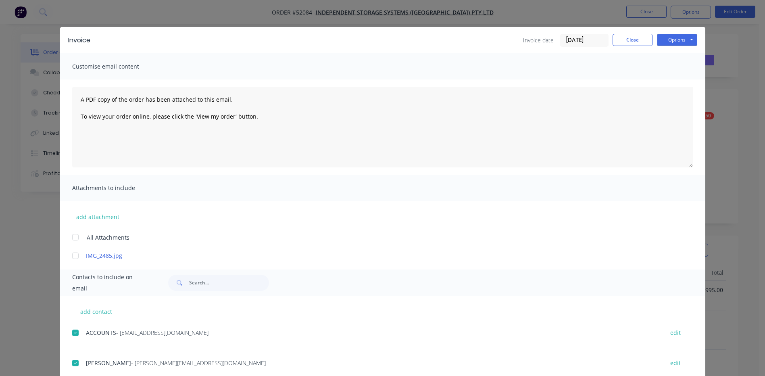
scroll to position [0, 0]
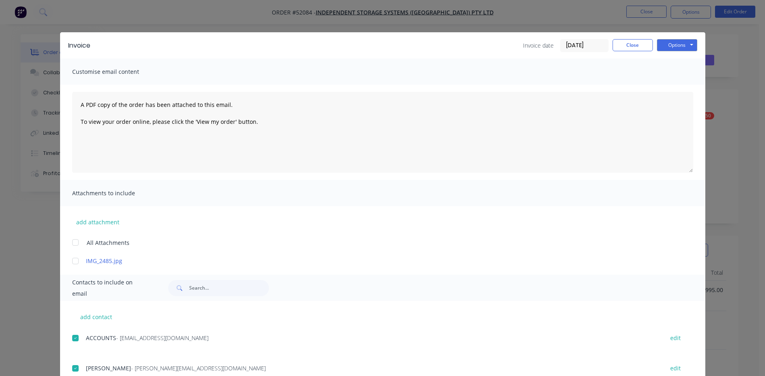
click at [589, 46] on input "02/10/25" at bounding box center [585, 46] width 48 height 12
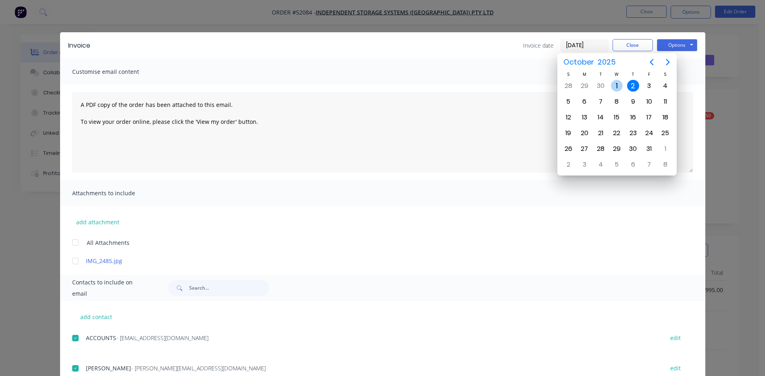
click at [620, 81] on div "1" at bounding box center [617, 86] width 12 height 12
type input "[DATE]"
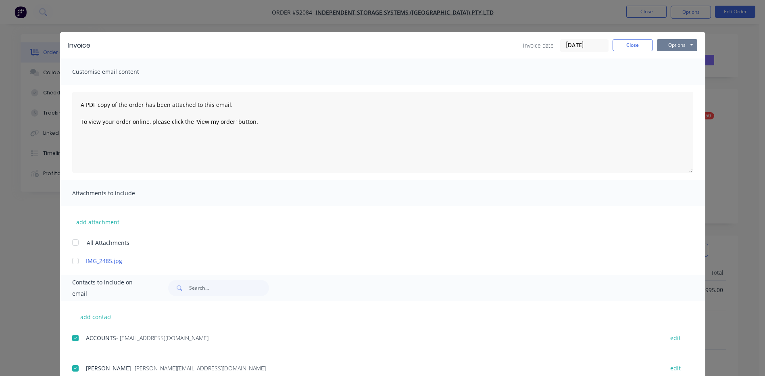
click at [676, 46] on button "Options" at bounding box center [677, 45] width 40 height 12
click at [681, 88] on button "Email" at bounding box center [683, 85] width 52 height 13
click at [639, 52] on div "Invoice Invoice date 01/10/25 Close Options Preview Print Email" at bounding box center [382, 45] width 645 height 26
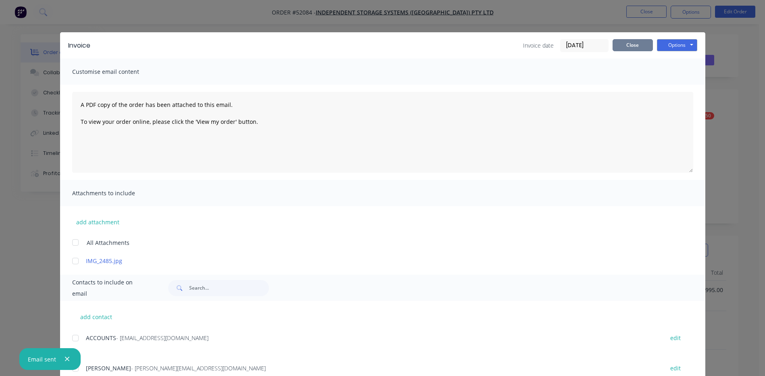
click at [639, 47] on button "Close" at bounding box center [633, 45] width 40 height 12
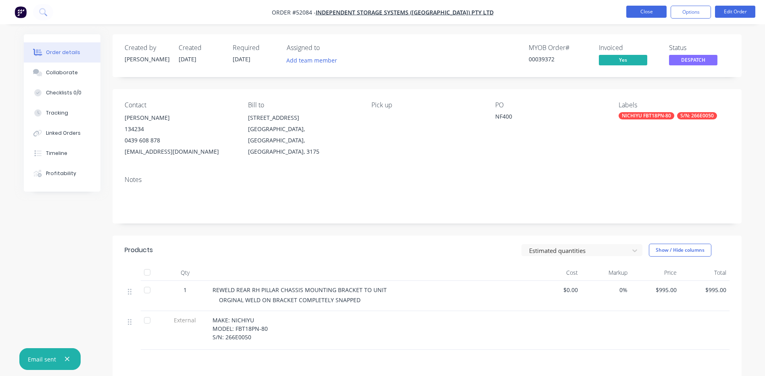
click at [645, 13] on button "Close" at bounding box center [646, 12] width 40 height 12
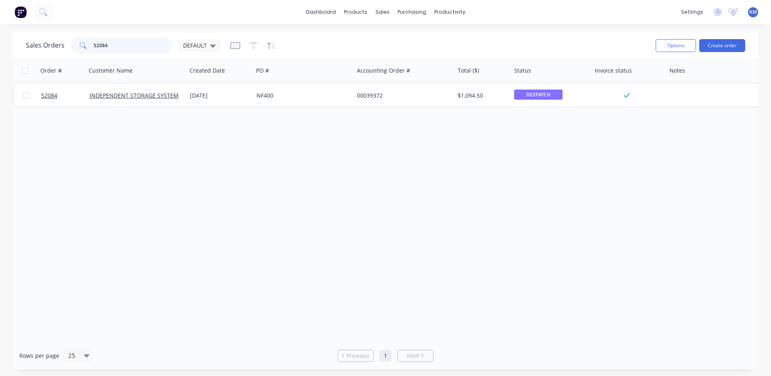
click at [152, 43] on input "52084" at bounding box center [133, 46] width 79 height 16
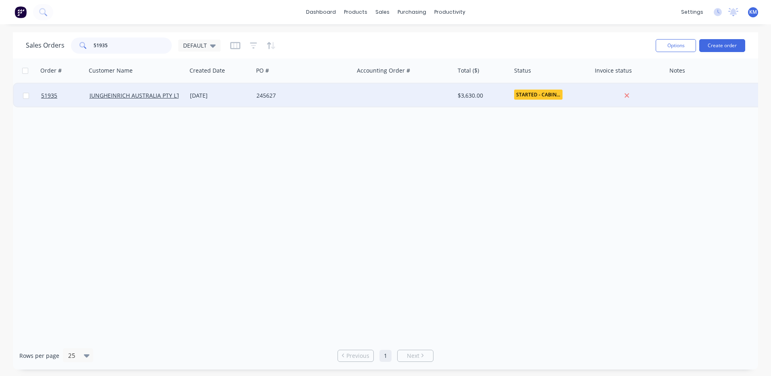
type input "51935"
click at [248, 100] on div "29 Jul 2025" at bounding box center [220, 95] width 67 height 24
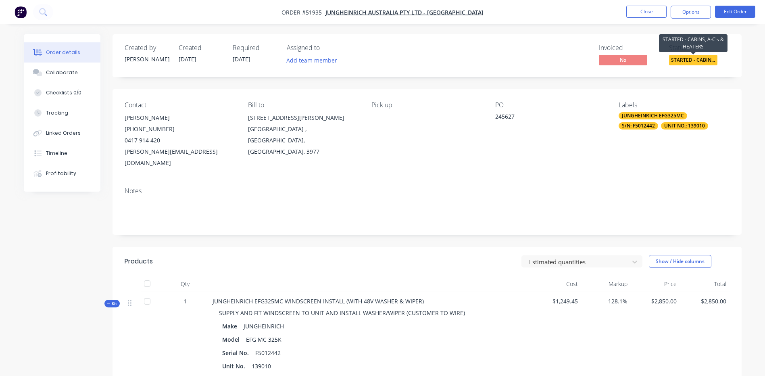
click at [706, 59] on span "STARTED - CABIN..." at bounding box center [693, 60] width 48 height 10
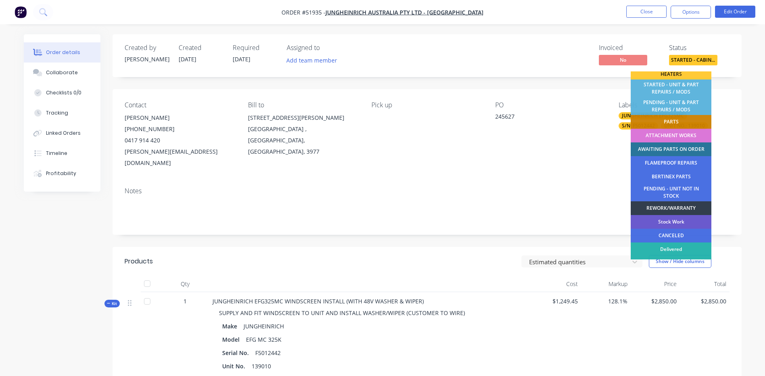
scroll to position [156, 0]
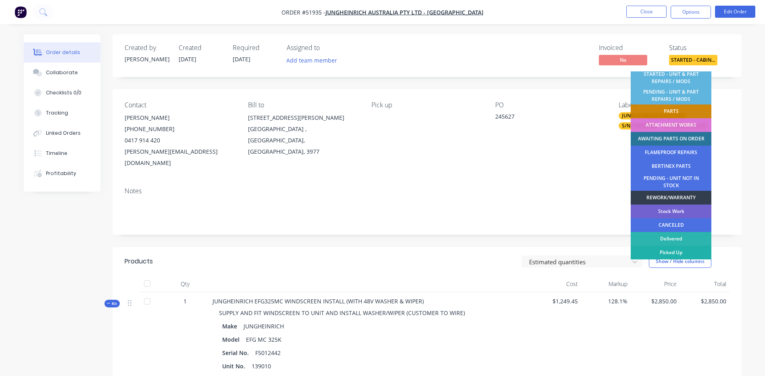
click at [670, 251] on div "Picked Up" at bounding box center [671, 253] width 81 height 14
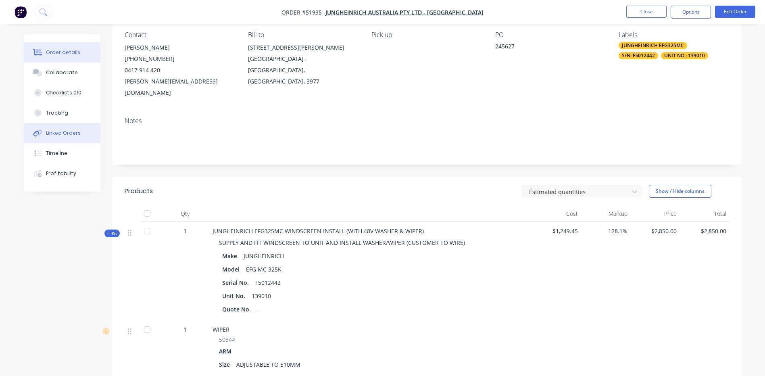
scroll to position [0, 0]
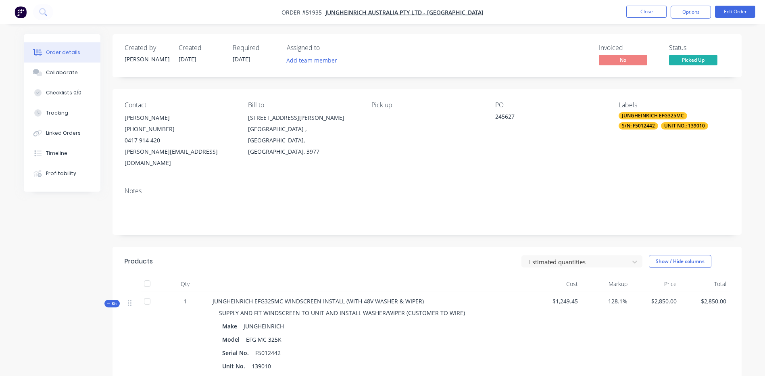
click at [116, 301] on span "Kit" at bounding box center [112, 304] width 10 height 6
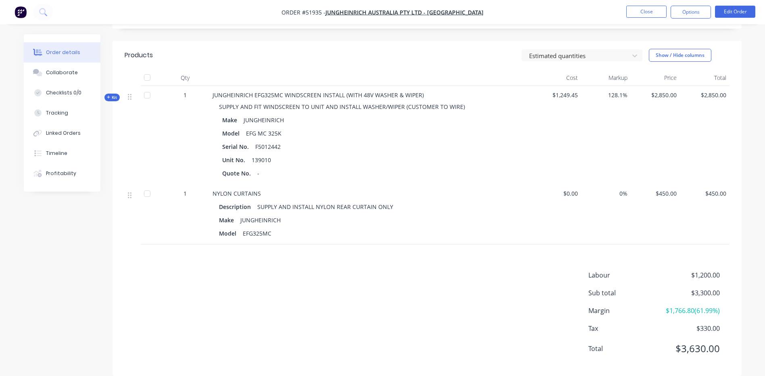
scroll to position [207, 0]
click at [78, 75] on button "Collaborate" at bounding box center [62, 73] width 77 height 20
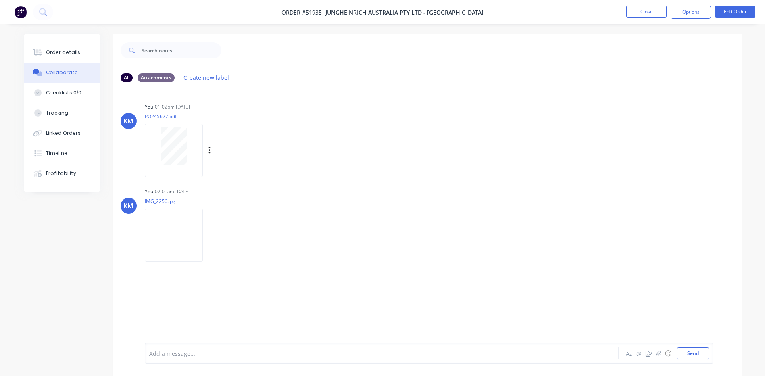
click at [181, 173] on div at bounding box center [174, 150] width 58 height 53
click at [59, 54] on div "Order details" at bounding box center [63, 52] width 34 height 7
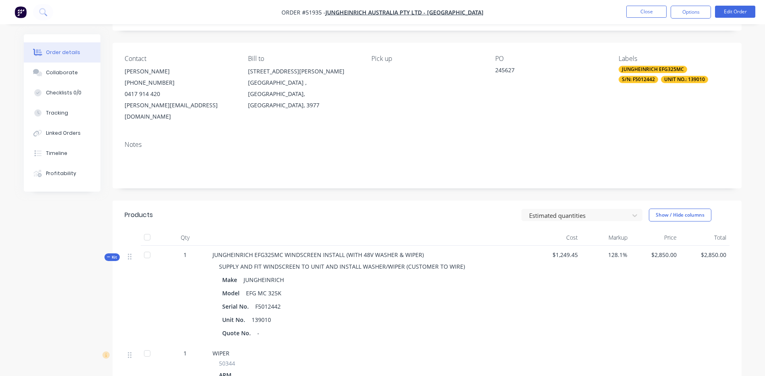
scroll to position [40, 0]
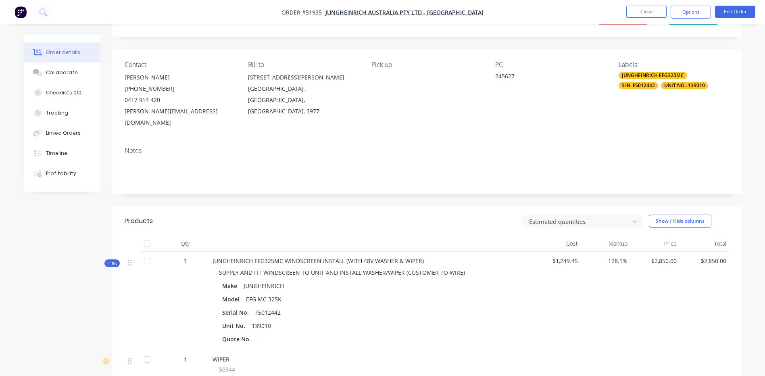
click at [119, 259] on button "Kit" at bounding box center [111, 263] width 15 height 8
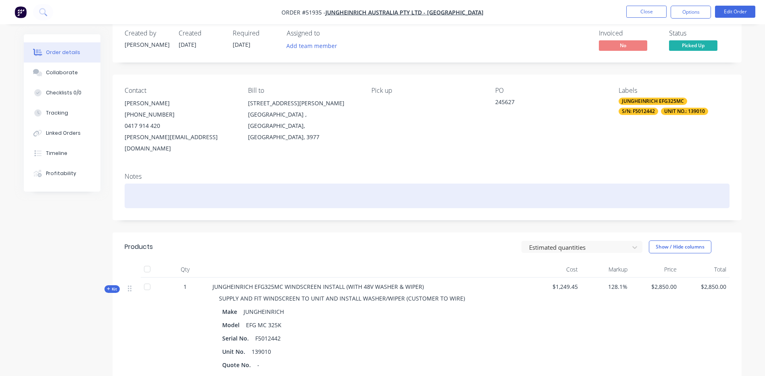
scroll to position [0, 0]
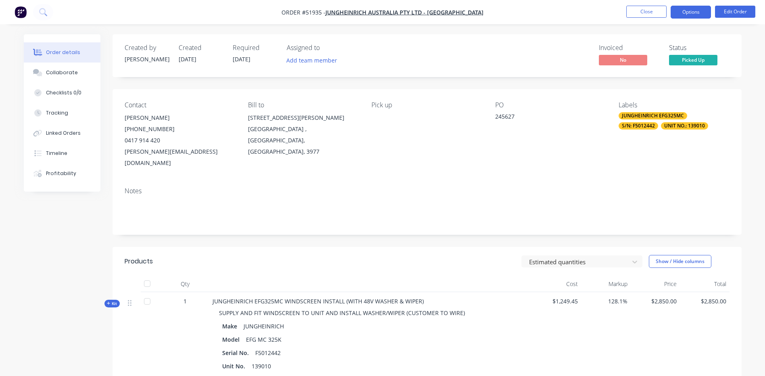
click at [695, 11] on button "Options" at bounding box center [691, 12] width 40 height 13
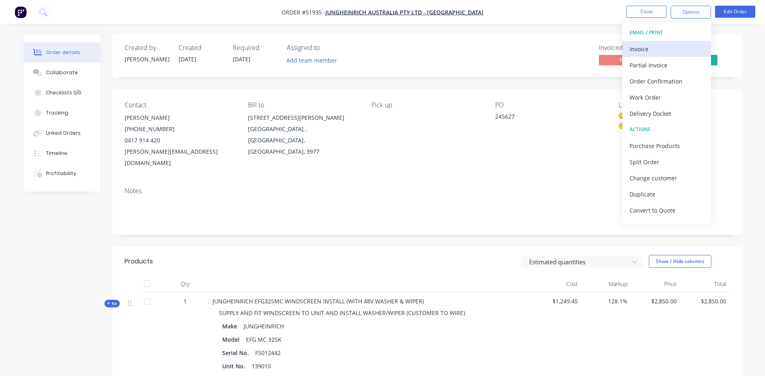
click at [658, 46] on div "Invoice" at bounding box center [667, 49] width 74 height 12
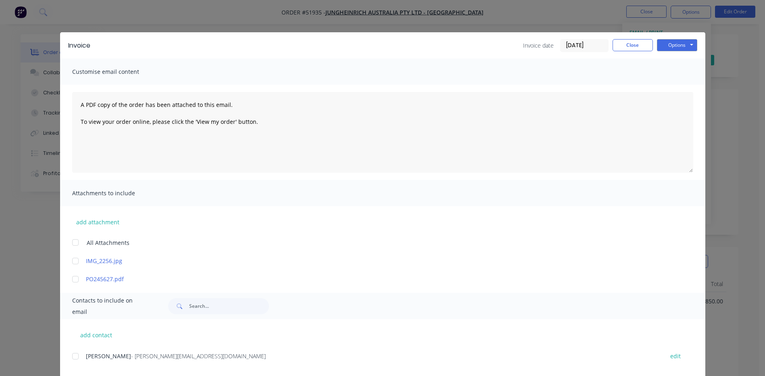
click at [565, 46] on input "02/10/25" at bounding box center [585, 46] width 48 height 12
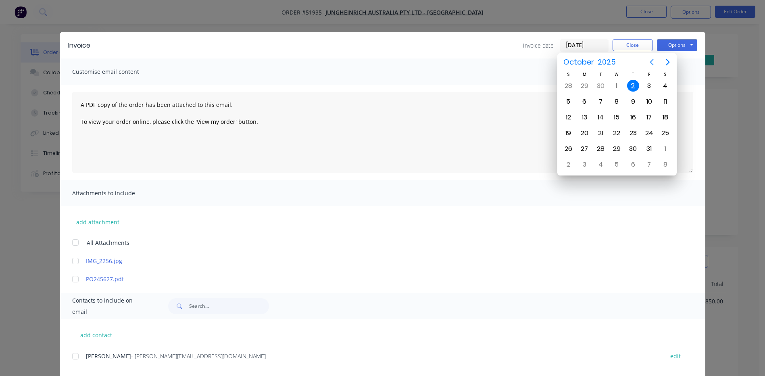
click at [653, 61] on icon "Previous page" at bounding box center [652, 62] width 10 height 10
click at [635, 133] on div "25" at bounding box center [633, 133] width 12 height 12
type input "25/09/25"
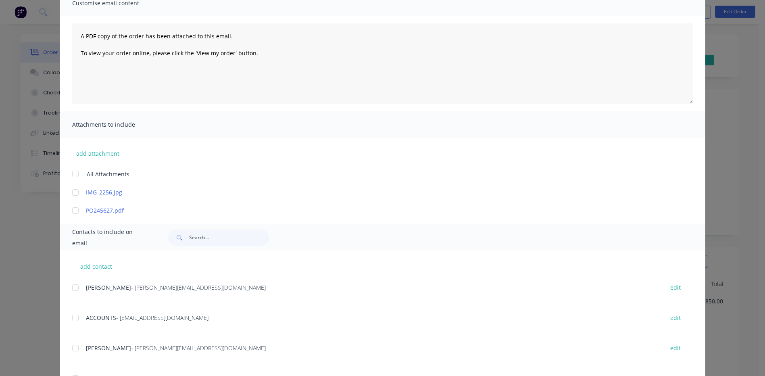
scroll to position [81, 0]
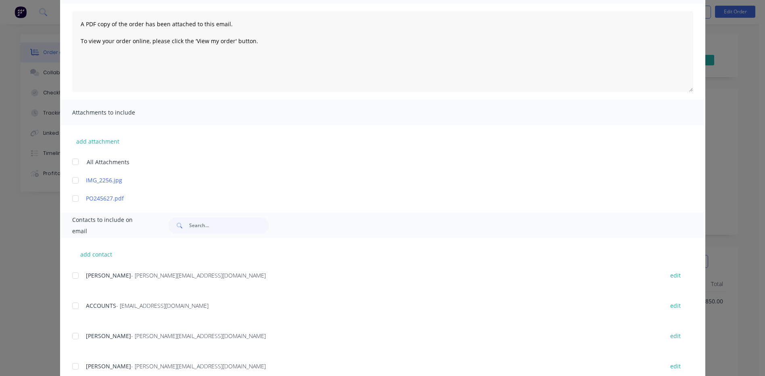
click at [76, 201] on div at bounding box center [75, 198] width 16 height 16
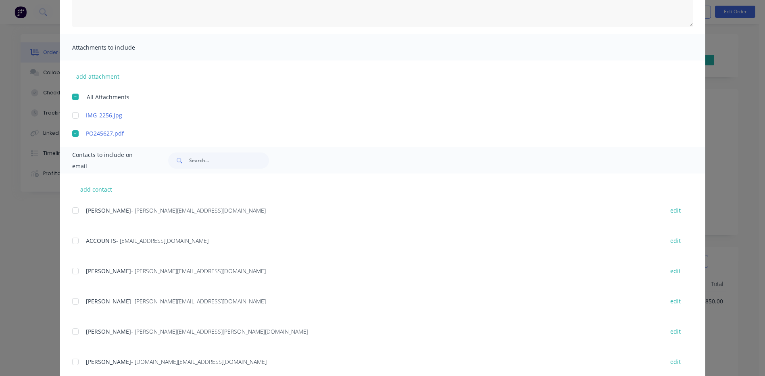
scroll to position [161, 0]
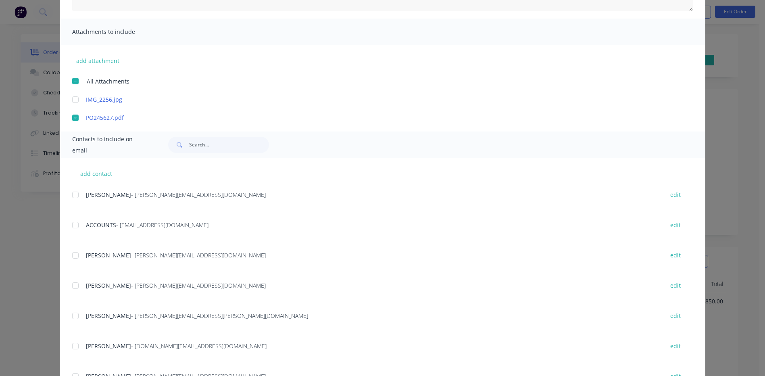
click at [72, 224] on div at bounding box center [75, 225] width 16 height 16
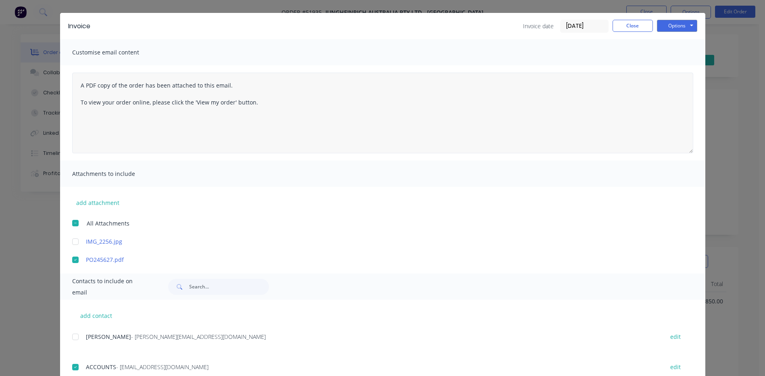
scroll to position [0, 0]
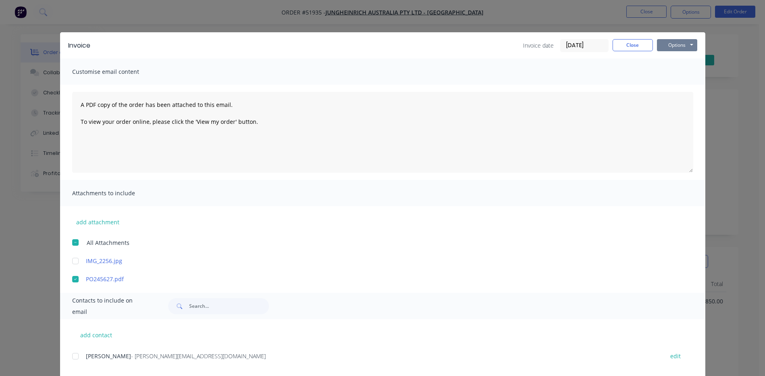
click at [672, 48] on button "Options" at bounding box center [677, 45] width 40 height 12
click at [673, 86] on button "Email" at bounding box center [683, 85] width 52 height 13
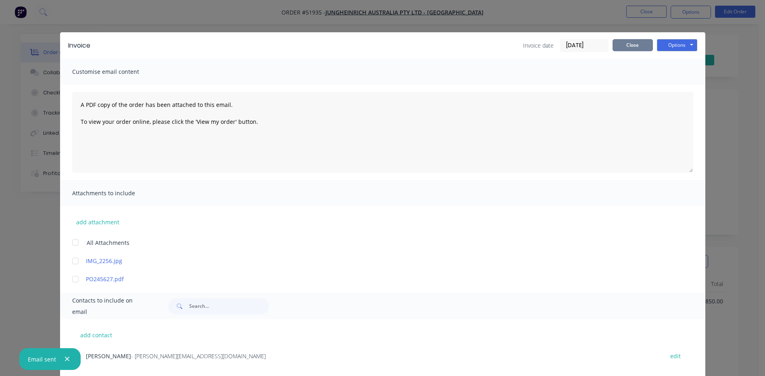
click at [629, 48] on button "Close" at bounding box center [633, 45] width 40 height 12
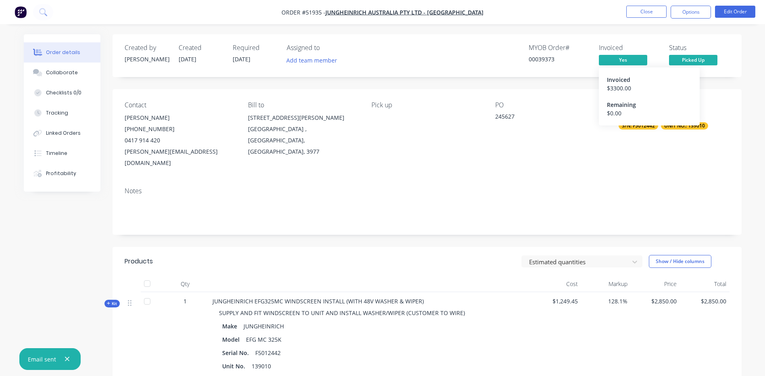
click at [620, 88] on div "$ 3300.00" at bounding box center [649, 88] width 85 height 8
click at [697, 12] on button "Options" at bounding box center [691, 12] width 40 height 13
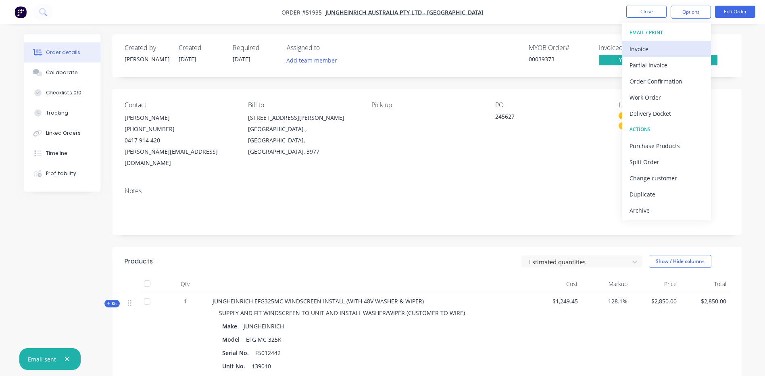
click at [661, 48] on div "Invoice" at bounding box center [667, 49] width 74 height 12
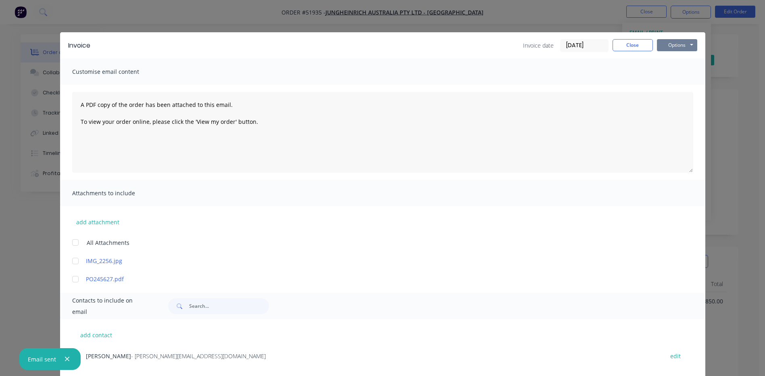
click at [663, 47] on button "Options" at bounding box center [677, 45] width 40 height 12
click at [620, 41] on button "Close" at bounding box center [633, 45] width 40 height 12
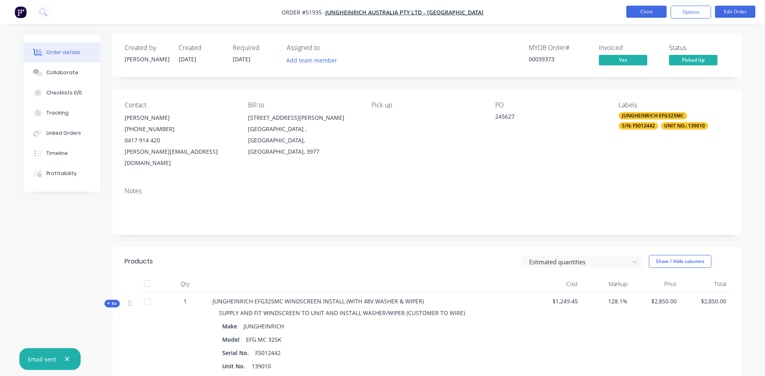
click at [653, 14] on button "Close" at bounding box center [646, 12] width 40 height 12
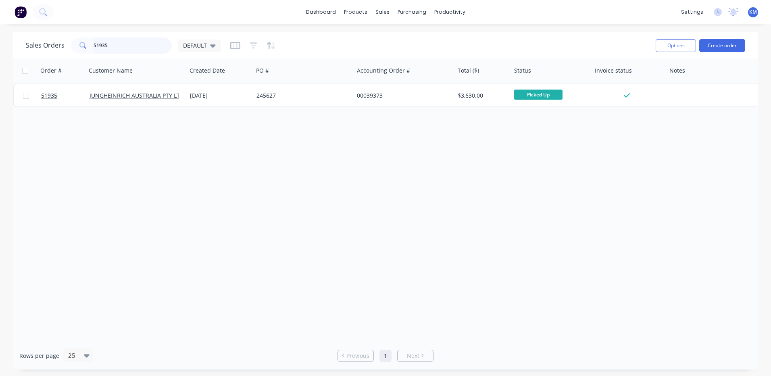
click at [143, 43] on input "51935" at bounding box center [133, 46] width 79 height 16
type input "51930"
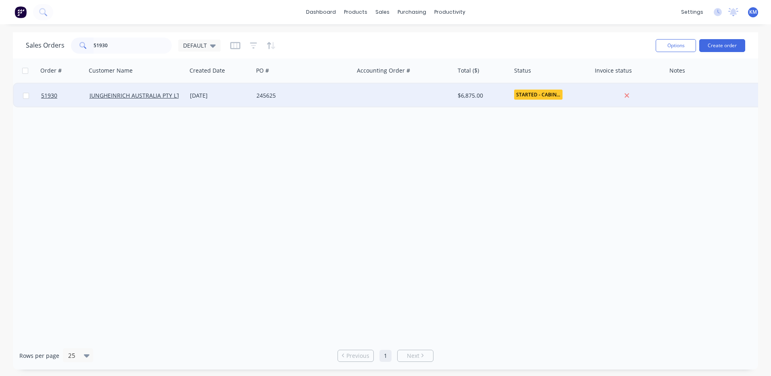
click at [212, 99] on div "25 Jul 2025" at bounding box center [220, 96] width 60 height 8
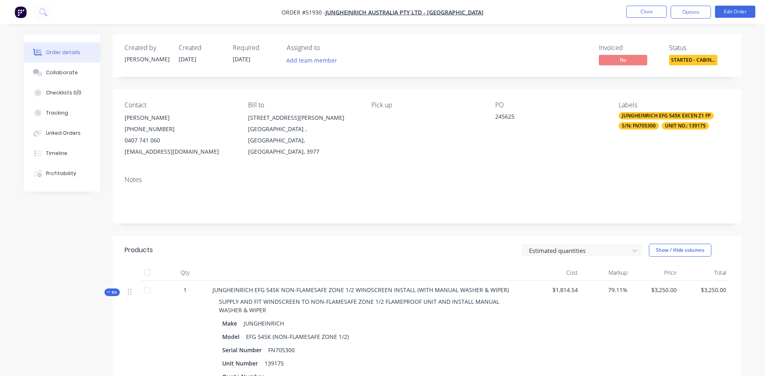
click at [679, 61] on span "STARTED - CABIN..." at bounding box center [693, 60] width 48 height 10
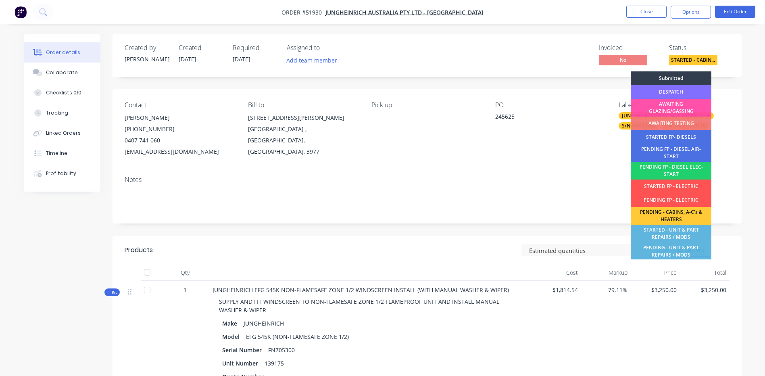
click at [670, 87] on div "DESPATCH" at bounding box center [671, 92] width 81 height 14
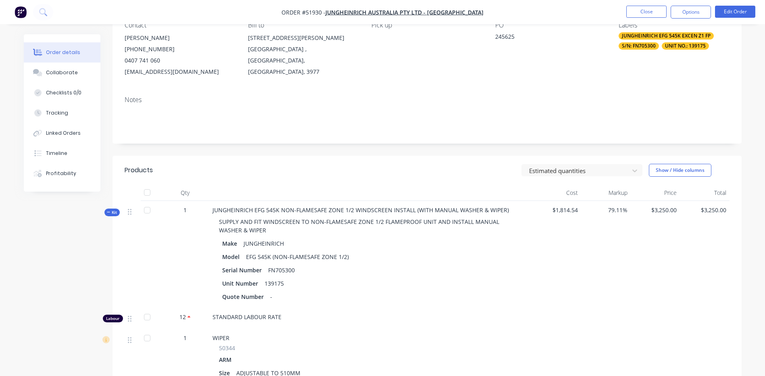
scroll to position [202, 0]
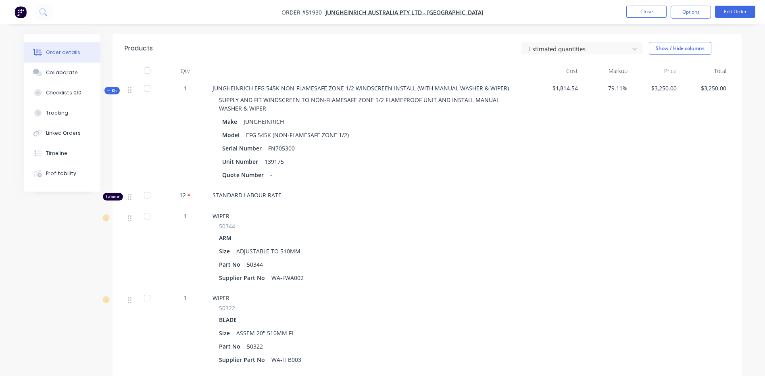
click at [113, 88] on span "Kit" at bounding box center [112, 91] width 10 height 6
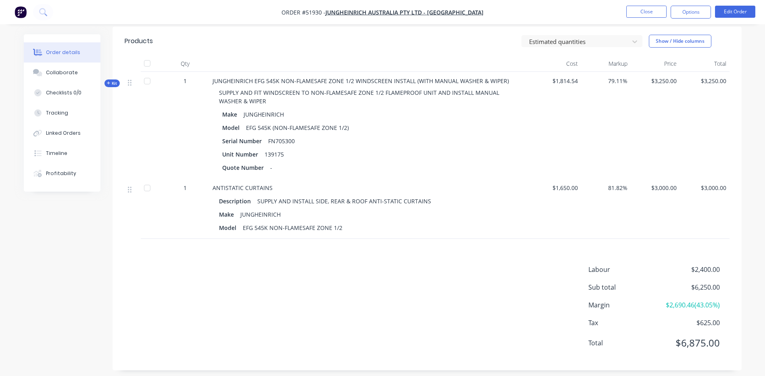
scroll to position [215, 0]
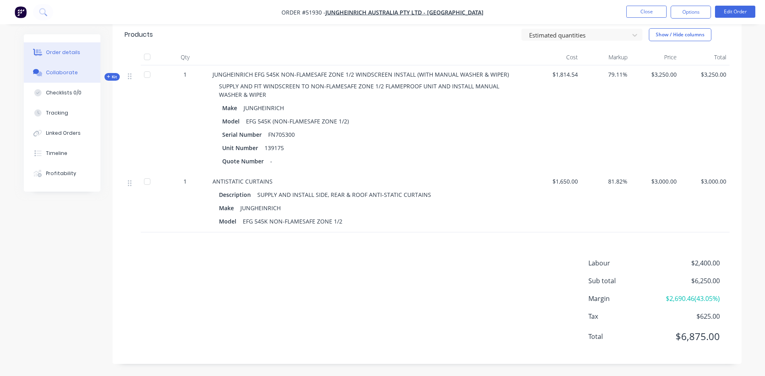
click at [52, 72] on div "Collaborate" at bounding box center [62, 72] width 32 height 7
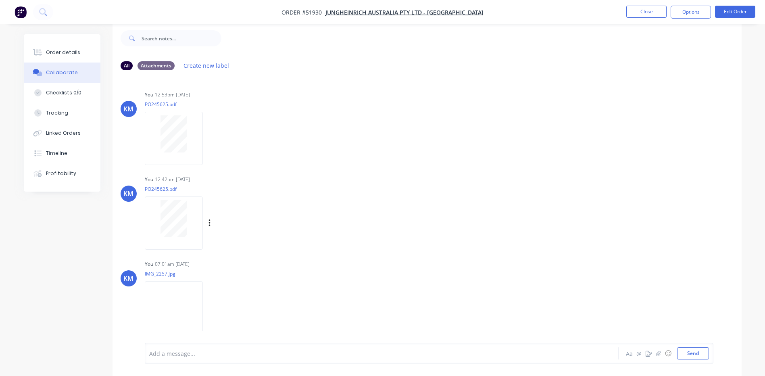
scroll to position [7, 0]
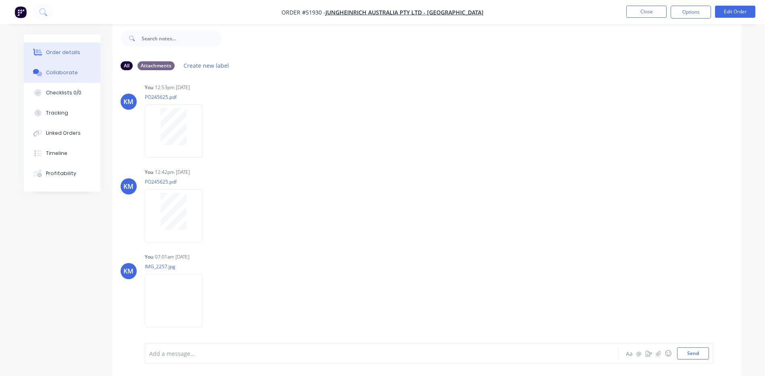
click at [49, 56] on button "Order details" at bounding box center [62, 52] width 77 height 20
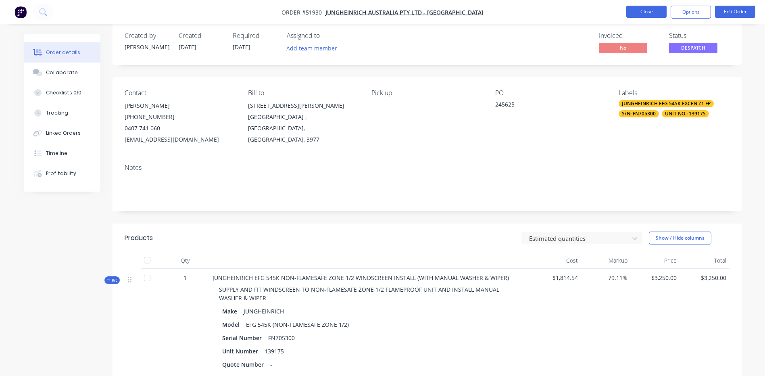
click at [634, 9] on button "Close" at bounding box center [646, 12] width 40 height 12
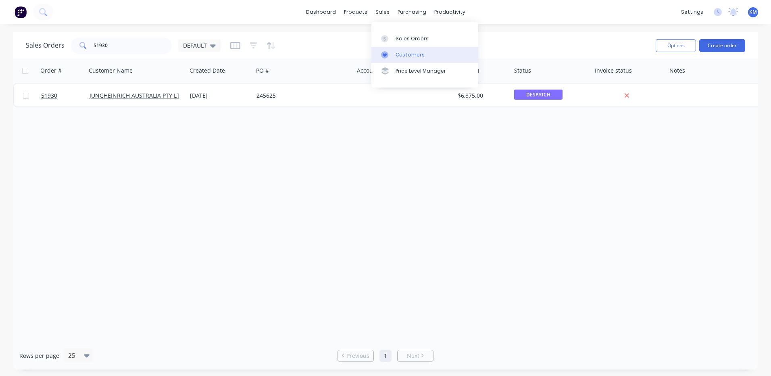
click at [397, 52] on div "Customers" at bounding box center [410, 54] width 29 height 7
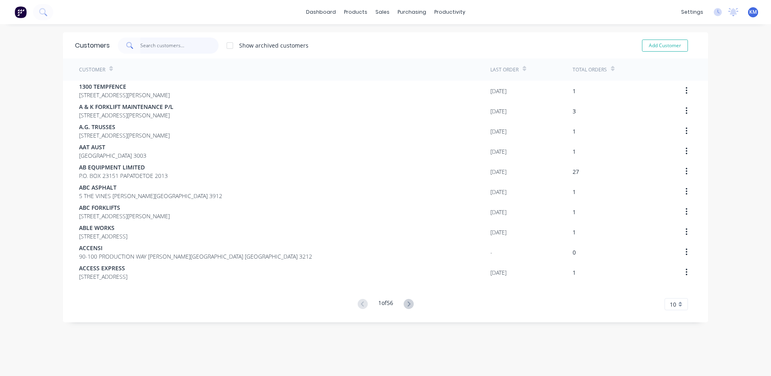
click at [144, 42] on input "text" at bounding box center [179, 46] width 79 height 16
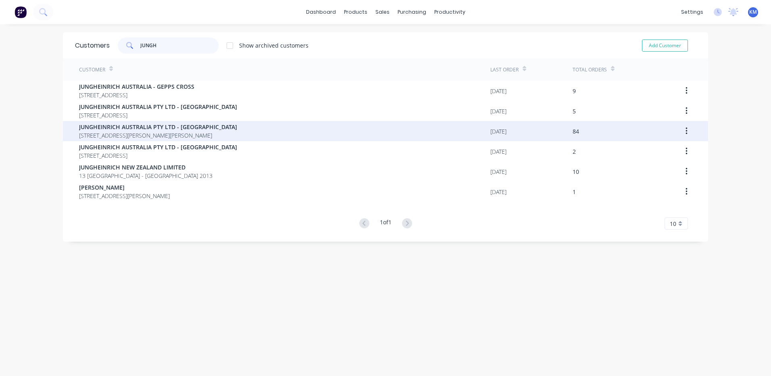
type input "JUNGH"
click at [213, 134] on span "5 GWEN ROAD CRANBOURNE WEST Victoria Australia 3977" at bounding box center [158, 135] width 158 height 8
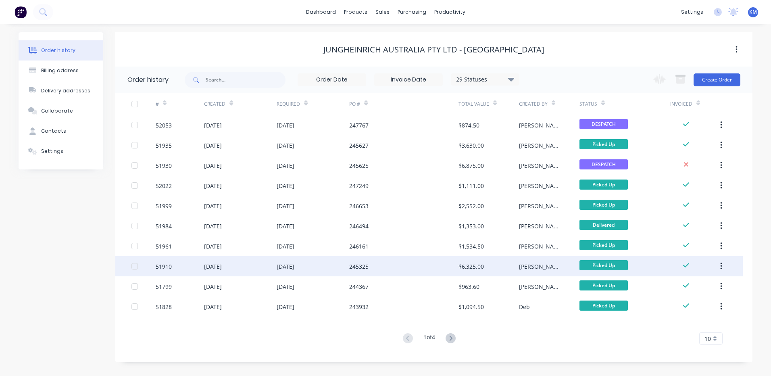
click at [380, 259] on div "245325" at bounding box center [403, 266] width 109 height 20
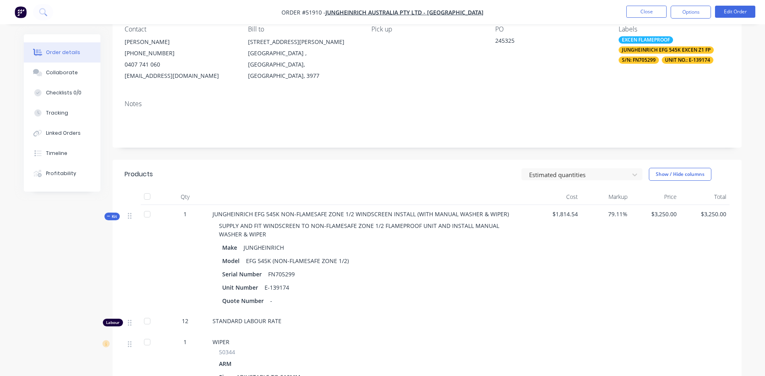
scroll to position [81, 0]
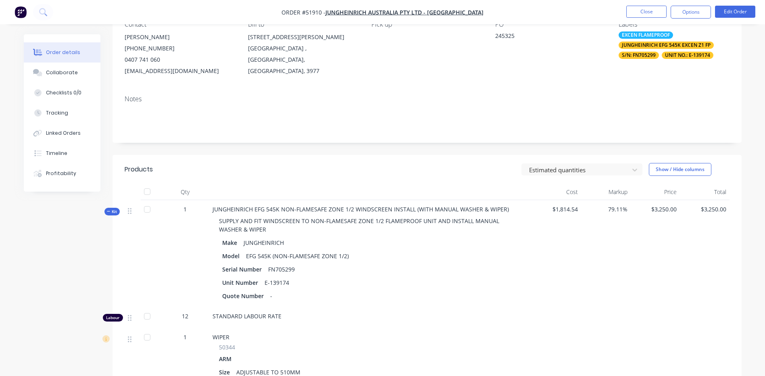
click at [114, 212] on span "Kit" at bounding box center [112, 212] width 10 height 6
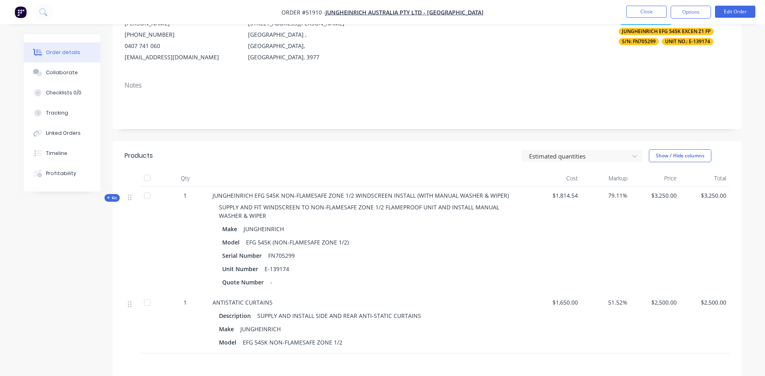
scroll to position [0, 0]
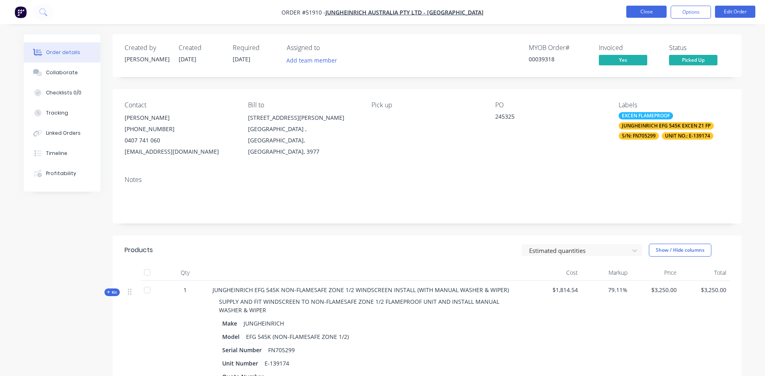
click at [635, 14] on button "Close" at bounding box center [646, 12] width 40 height 12
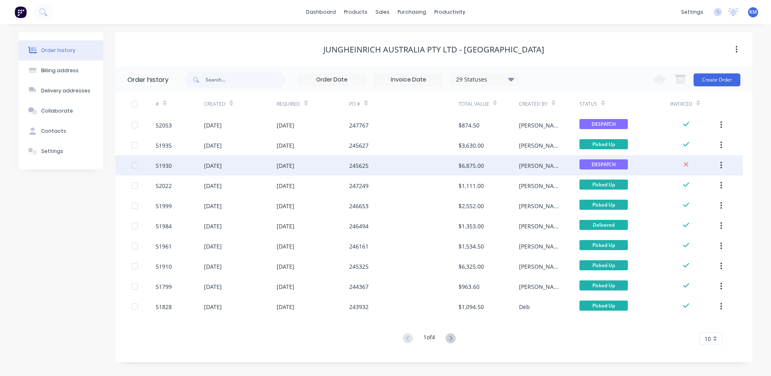
click at [376, 163] on div "245625" at bounding box center [403, 165] width 109 height 20
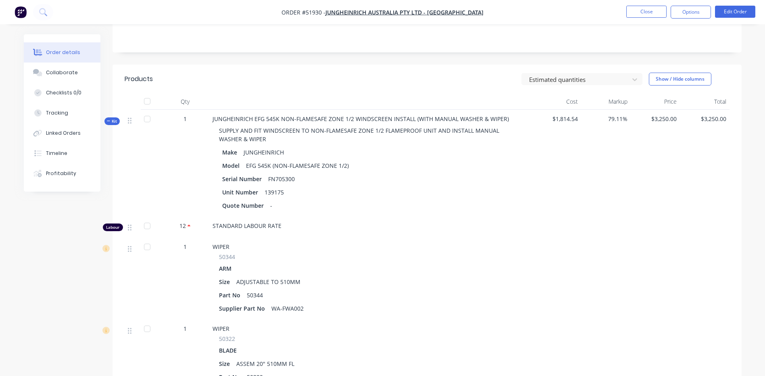
scroll to position [161, 0]
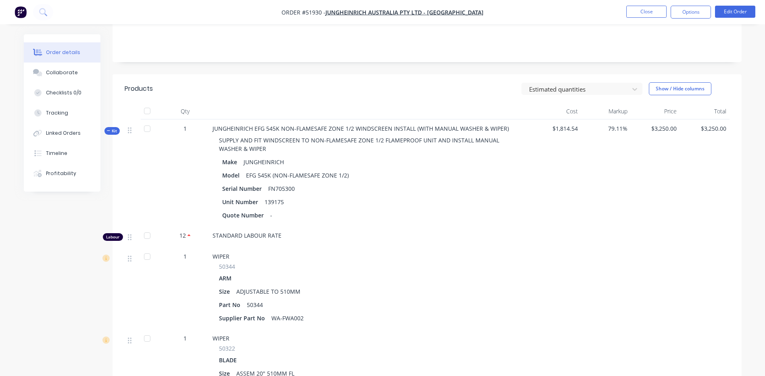
click at [112, 128] on span "Kit" at bounding box center [112, 131] width 10 height 6
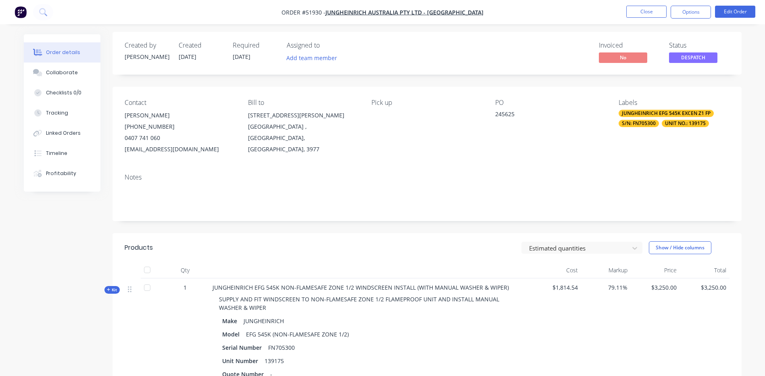
scroll to position [0, 0]
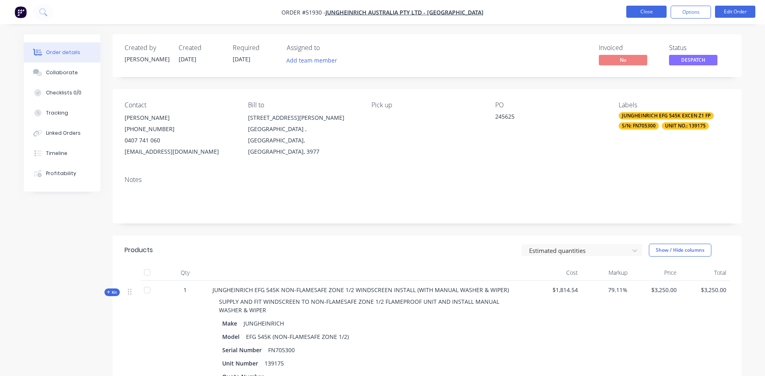
click at [641, 9] on button "Close" at bounding box center [646, 12] width 40 height 12
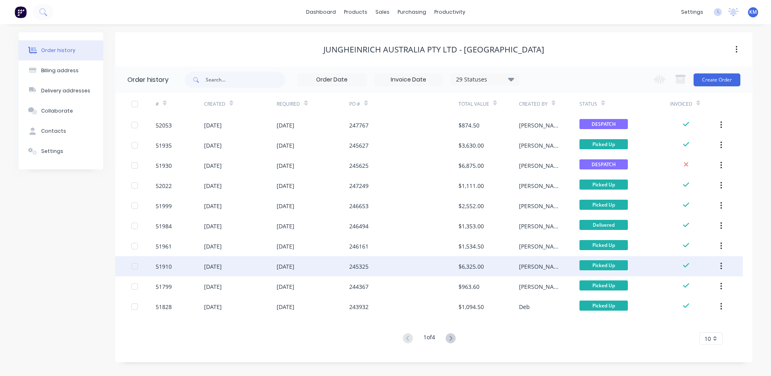
click at [421, 263] on div "245325" at bounding box center [403, 266] width 109 height 20
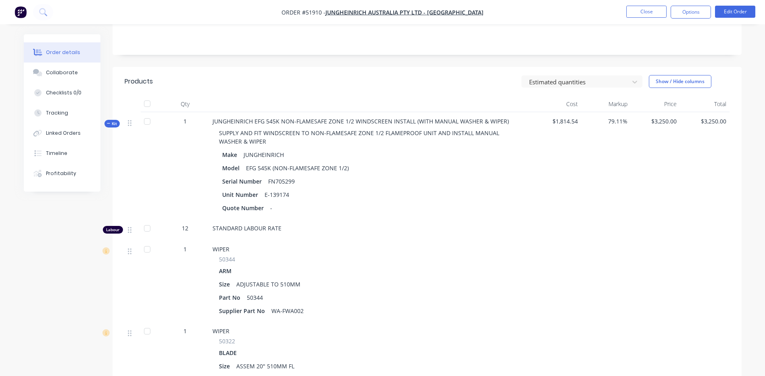
scroll to position [161, 0]
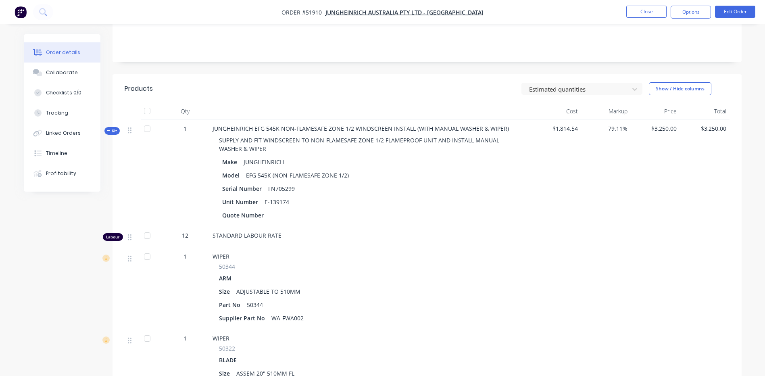
click at [112, 131] on span "Kit" at bounding box center [112, 131] width 10 height 6
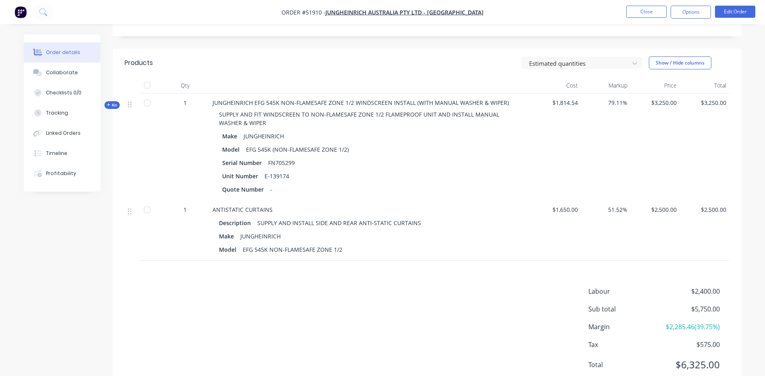
scroll to position [202, 0]
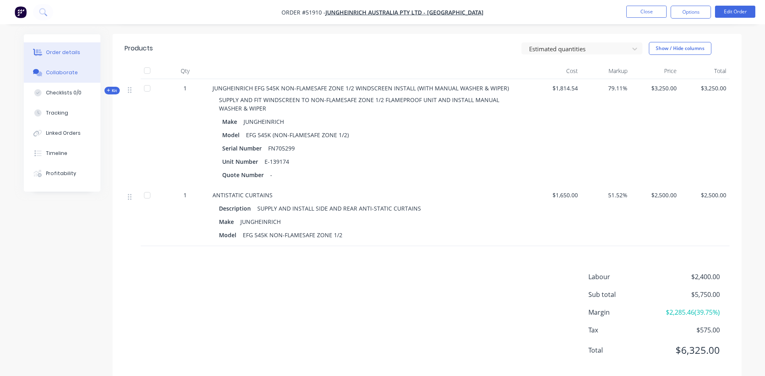
click at [79, 76] on button "Collaborate" at bounding box center [62, 73] width 77 height 20
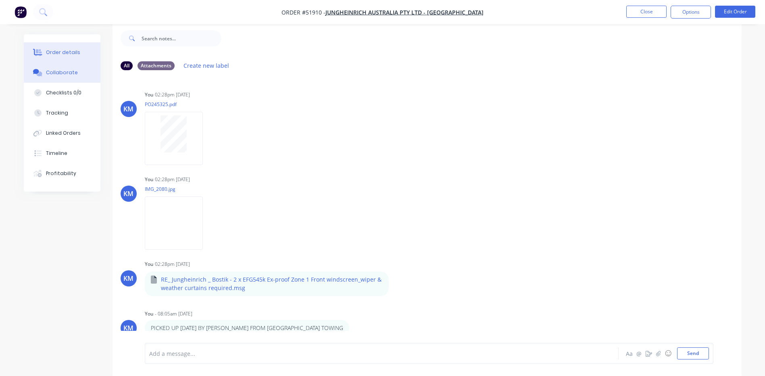
click at [81, 45] on button "Order details" at bounding box center [62, 52] width 77 height 20
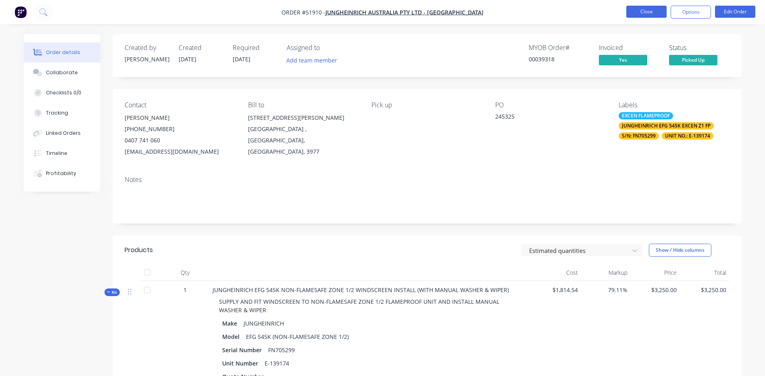
click at [646, 10] on button "Close" at bounding box center [646, 12] width 40 height 12
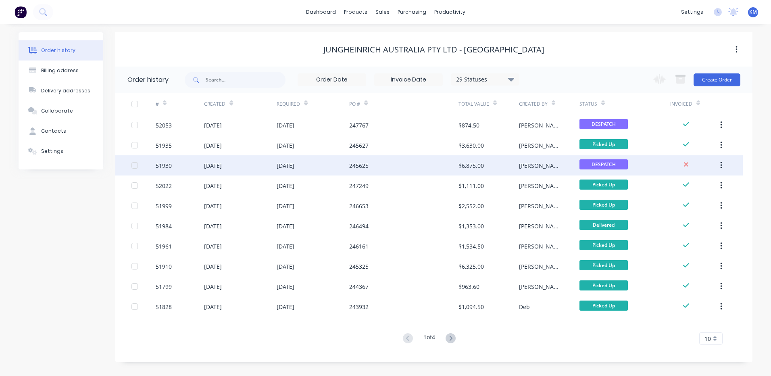
click at [540, 167] on div "[PERSON_NAME]" at bounding box center [549, 165] width 61 height 20
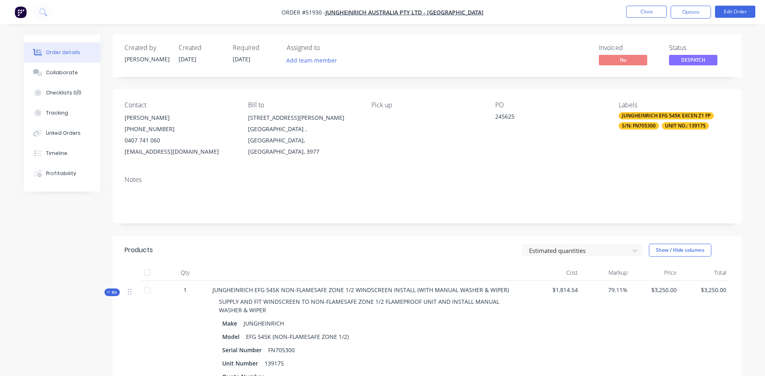
click at [107, 290] on icon "button" at bounding box center [109, 292] width 4 height 4
click at [65, 86] on button "Checklists 0/0" at bounding box center [62, 93] width 77 height 20
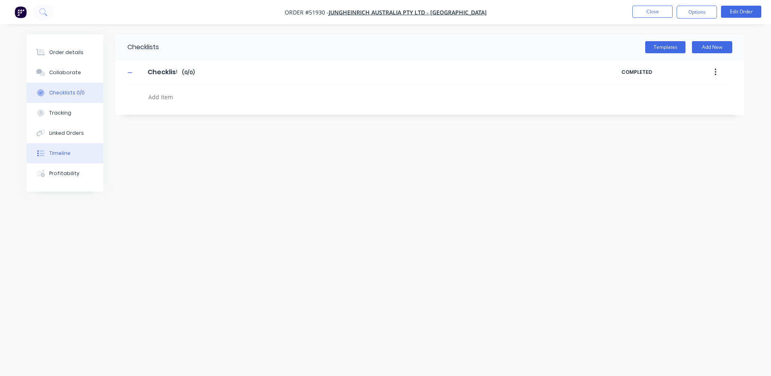
click at [66, 149] on button "Timeline" at bounding box center [65, 153] width 77 height 20
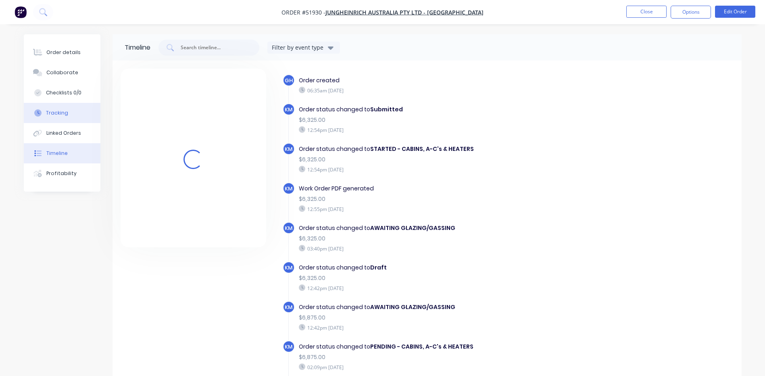
click at [75, 109] on button "Tracking" at bounding box center [62, 113] width 77 height 20
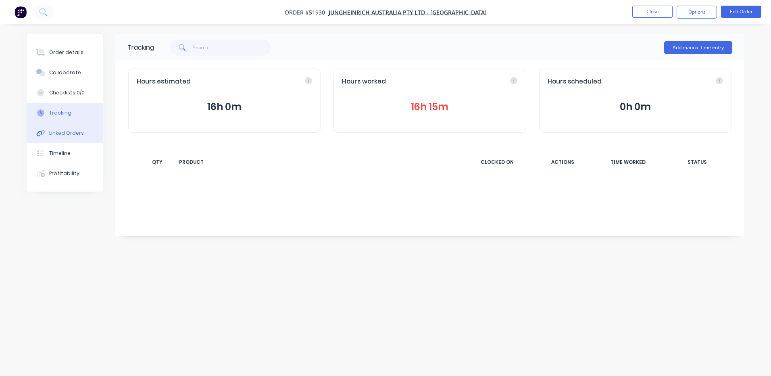
click at [66, 130] on div "Linked Orders" at bounding box center [66, 132] width 35 height 7
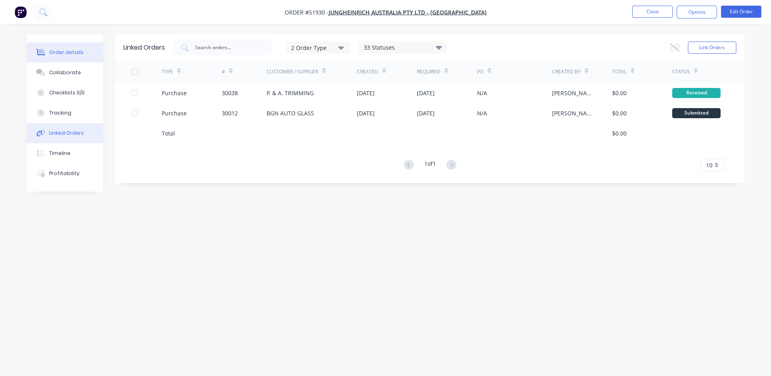
click at [75, 59] on button "Order details" at bounding box center [65, 52] width 77 height 20
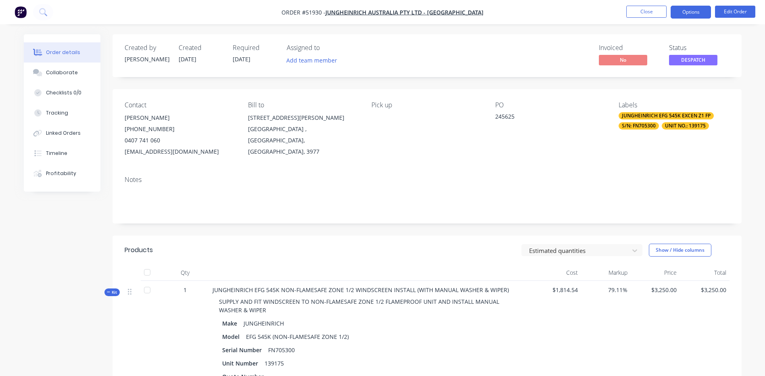
click at [699, 12] on button "Options" at bounding box center [691, 12] width 40 height 13
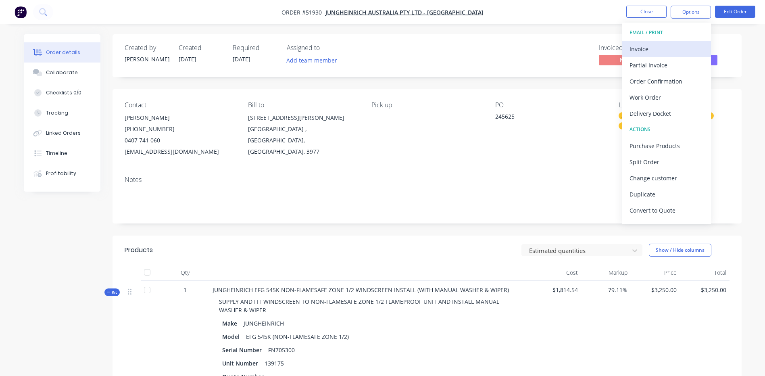
click at [671, 45] on div "Invoice" at bounding box center [667, 49] width 74 height 12
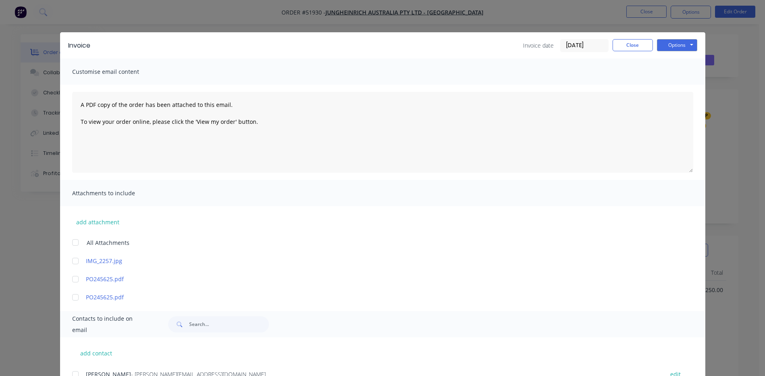
click at [589, 47] on input "02/10/25" at bounding box center [585, 46] width 48 height 12
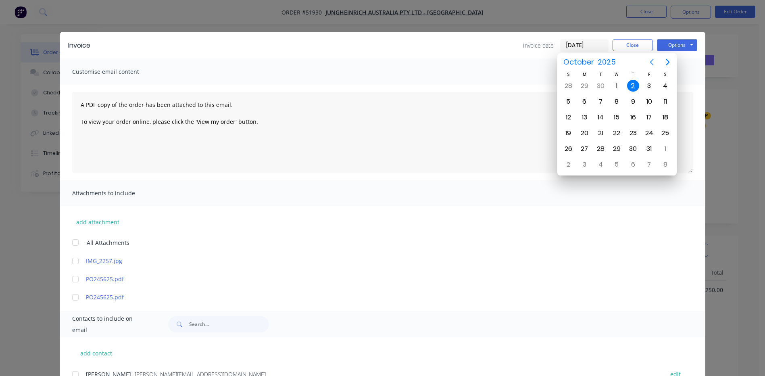
click at [650, 62] on icon "Previous page" at bounding box center [652, 62] width 4 height 6
click at [634, 131] on div "25" at bounding box center [633, 133] width 12 height 12
type input "25/09/25"
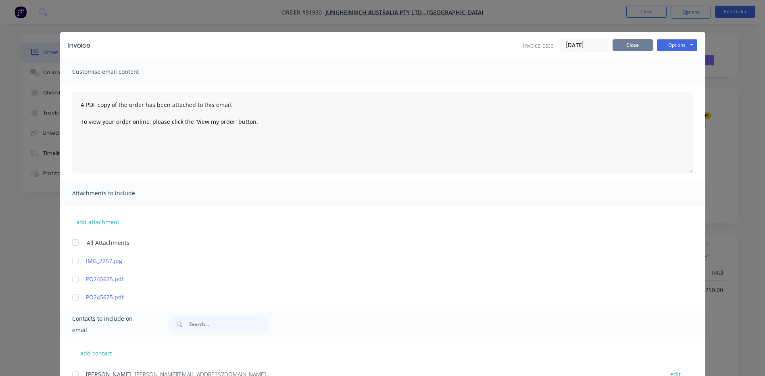
click at [643, 48] on button "Close" at bounding box center [633, 45] width 40 height 12
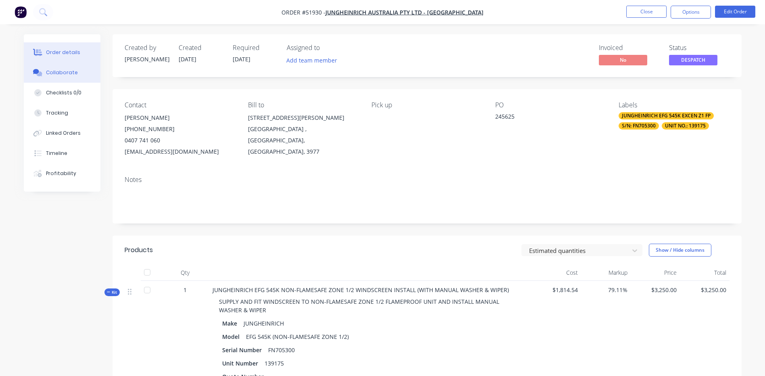
click at [87, 69] on button "Collaborate" at bounding box center [62, 73] width 77 height 20
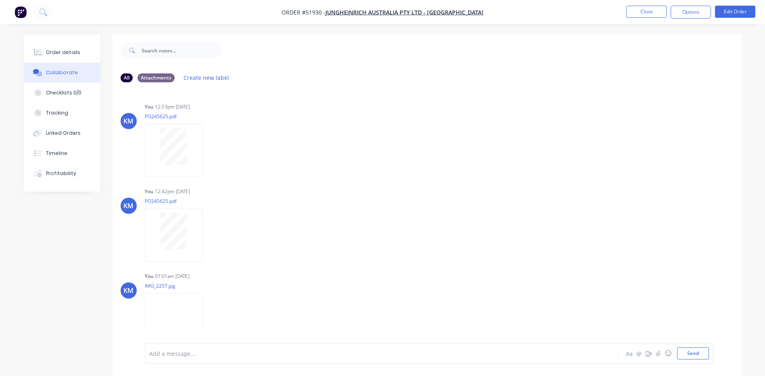
scroll to position [7, 0]
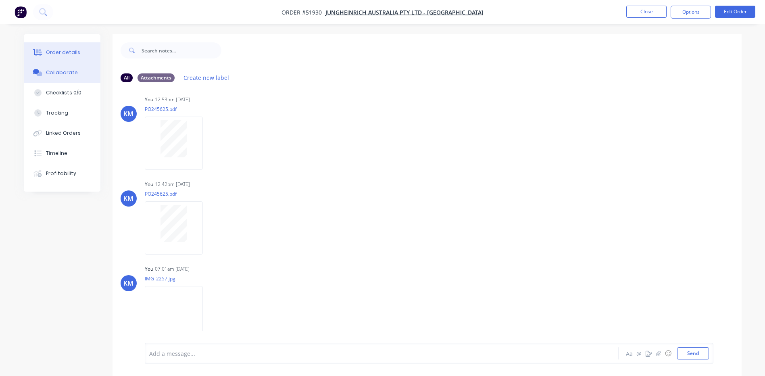
click at [90, 55] on button "Order details" at bounding box center [62, 52] width 77 height 20
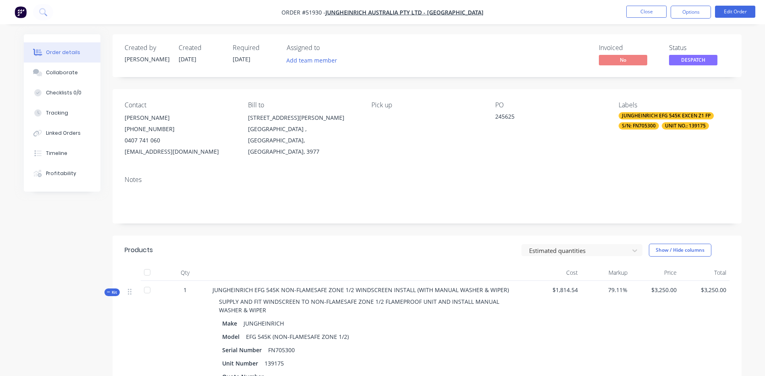
scroll to position [81, 0]
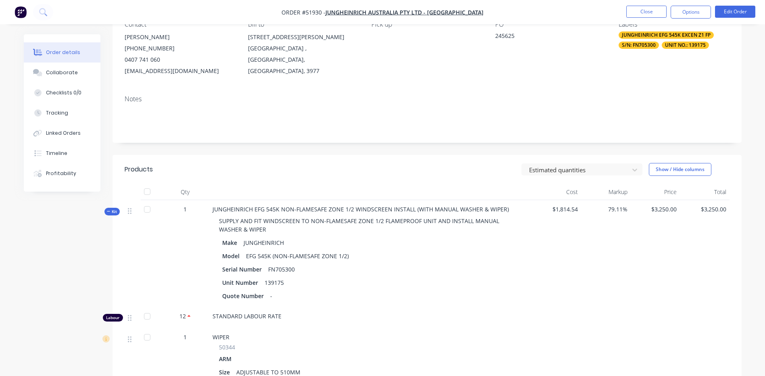
click at [112, 213] on span "Kit" at bounding box center [112, 212] width 10 height 6
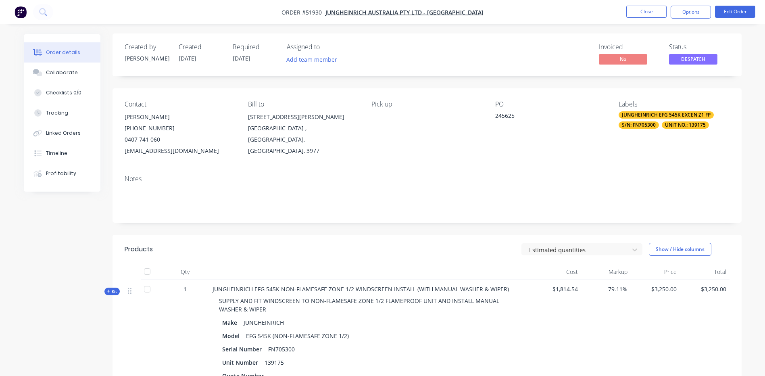
scroll to position [0, 0]
click at [689, 13] on button "Options" at bounding box center [691, 12] width 40 height 13
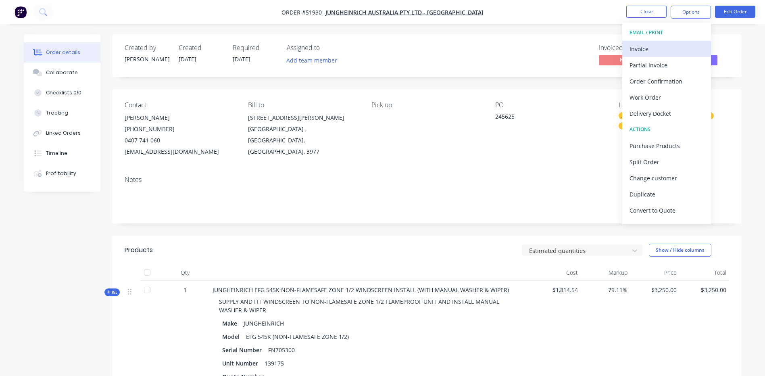
click at [652, 49] on div "Invoice" at bounding box center [667, 49] width 74 height 12
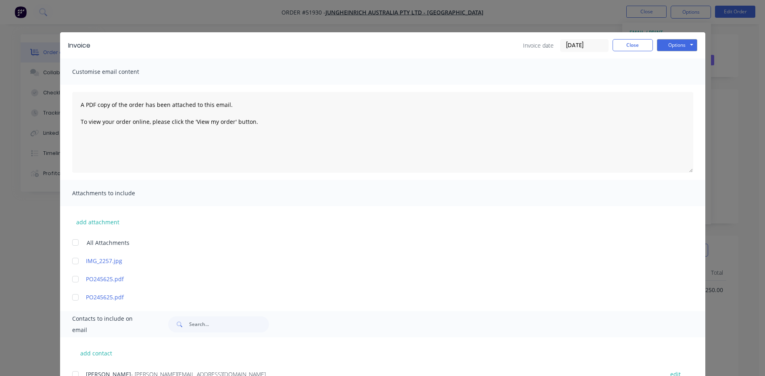
click at [571, 48] on input "02/10/25" at bounding box center [585, 46] width 48 height 12
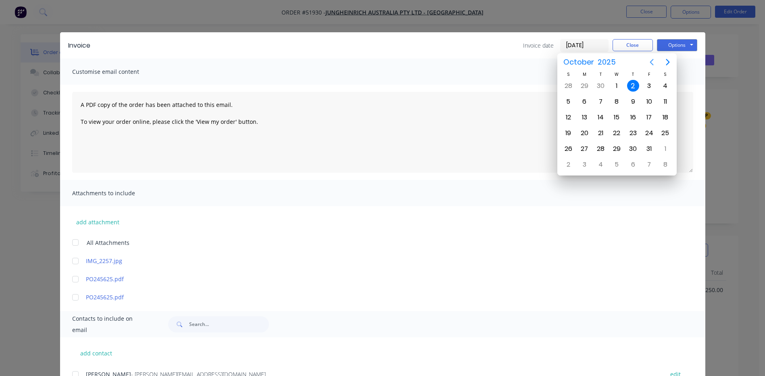
click at [650, 63] on icon "Previous page" at bounding box center [652, 62] width 10 height 10
click at [635, 132] on div "25" at bounding box center [633, 133] width 12 height 12
type input "25/09/25"
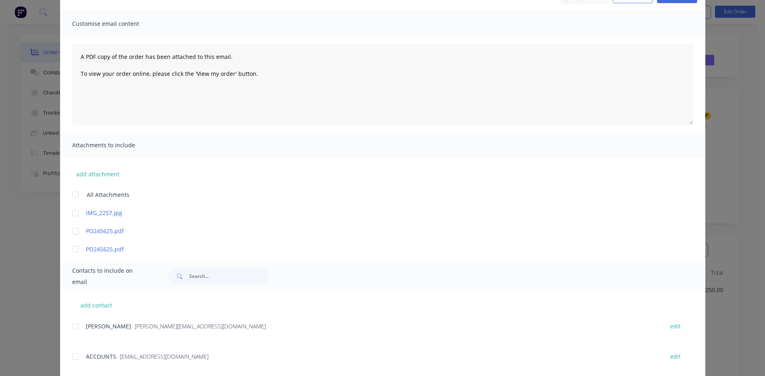
scroll to position [81, 0]
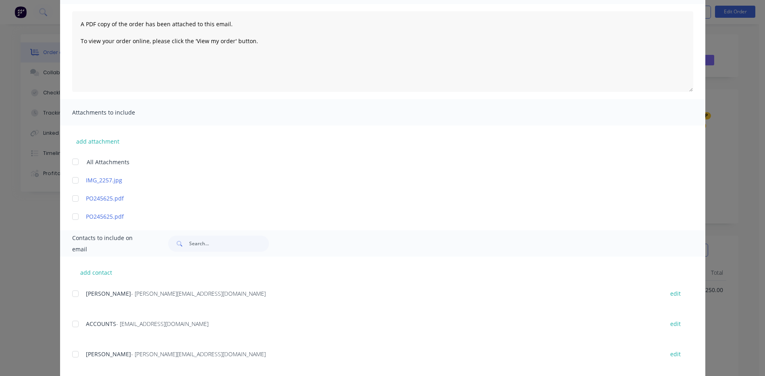
click at [72, 220] on div at bounding box center [75, 217] width 16 height 16
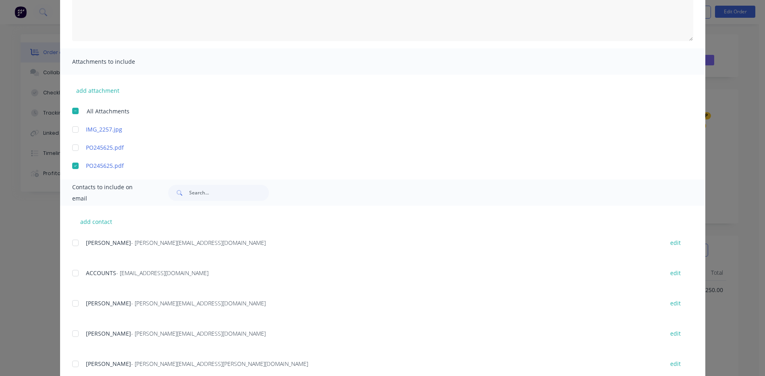
scroll to position [161, 0]
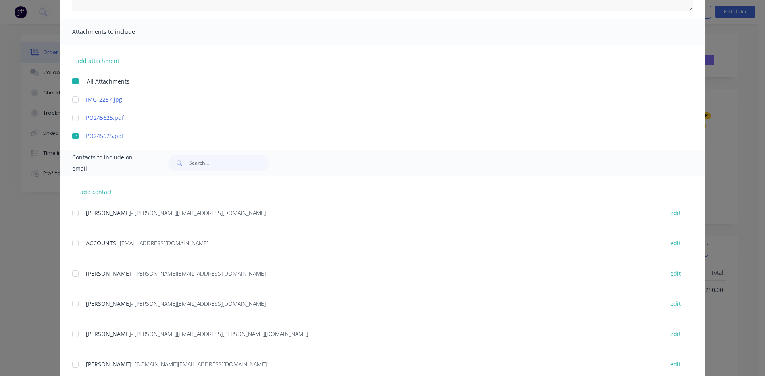
click at [73, 240] on div at bounding box center [75, 243] width 16 height 16
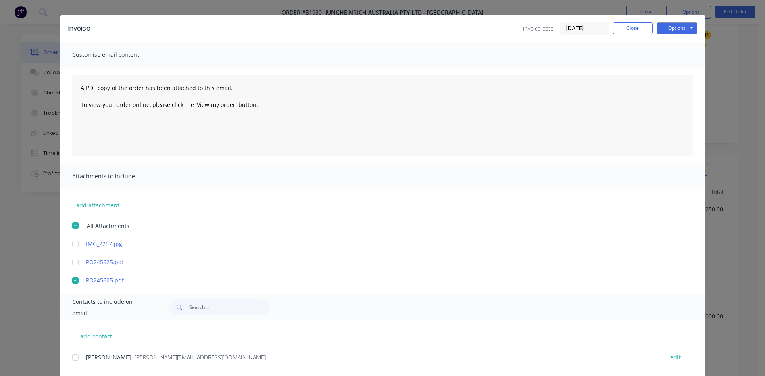
scroll to position [0, 0]
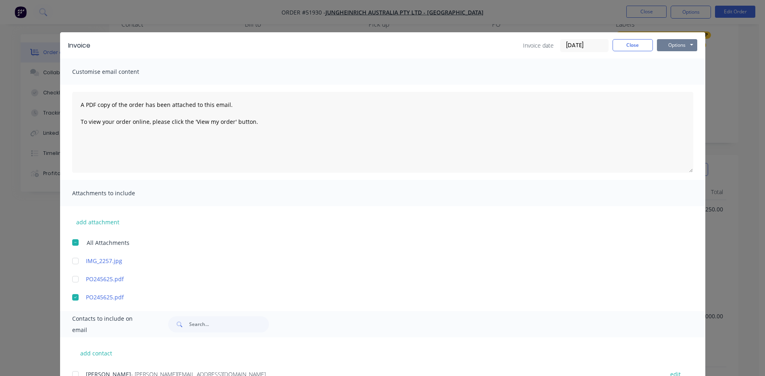
click at [675, 43] on button "Options" at bounding box center [677, 45] width 40 height 12
click at [664, 86] on button "Email" at bounding box center [683, 85] width 52 height 13
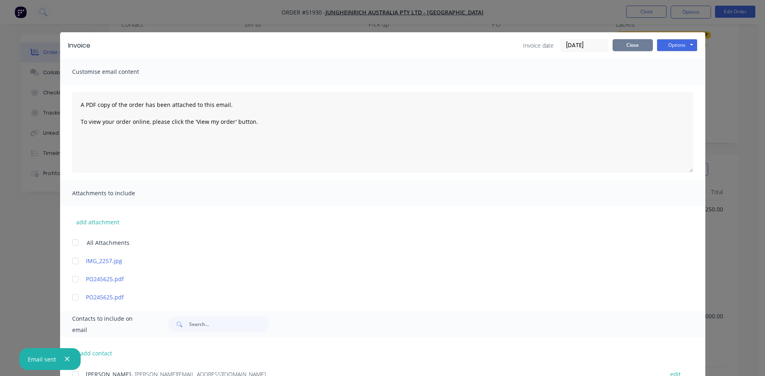
click at [633, 49] on button "Close" at bounding box center [633, 45] width 40 height 12
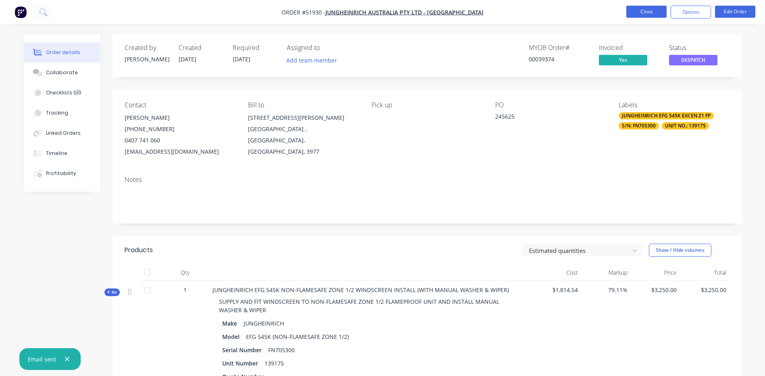
click at [642, 13] on button "Close" at bounding box center [646, 12] width 40 height 12
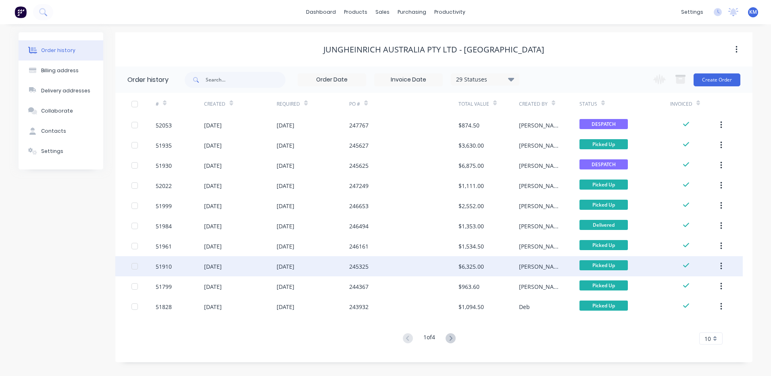
click at [539, 259] on div "[PERSON_NAME]" at bounding box center [549, 266] width 61 height 20
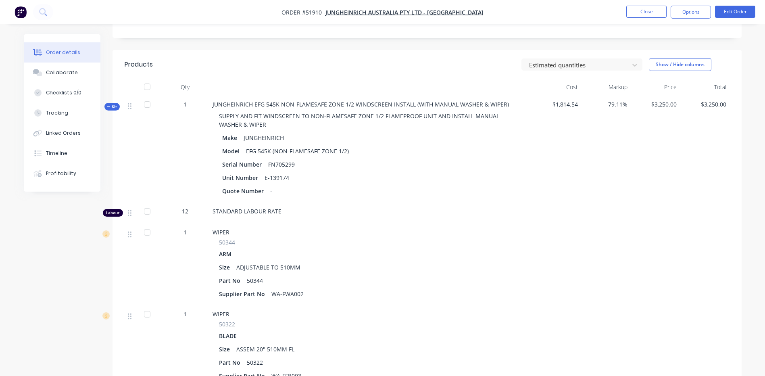
scroll to position [121, 0]
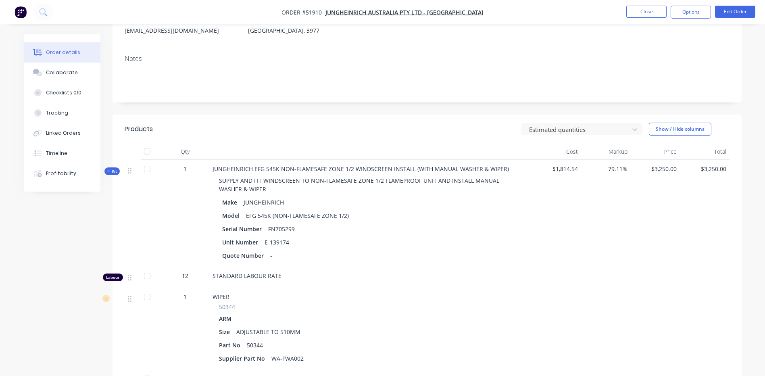
click at [111, 173] on span "Kit" at bounding box center [112, 171] width 10 height 6
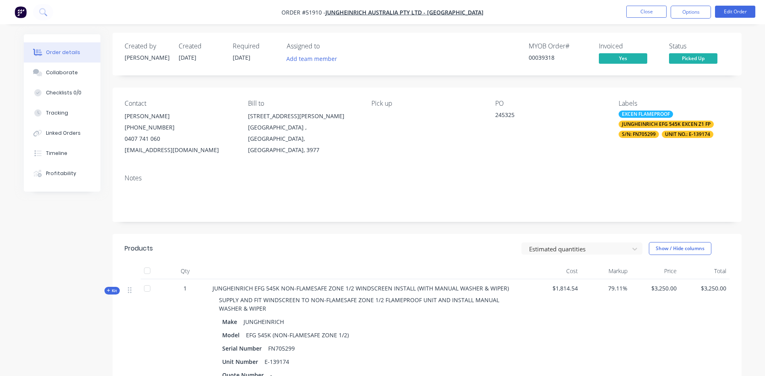
scroll to position [0, 0]
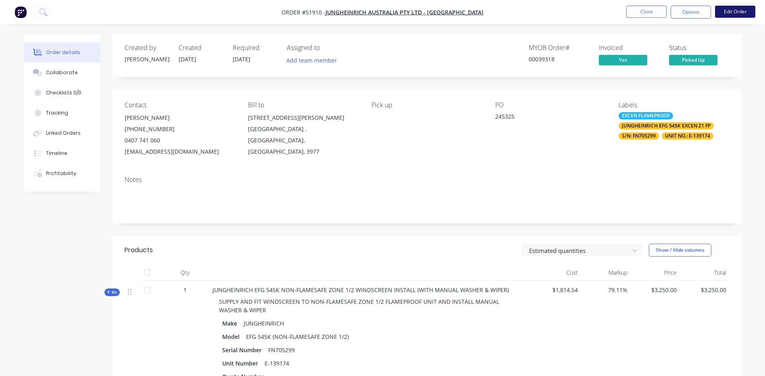
click at [727, 15] on button "Edit Order" at bounding box center [735, 12] width 40 height 12
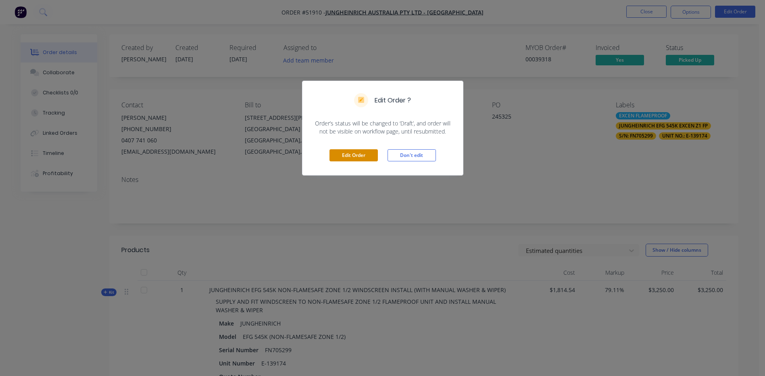
click at [356, 150] on button "Edit Order" at bounding box center [354, 155] width 48 height 12
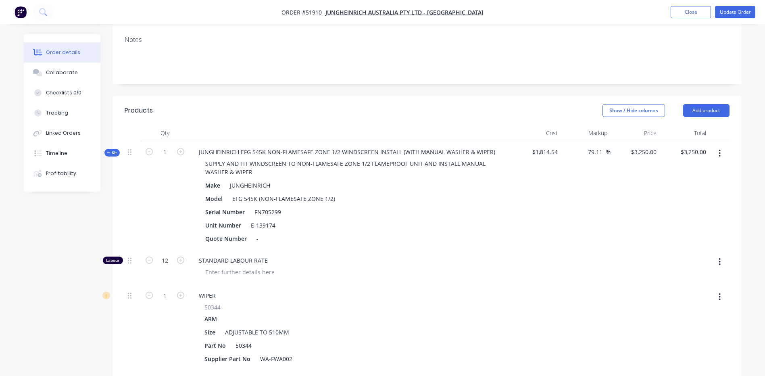
scroll to position [161, 0]
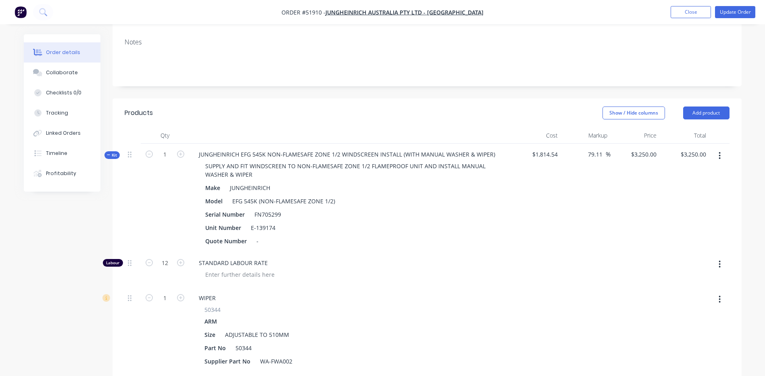
click at [116, 152] on span "Kit" at bounding box center [112, 155] width 10 height 6
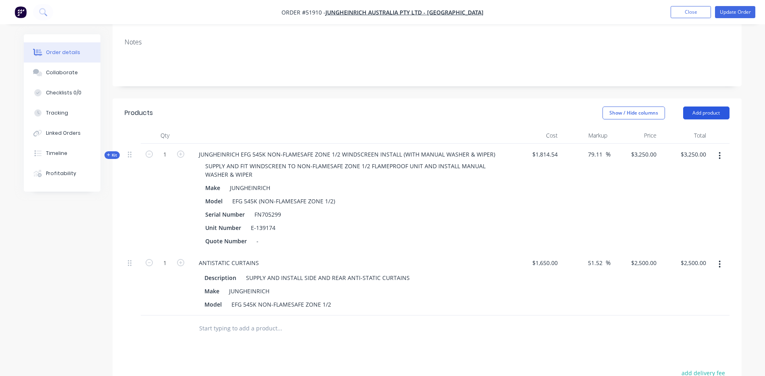
click at [714, 106] on button "Add product" at bounding box center [706, 112] width 46 height 13
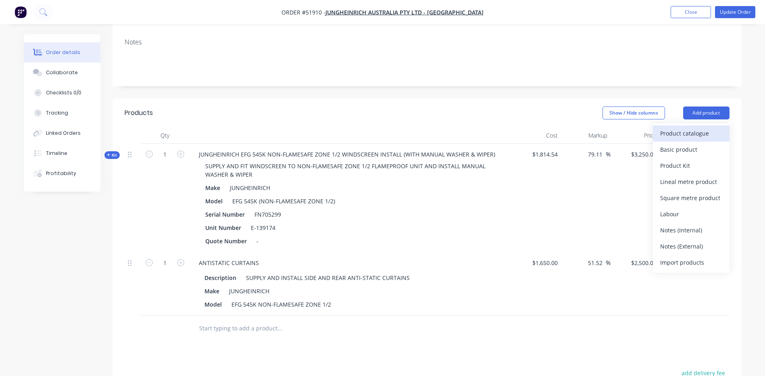
click at [692, 127] on div "Product catalogue" at bounding box center [691, 133] width 62 height 12
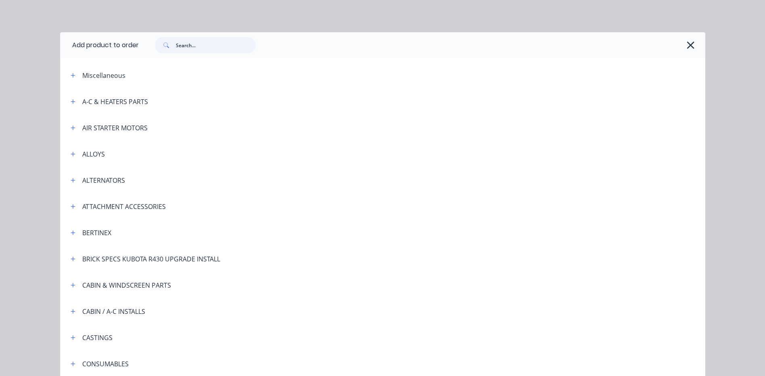
click at [202, 50] on input "text" at bounding box center [216, 45] width 80 height 16
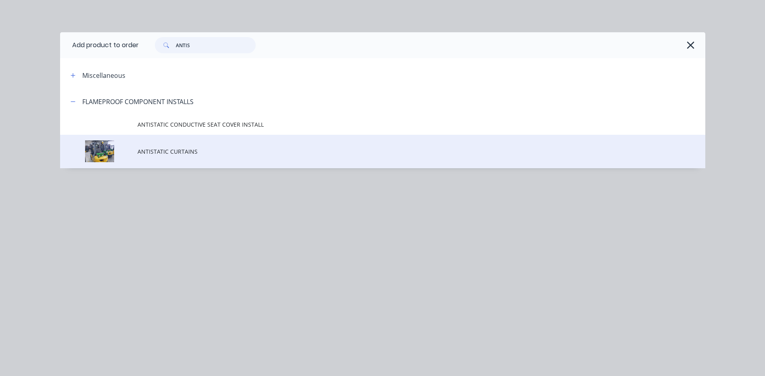
type input "ANTIS"
click at [201, 144] on td "ANTISTATIC CURTAINS" at bounding box center [422, 151] width 568 height 33
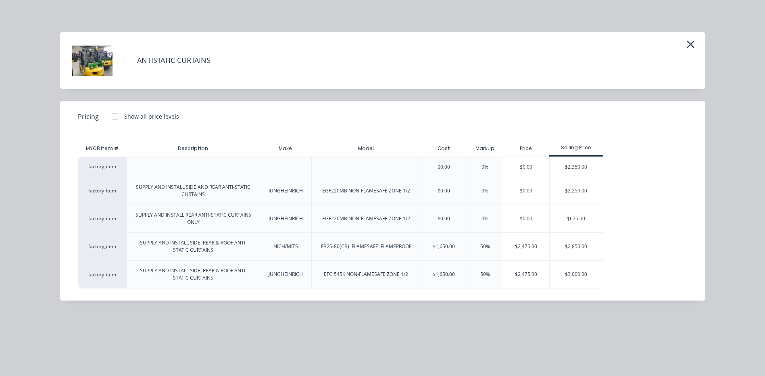
scroll to position [321, 0]
click at [576, 277] on div "$3,000.00" at bounding box center [577, 274] width 54 height 27
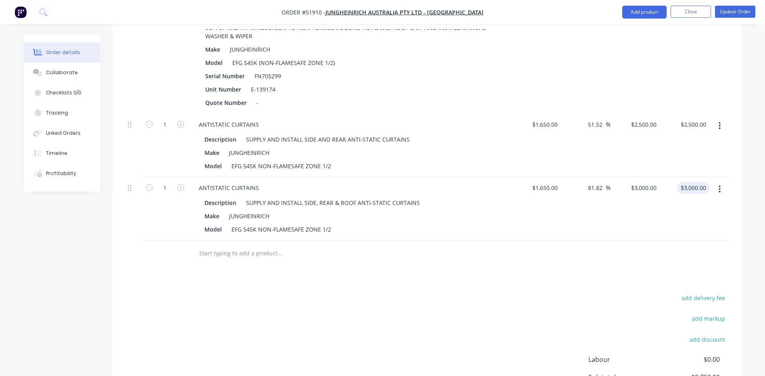
scroll to position [281, 0]
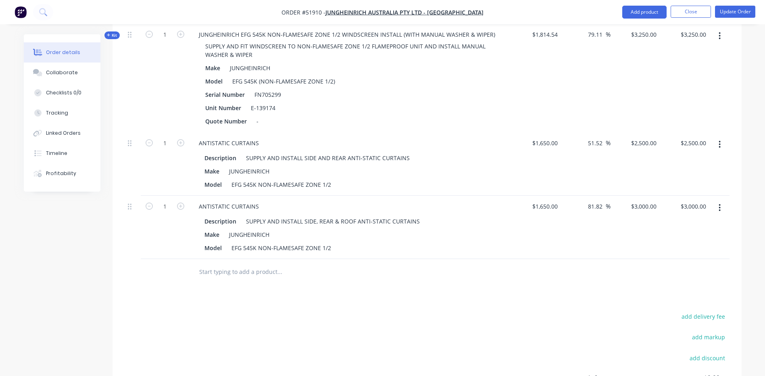
click at [718, 137] on button "button" at bounding box center [719, 144] width 19 height 15
click at [696, 208] on div "Delete" at bounding box center [691, 214] width 62 height 12
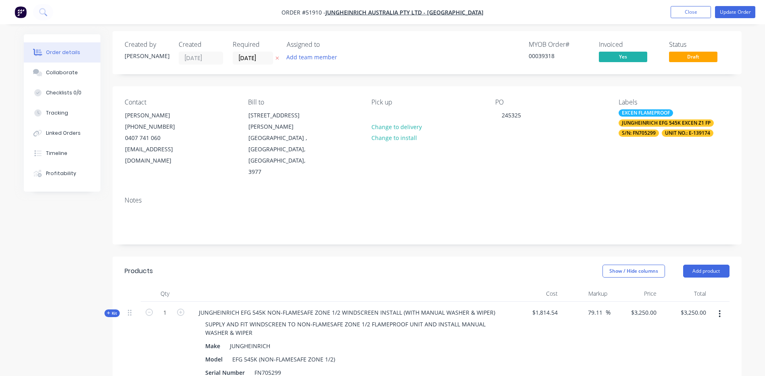
scroll to position [0, 0]
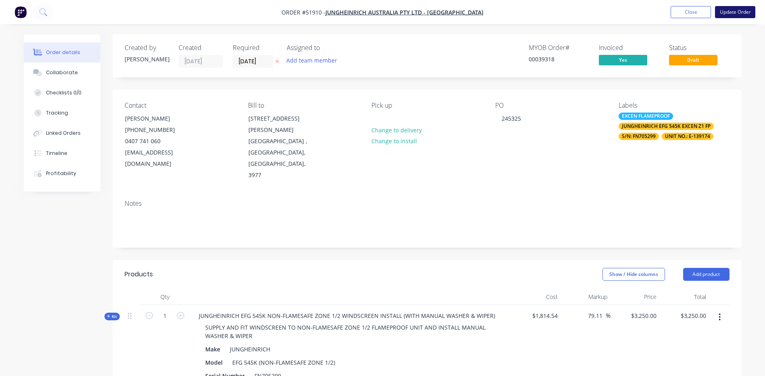
click at [733, 10] on button "Update Order" at bounding box center [735, 12] width 40 height 12
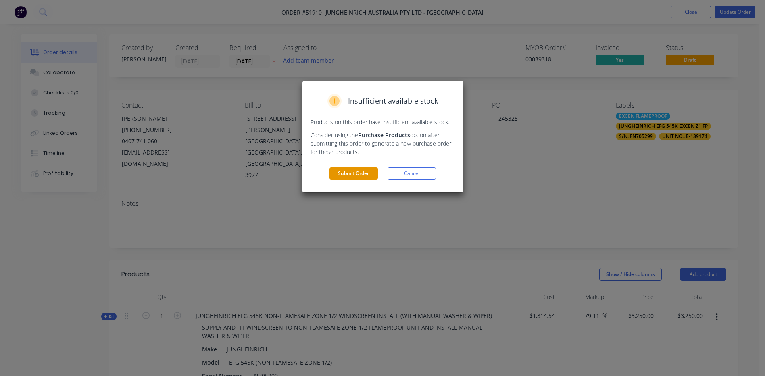
click at [368, 171] on button "Submit Order" at bounding box center [354, 173] width 48 height 12
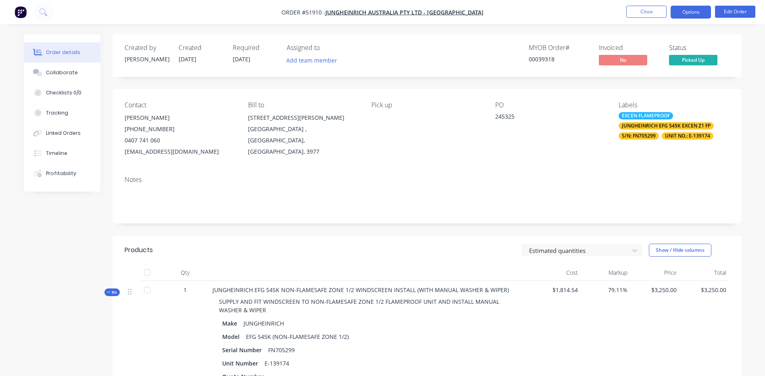
click at [695, 13] on button "Options" at bounding box center [691, 12] width 40 height 13
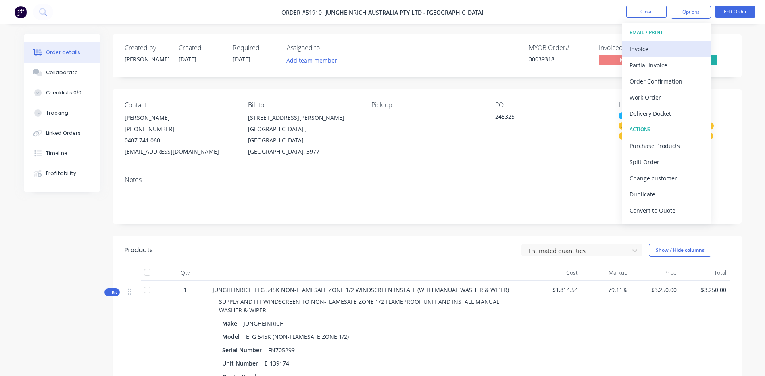
click at [662, 49] on div "Invoice" at bounding box center [667, 49] width 74 height 12
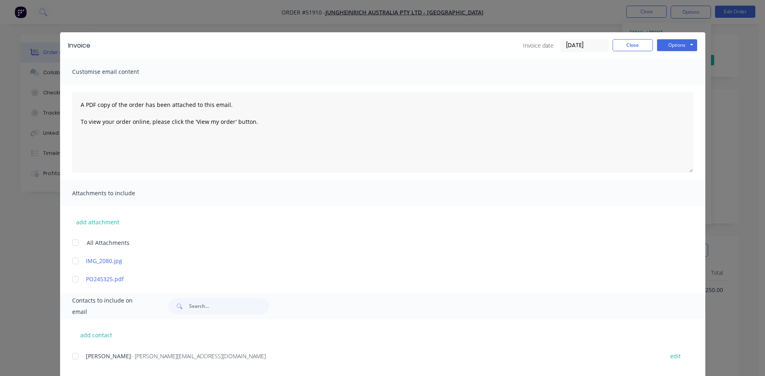
click at [578, 44] on input "02/10/25" at bounding box center [585, 46] width 48 height 12
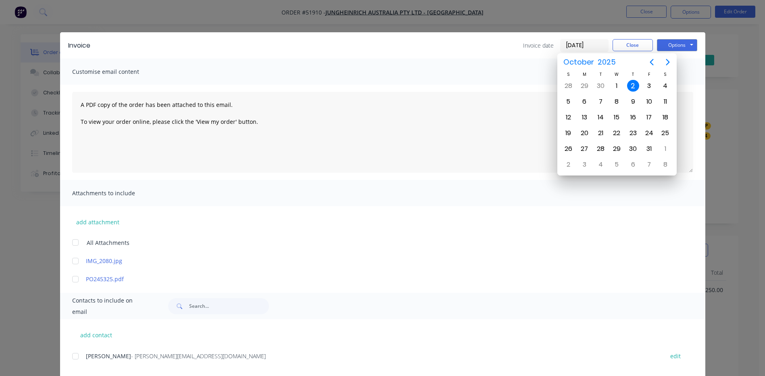
click at [578, 45] on input "02/10/25" at bounding box center [585, 46] width 48 height 12
click at [630, 47] on button "Close" at bounding box center [633, 45] width 40 height 12
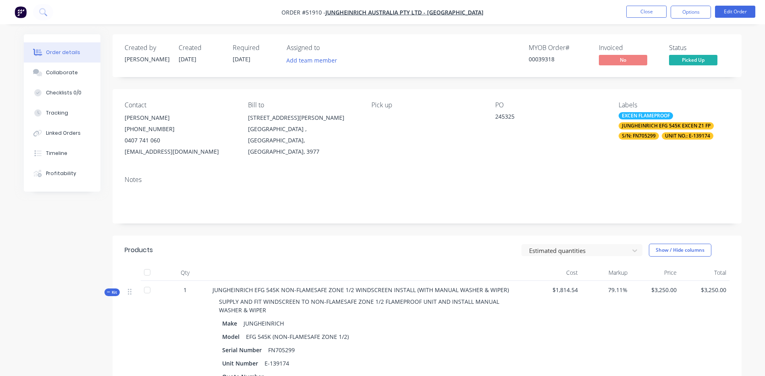
drag, startPoint x: 678, startPoint y: 13, endPoint x: 675, endPoint y: 19, distance: 7.0
click at [678, 13] on button "Options" at bounding box center [691, 12] width 40 height 13
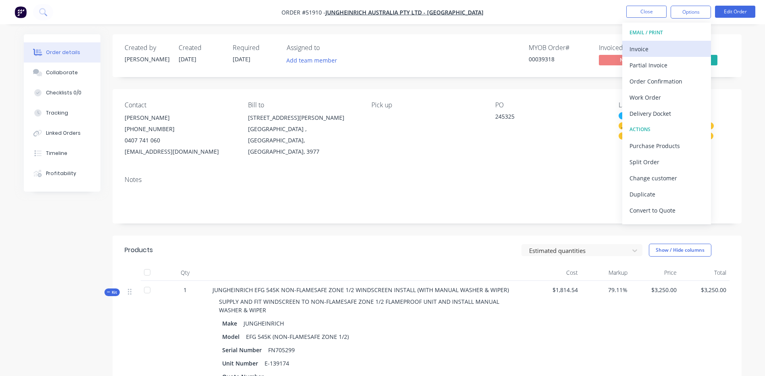
click at [664, 49] on div "Invoice" at bounding box center [667, 49] width 74 height 12
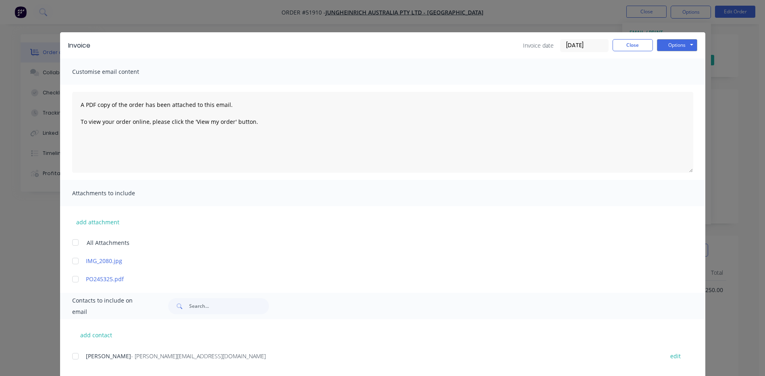
click at [565, 46] on input "02/10/25" at bounding box center [585, 46] width 48 height 12
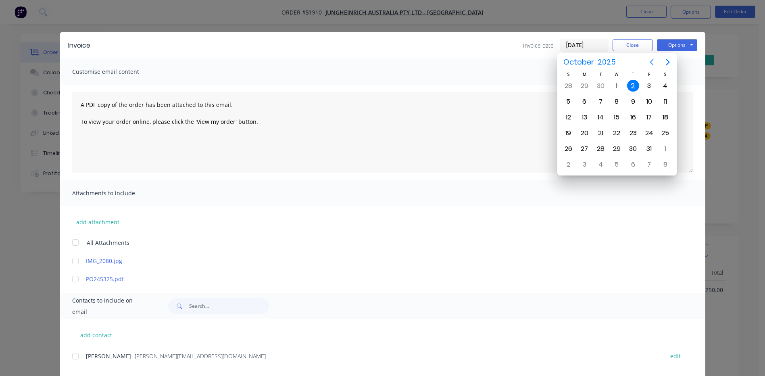
click at [652, 63] on icon "Previous page" at bounding box center [652, 62] width 10 height 10
click at [652, 61] on icon "Previous page" at bounding box center [652, 62] width 4 height 6
click at [648, 148] on div "29" at bounding box center [649, 149] width 12 height 12
type input "29/08/25"
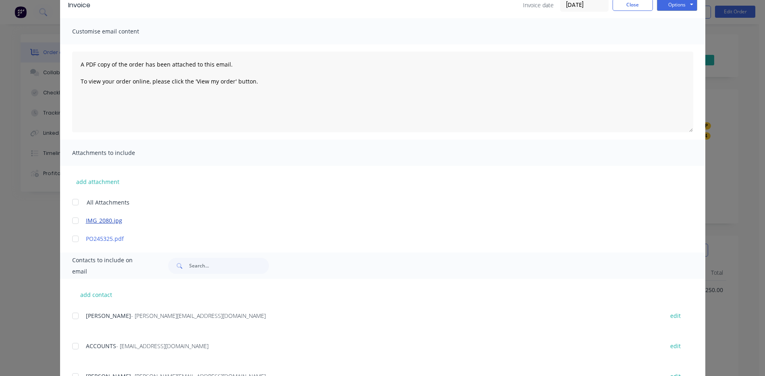
scroll to position [81, 0]
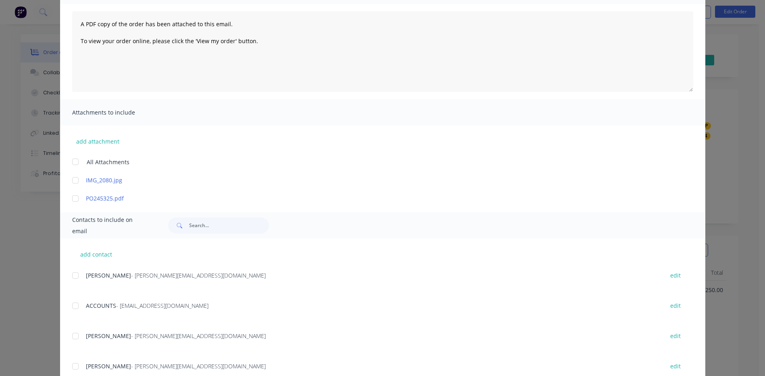
click at [73, 301] on div at bounding box center [75, 306] width 16 height 16
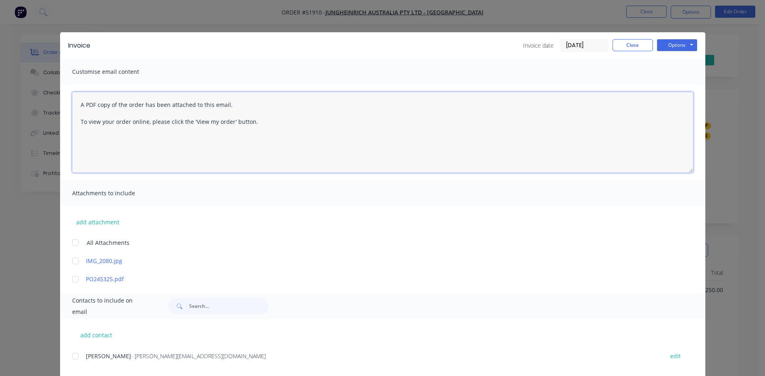
click at [76, 103] on textarea "A PDF copy of the order has been attached to this email. To view your order onl…" at bounding box center [382, 132] width 621 height 81
type textarea "A PDF copy of the order has been attached to this email. To view your order onl…"
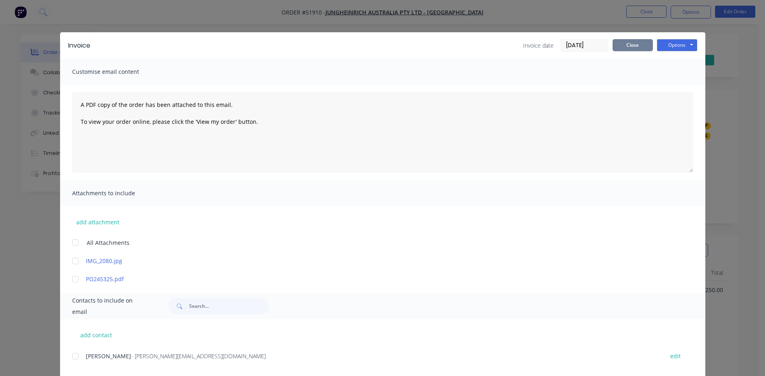
click at [635, 46] on button "Close" at bounding box center [633, 45] width 40 height 12
